Goal: Transaction & Acquisition: Purchase product/service

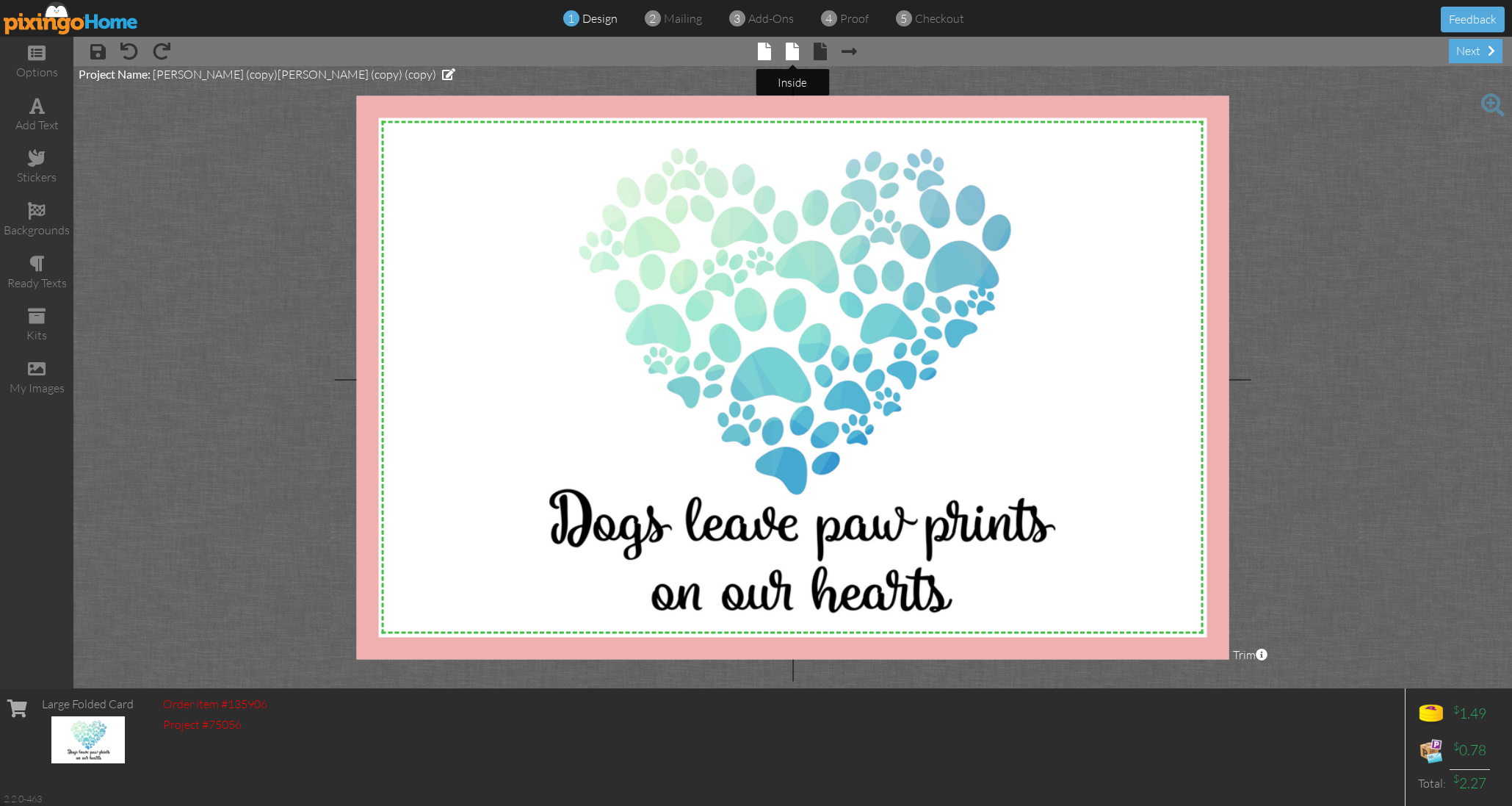
click at [797, 52] on span at bounding box center [792, 51] width 13 height 18
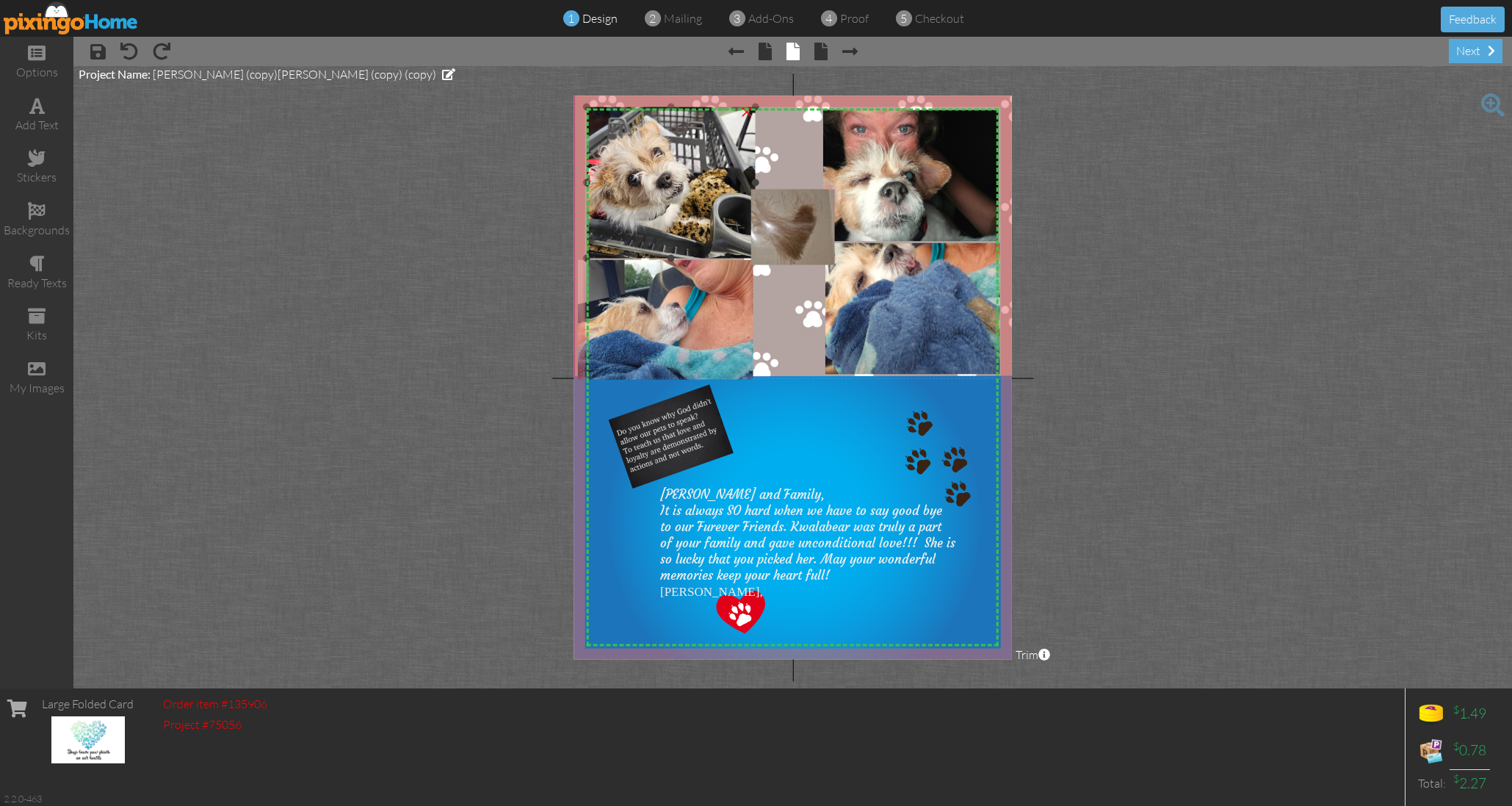
click at [748, 114] on div "×" at bounding box center [747, 109] width 24 height 24
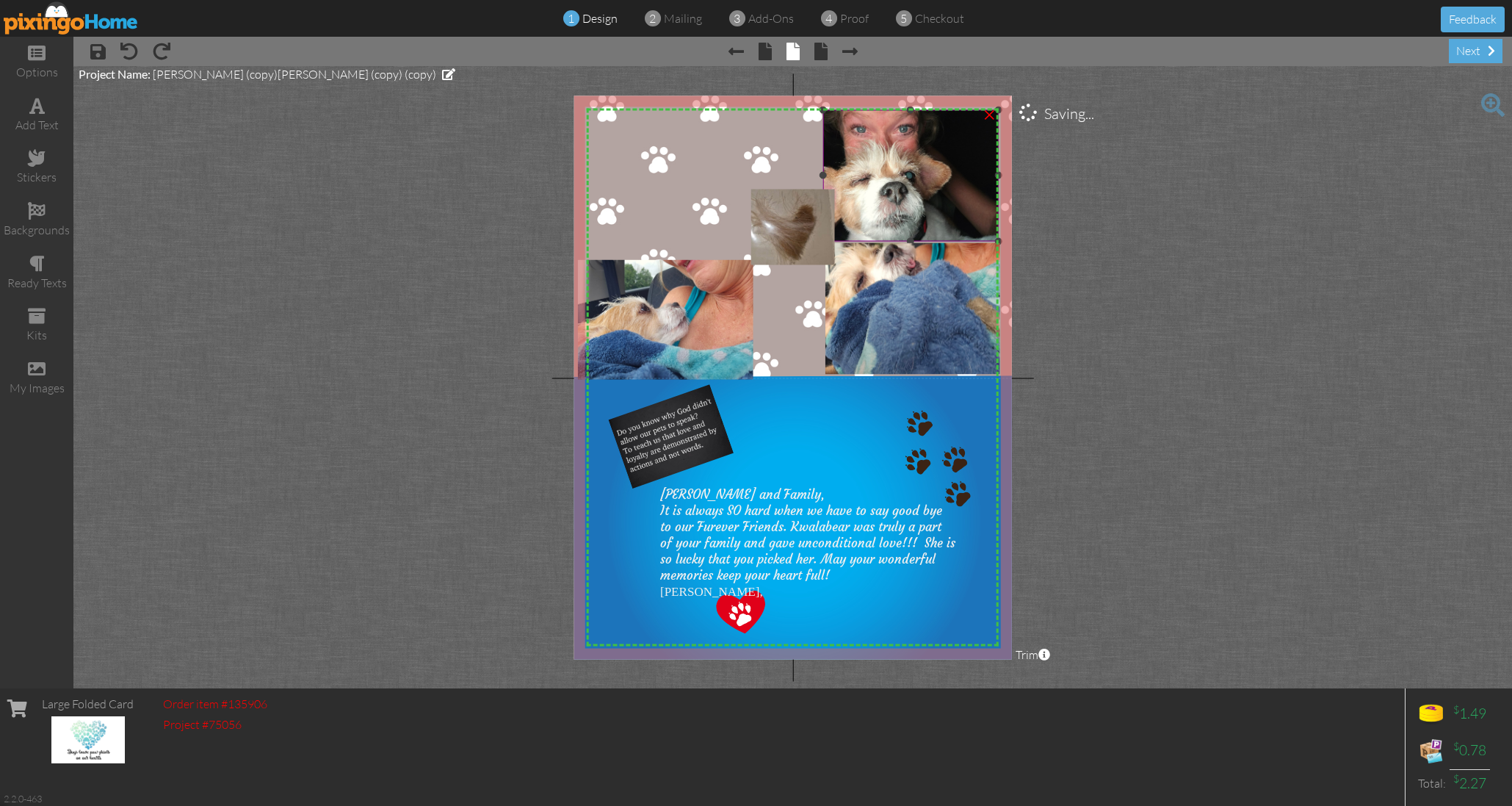
click at [989, 117] on div "×" at bounding box center [989, 112] width 24 height 24
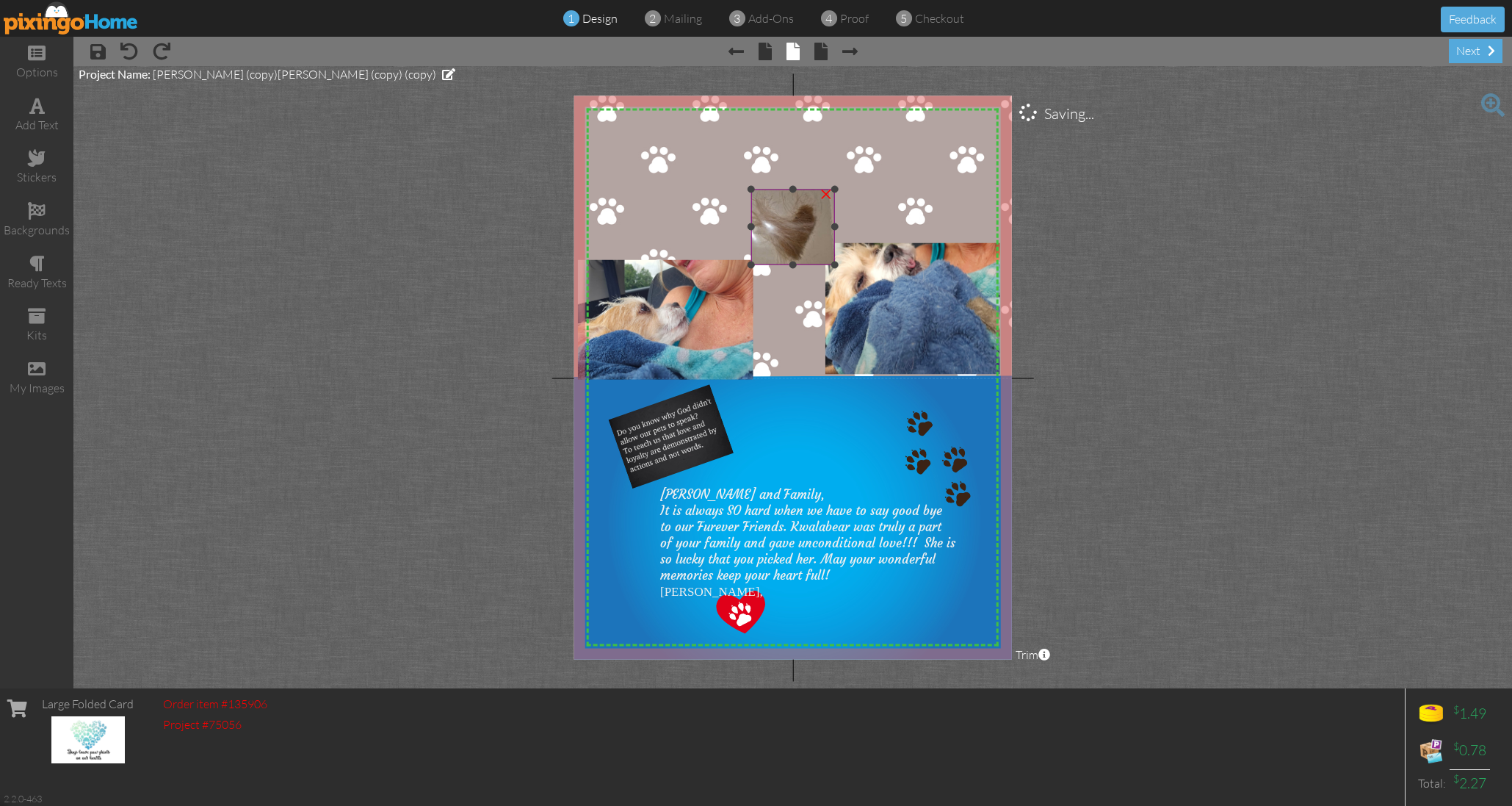
click at [821, 200] on div "×" at bounding box center [826, 192] width 24 height 24
click at [745, 264] on div "×" at bounding box center [744, 262] width 24 height 24
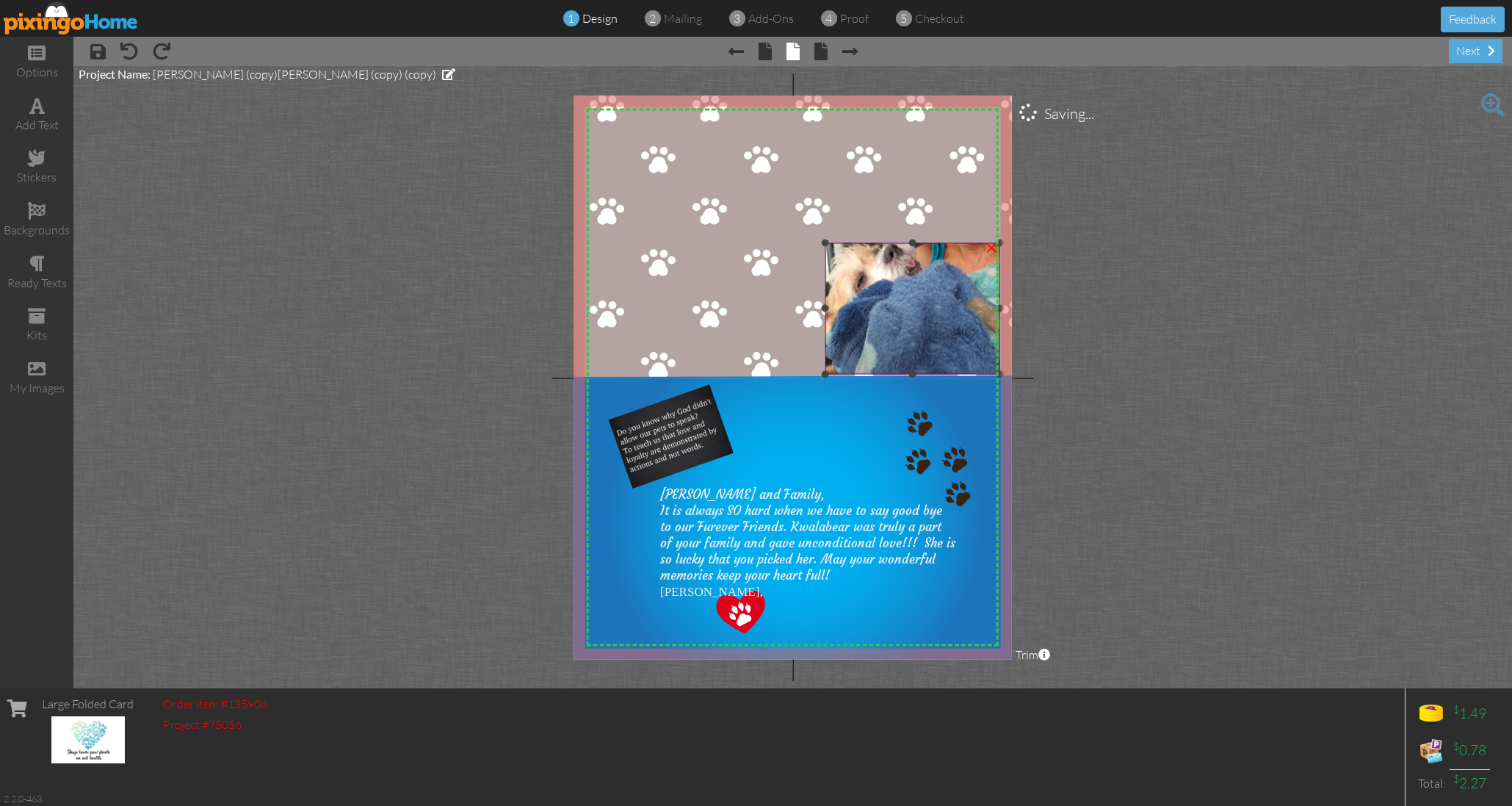
click at [993, 248] on div "×" at bounding box center [992, 245] width 24 height 24
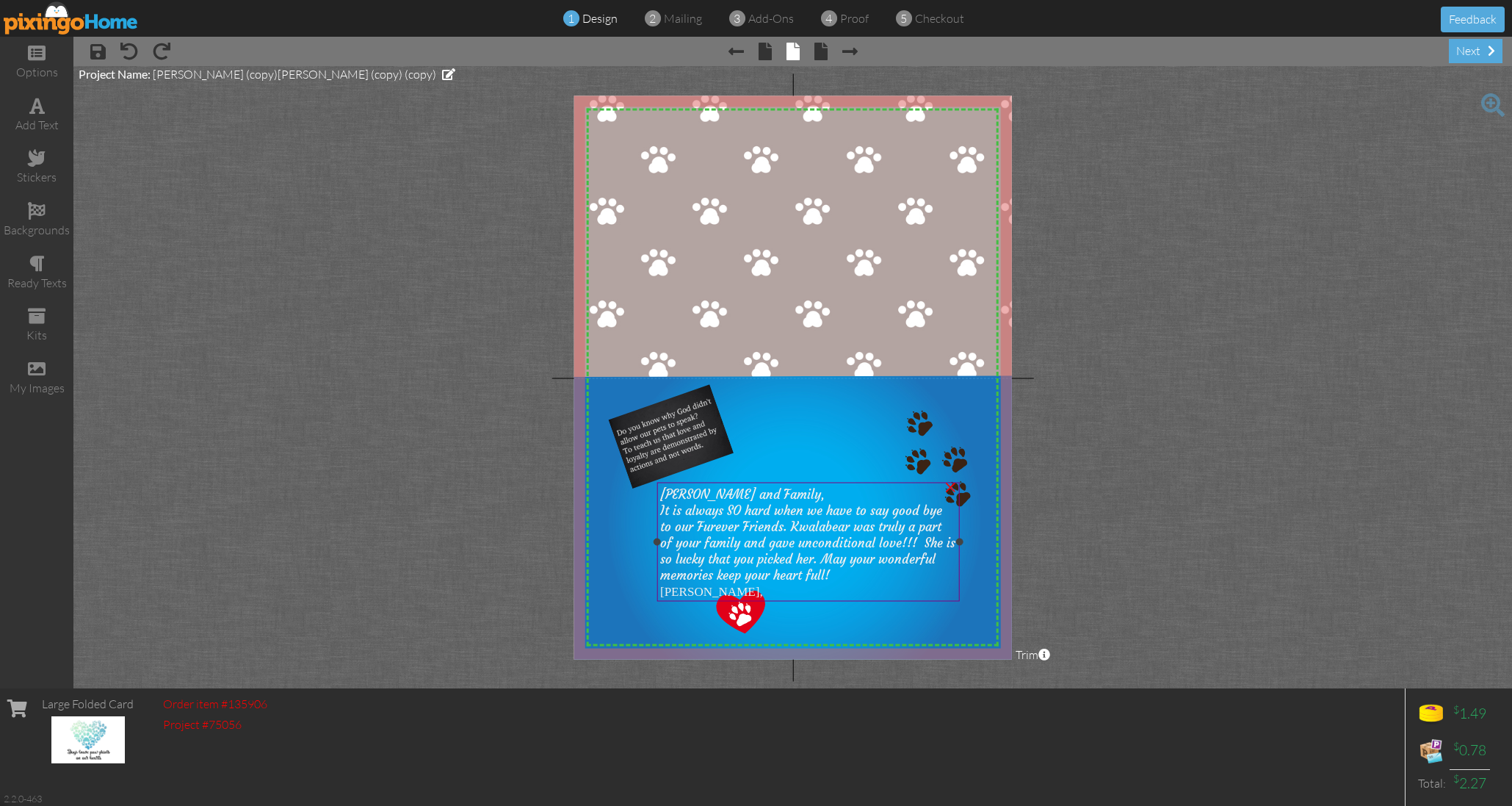
click at [769, 493] on span "[PERSON_NAME] and Family," at bounding box center [743, 493] width 165 height 16
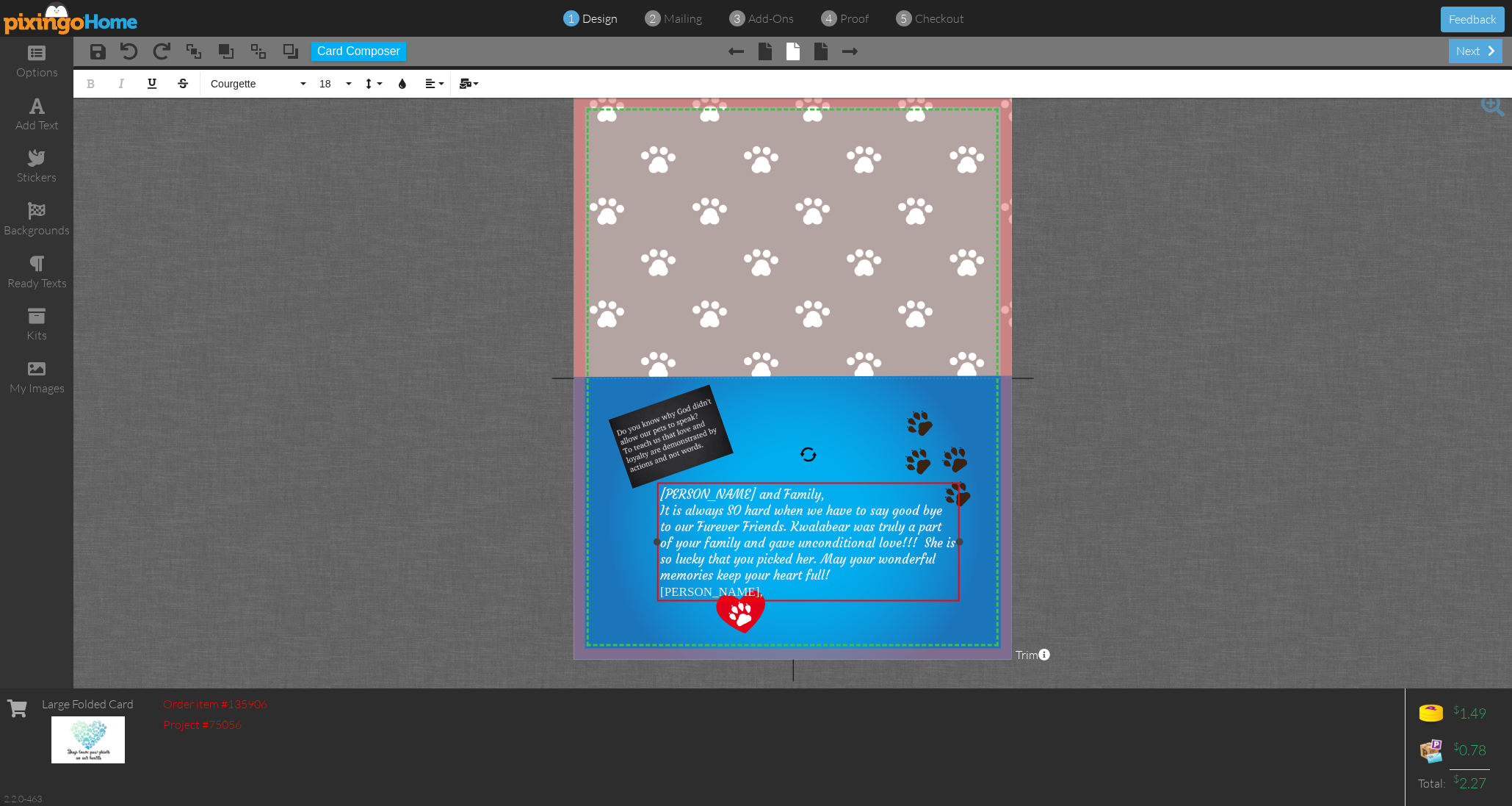
click at [775, 492] on span "[PERSON_NAME] and Family," at bounding box center [743, 493] width 165 height 16
drag, startPoint x: 779, startPoint y: 492, endPoint x: 647, endPoint y: 485, distance: 132.2
click at [647, 485] on div "X X X X X X X X X X X X X X X X X X X X X X X X X X X X X X X X X X X X X X X X…" at bounding box center [793, 377] width 439 height 564
click at [849, 523] on span "It is always SO hard when we have to say good bye to our Furever Friends. Kwala…" at bounding box center [808, 542] width 296 height 81
click at [763, 586] on span "[PERSON_NAME]," at bounding box center [712, 590] width 103 height 14
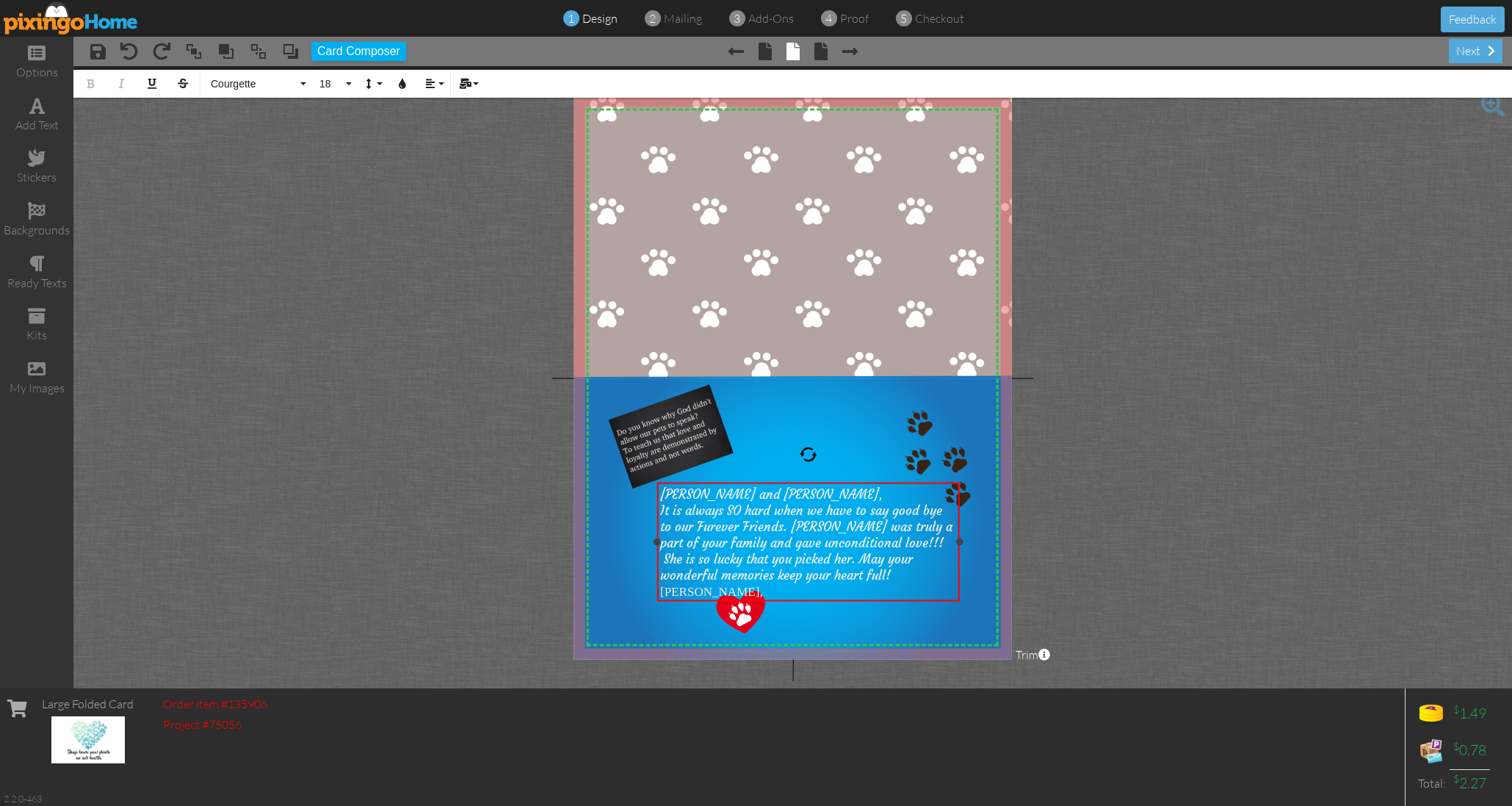
click at [763, 586] on span "[PERSON_NAME]," at bounding box center [712, 590] width 103 height 14
drag, startPoint x: 887, startPoint y: 586, endPoint x: 845, endPoint y: 584, distance: 42.0
click at [845, 584] on div "[PERSON_NAME]," at bounding box center [808, 590] width 296 height 16
click at [287, 85] on span "Courgette" at bounding box center [253, 84] width 88 height 12
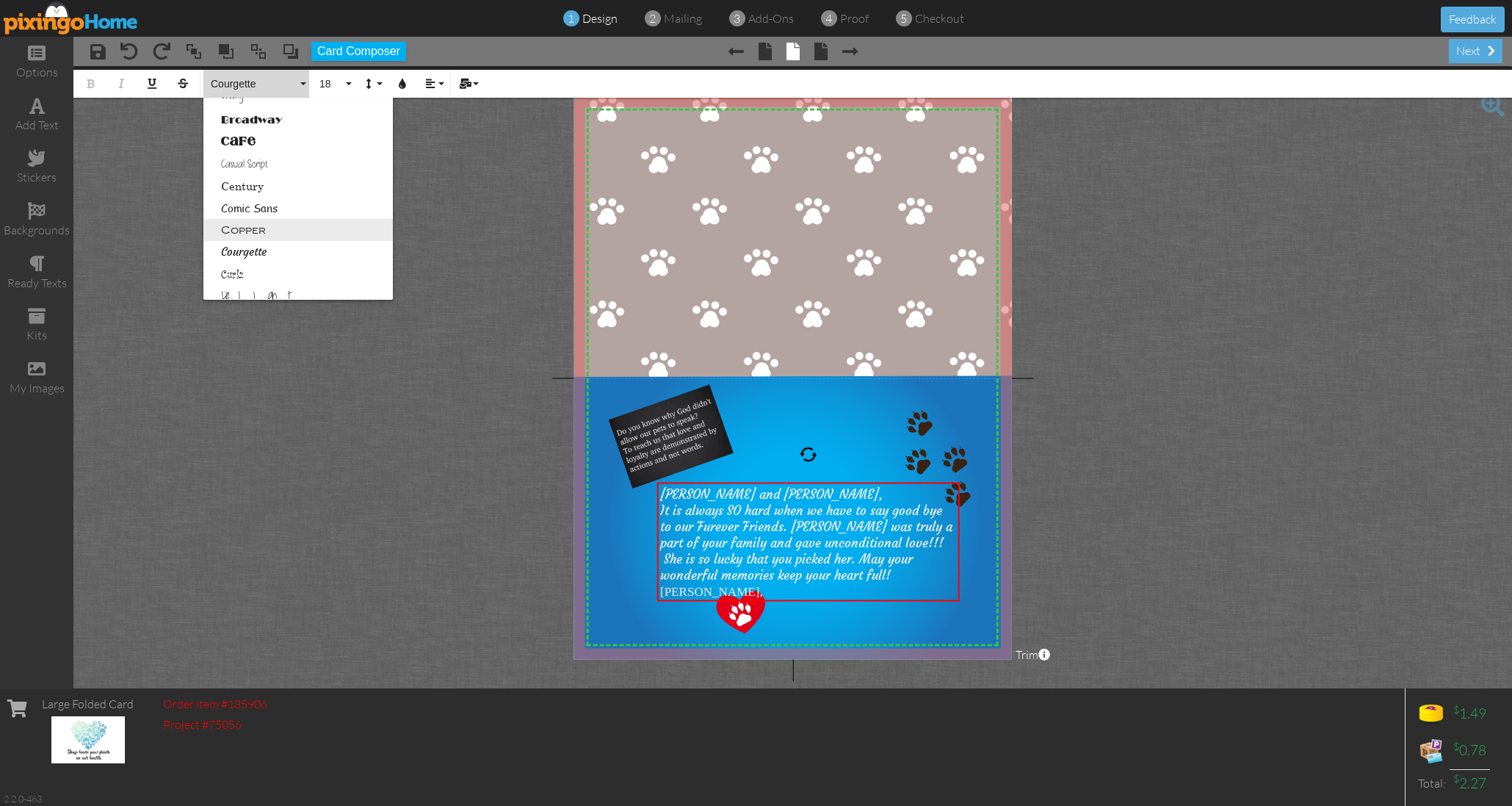
scroll to position [125, 0]
click at [264, 241] on link "Courgette" at bounding box center [298, 247] width 189 height 22
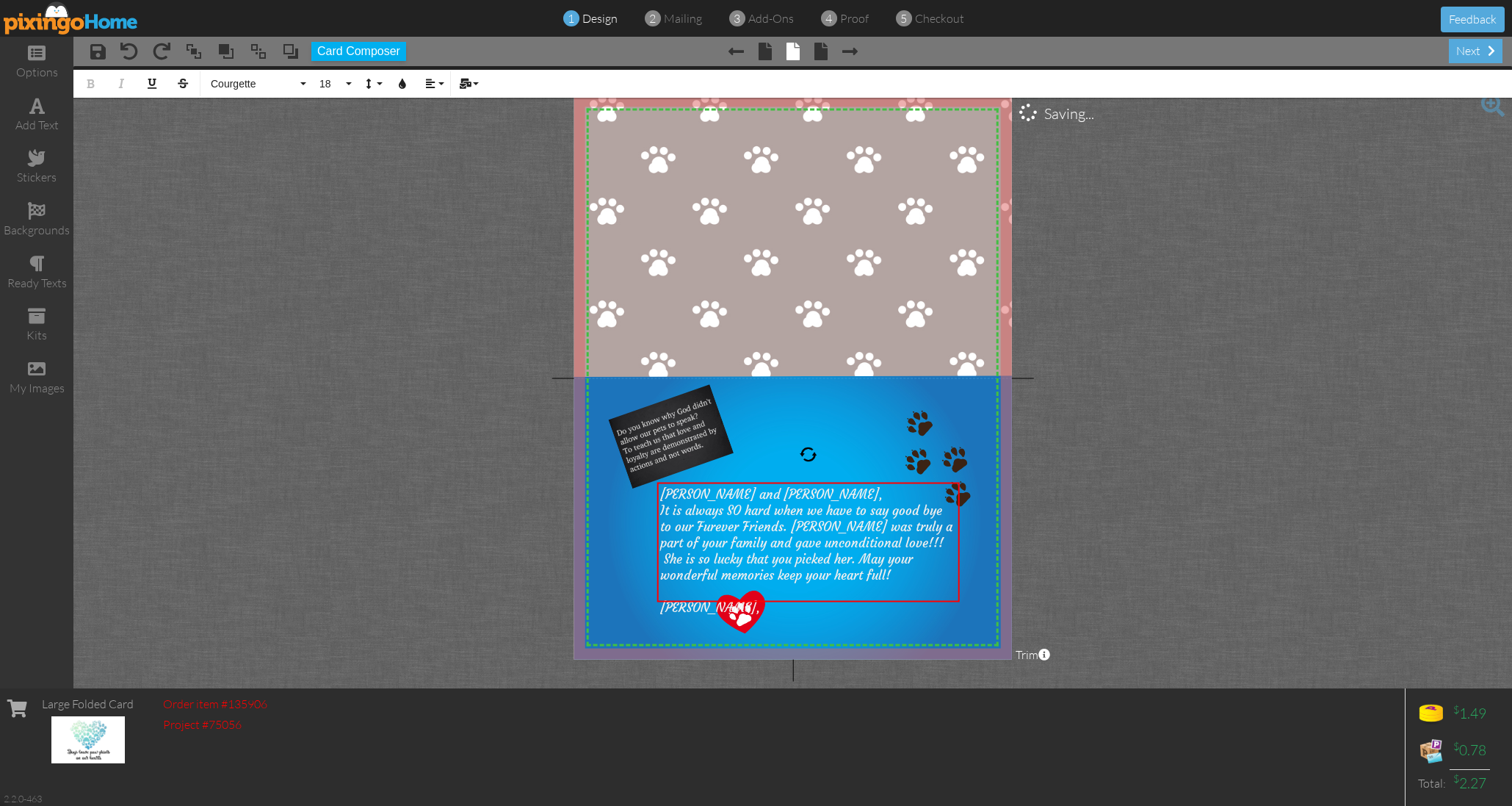
click at [268, 240] on project-studio-wrapper "X X X X X X X X X X X X X X X X X X X X X X X X X X X X X X X X X X X X X X X X…" at bounding box center [792, 377] width 1439 height 622
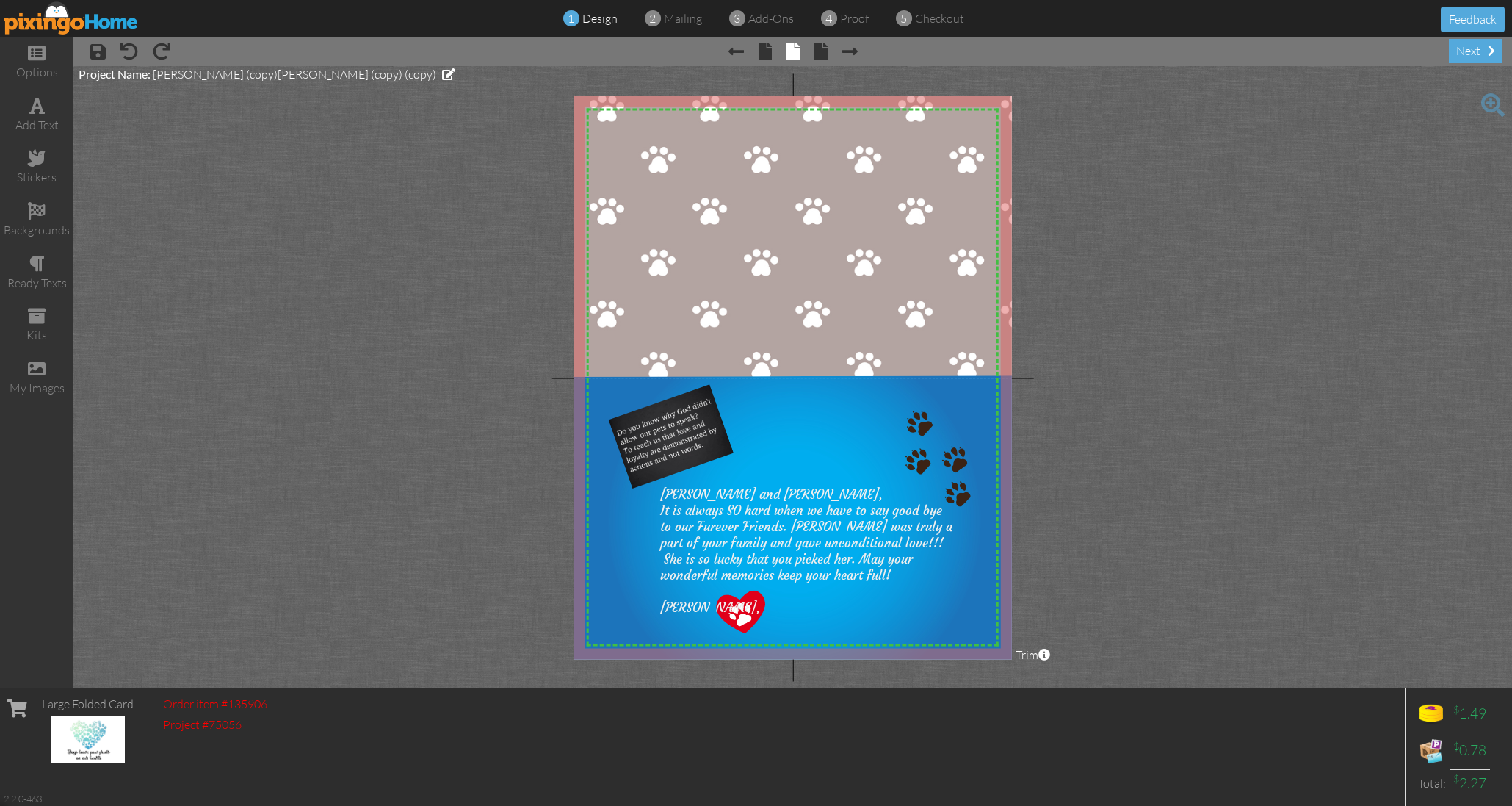
scroll to position [0, 0]
click at [42, 362] on span at bounding box center [36, 369] width 18 height 18
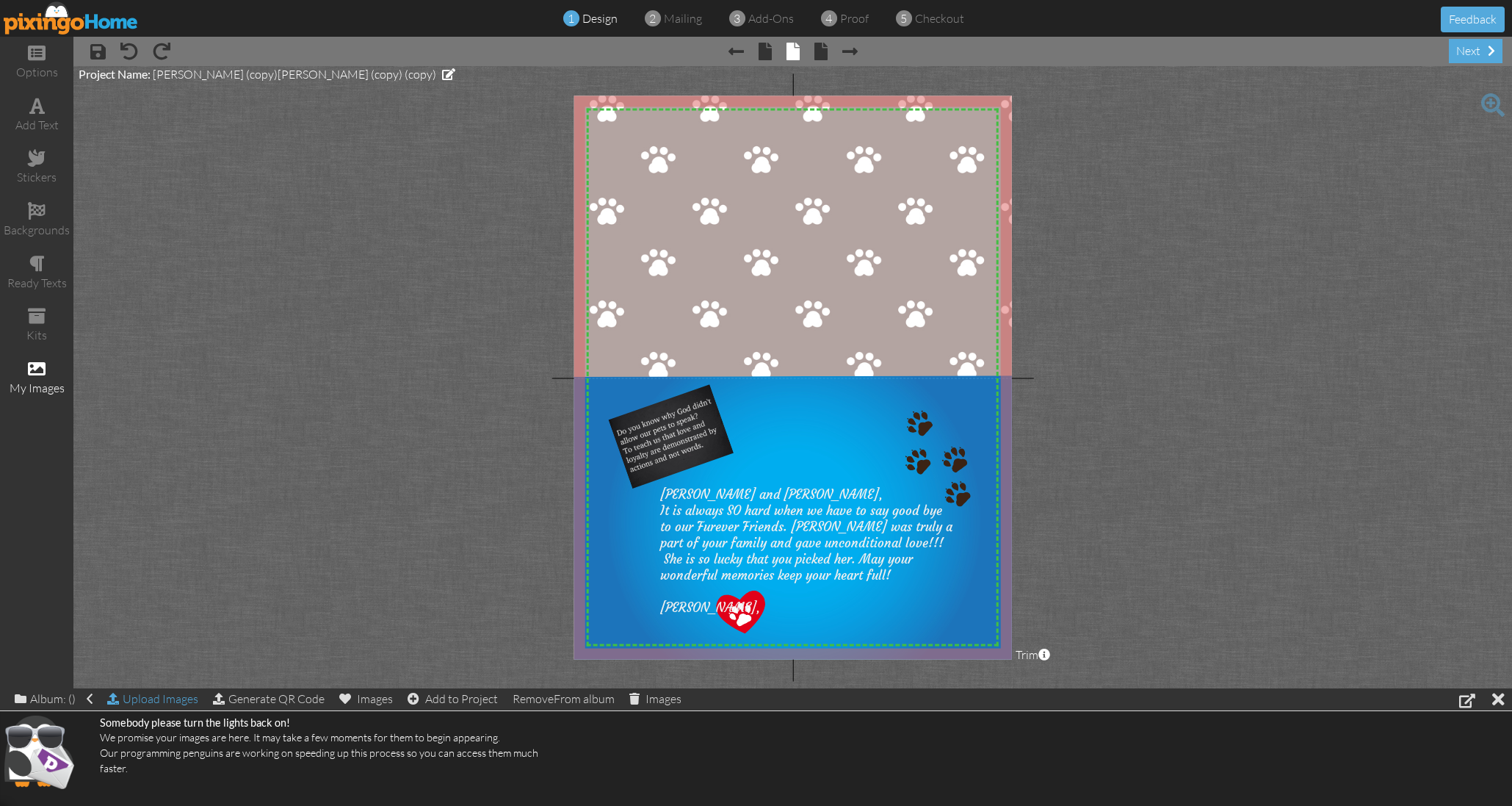
click at [166, 697] on div "Upload Images" at bounding box center [152, 699] width 91 height 22
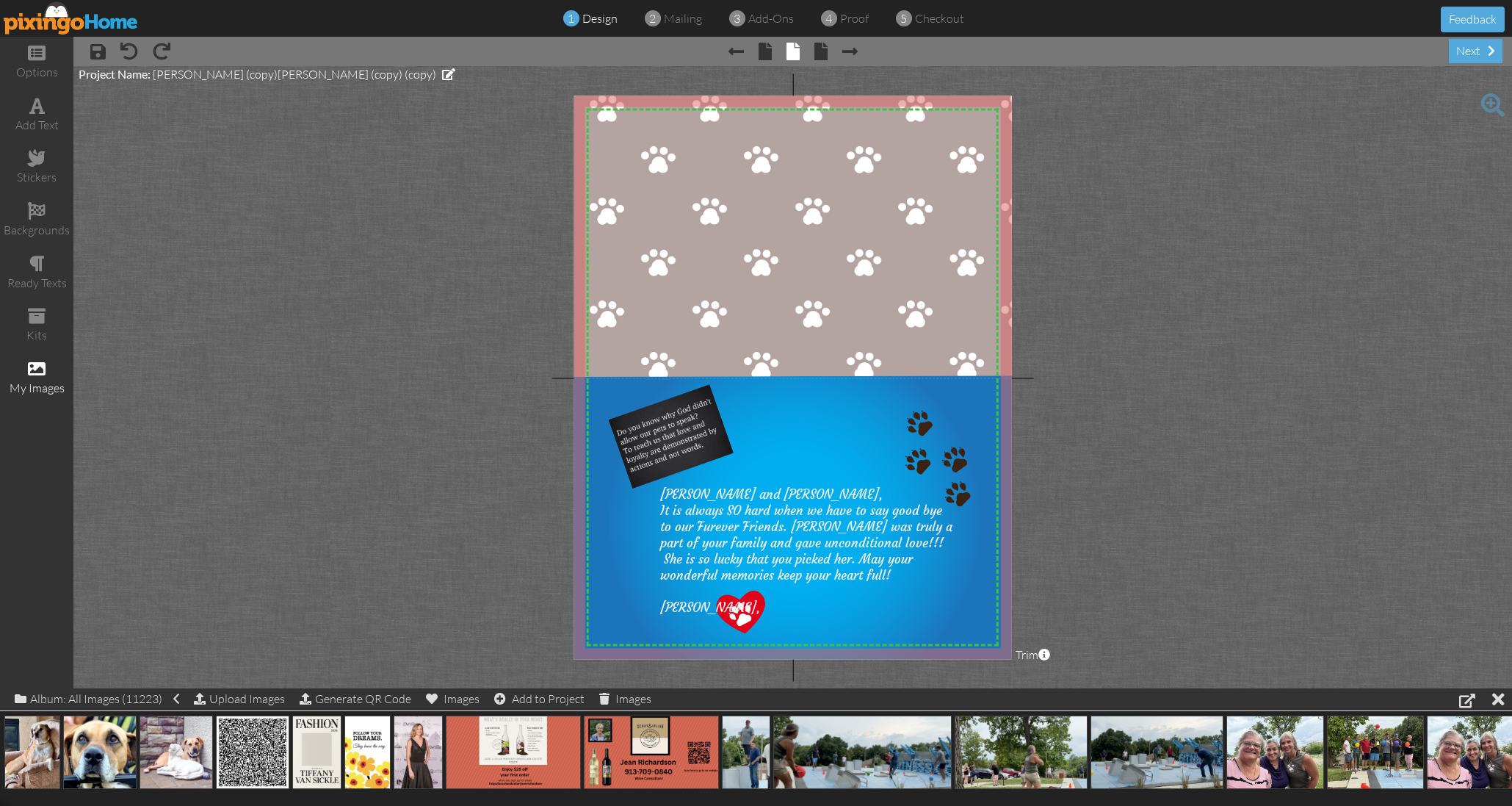
drag, startPoint x: 1299, startPoint y: 608, endPoint x: 212, endPoint y: 457, distance: 1097.4
click at [212, 457] on project-studio-wrapper "X X X X X X X X X X X X X X X X X X X X X X X X X X X X X X X X X X X X X X X X…" at bounding box center [792, 377] width 1439 height 622
click at [255, 697] on div "Upload Images" at bounding box center [239, 699] width 91 height 22
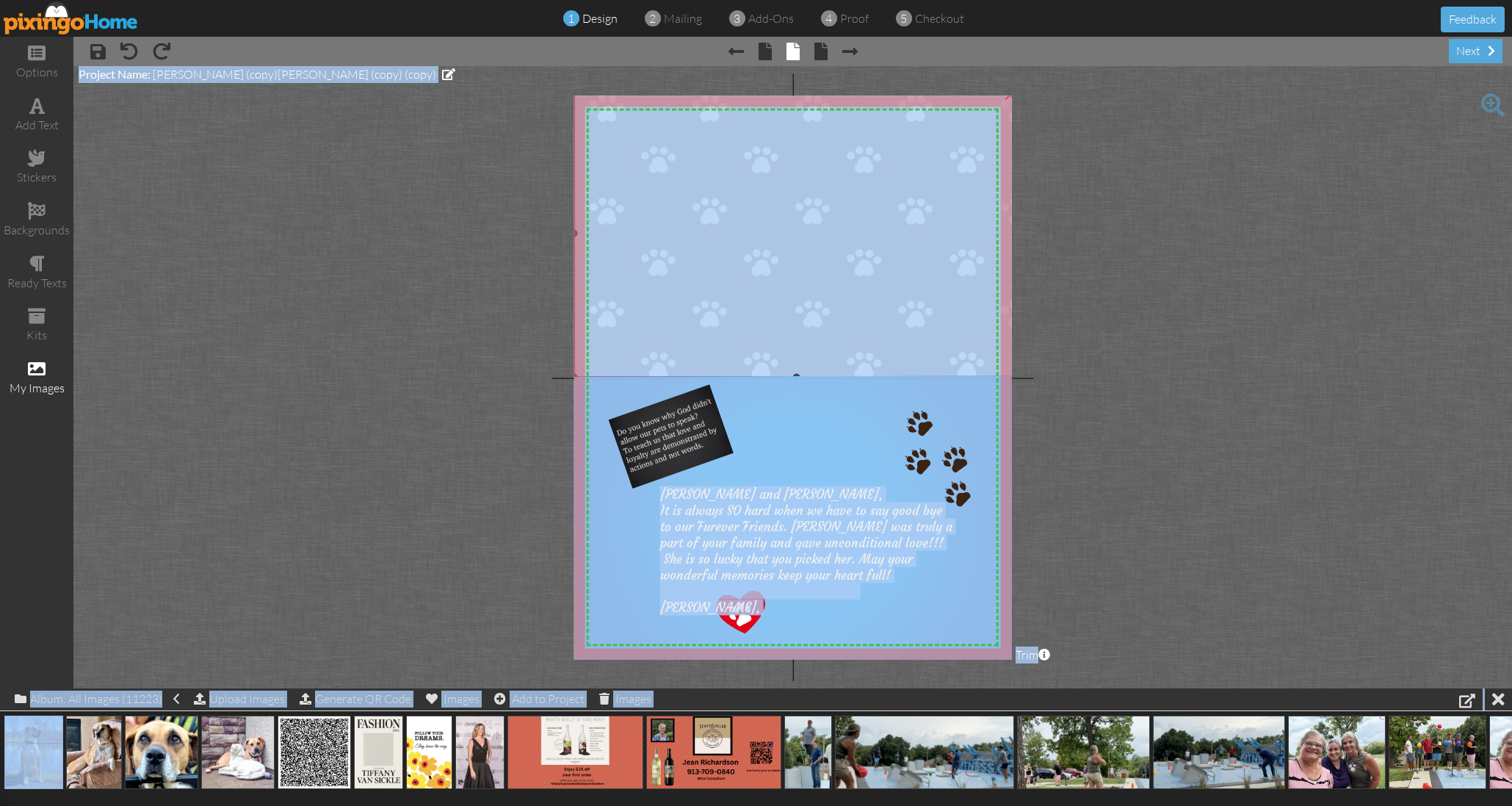
drag, startPoint x: 49, startPoint y: 732, endPoint x: 716, endPoint y: 286, distance: 802.4
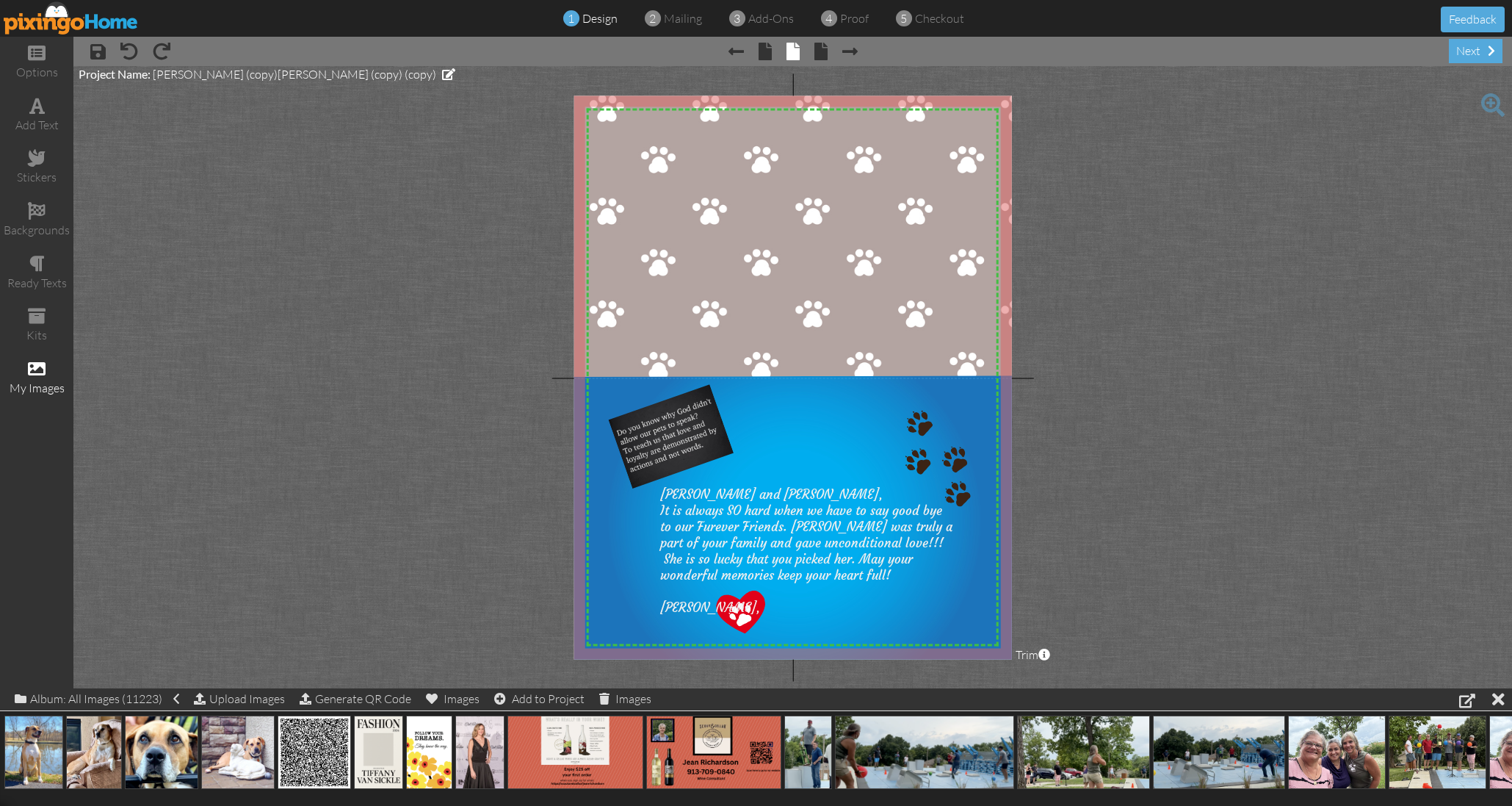
click at [376, 363] on project-studio-wrapper "X X X X X X X X X X X X X X X X X X X X X X X X X X X X X X X X X X X X X X X X…" at bounding box center [792, 377] width 1439 height 622
drag, startPoint x: 44, startPoint y: 757, endPoint x: 677, endPoint y: 242, distance: 816.0
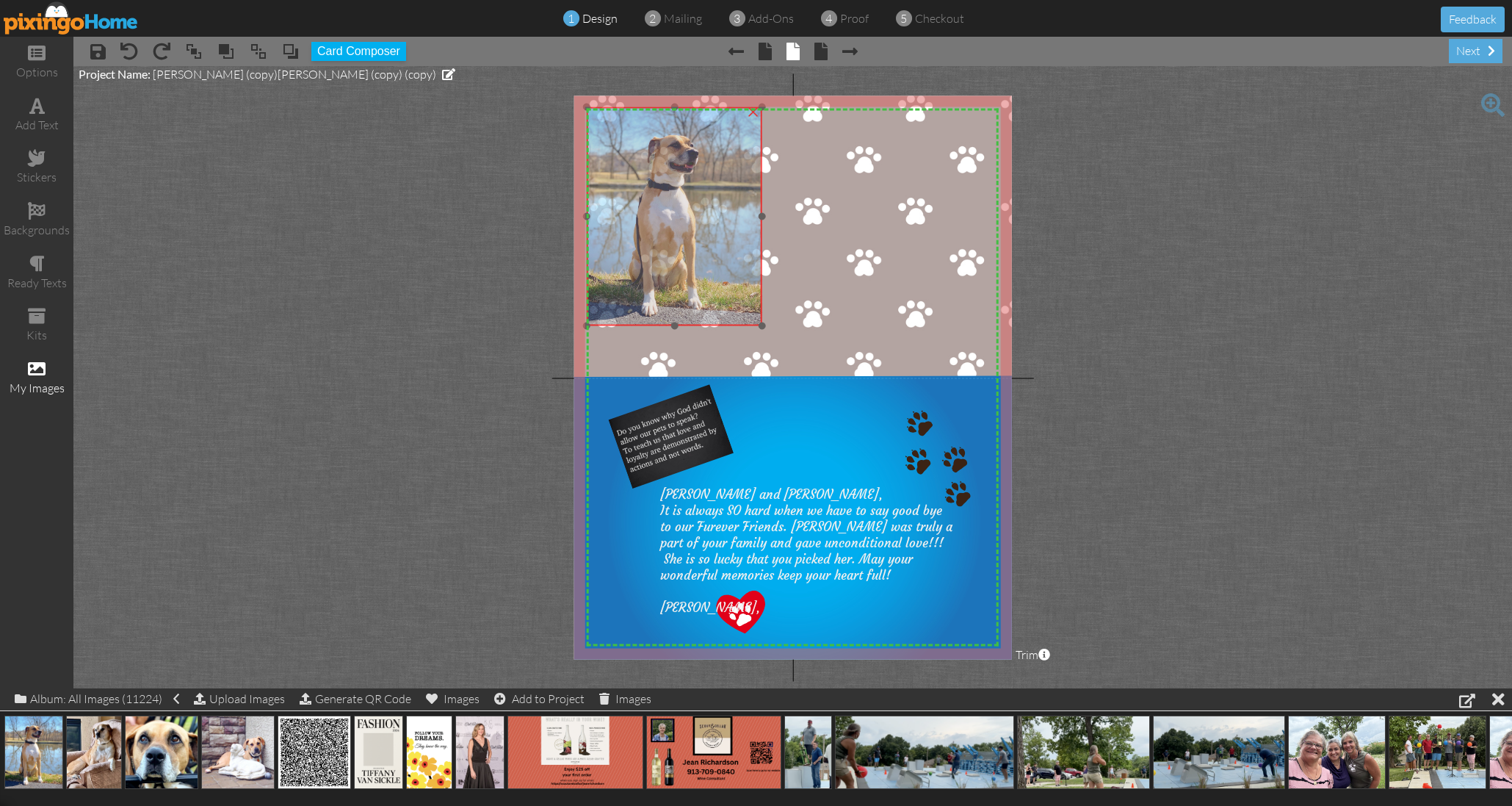
drag, startPoint x: 681, startPoint y: 249, endPoint x: 635, endPoint y: 162, distance: 98.4
click at [630, 157] on img at bounding box center [674, 216] width 176 height 219
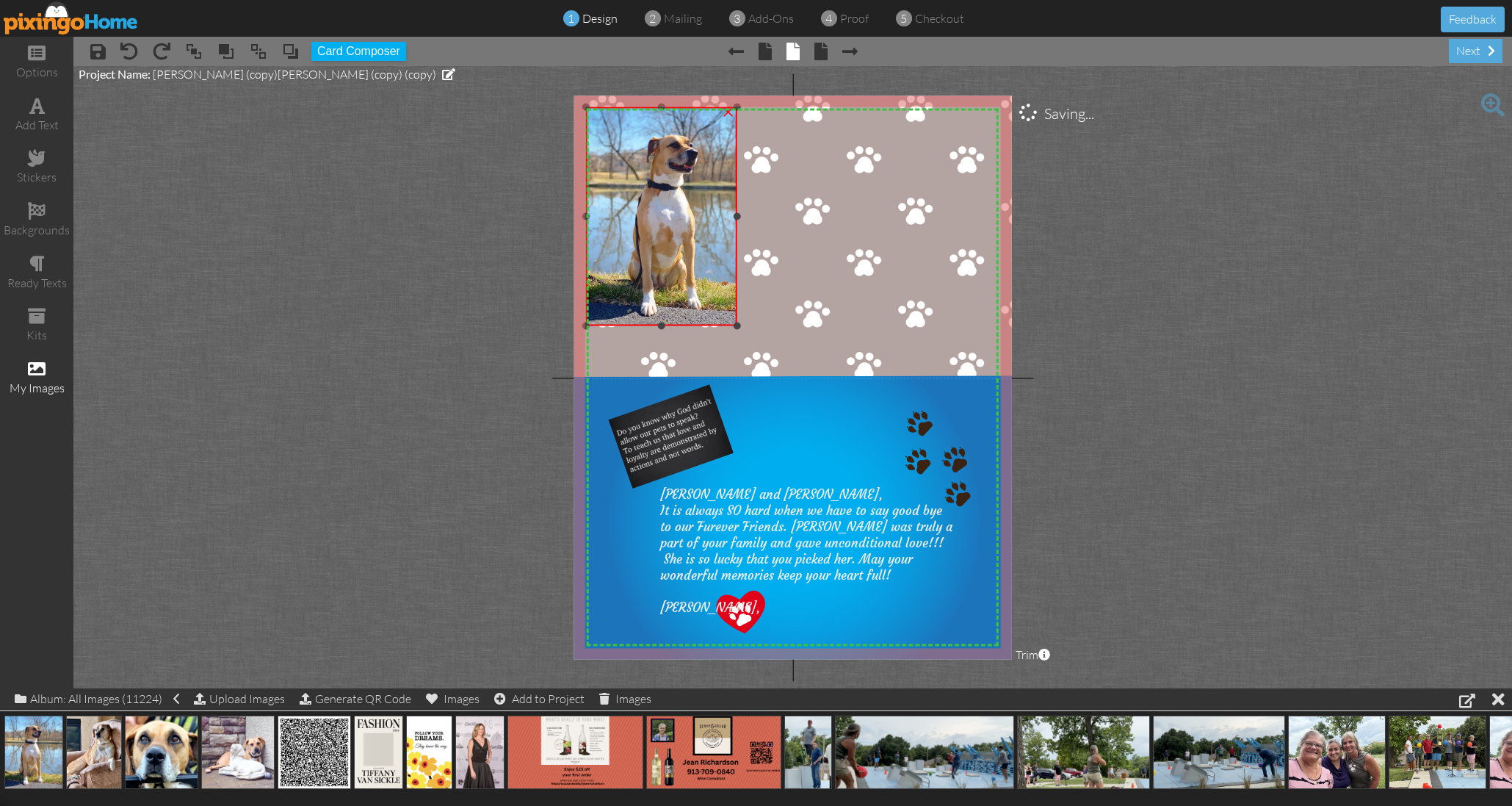
drag, startPoint x: 759, startPoint y: 214, endPoint x: 732, endPoint y: 217, distance: 27.2
click at [734, 216] on div at bounding box center [738, 216] width 8 height 8
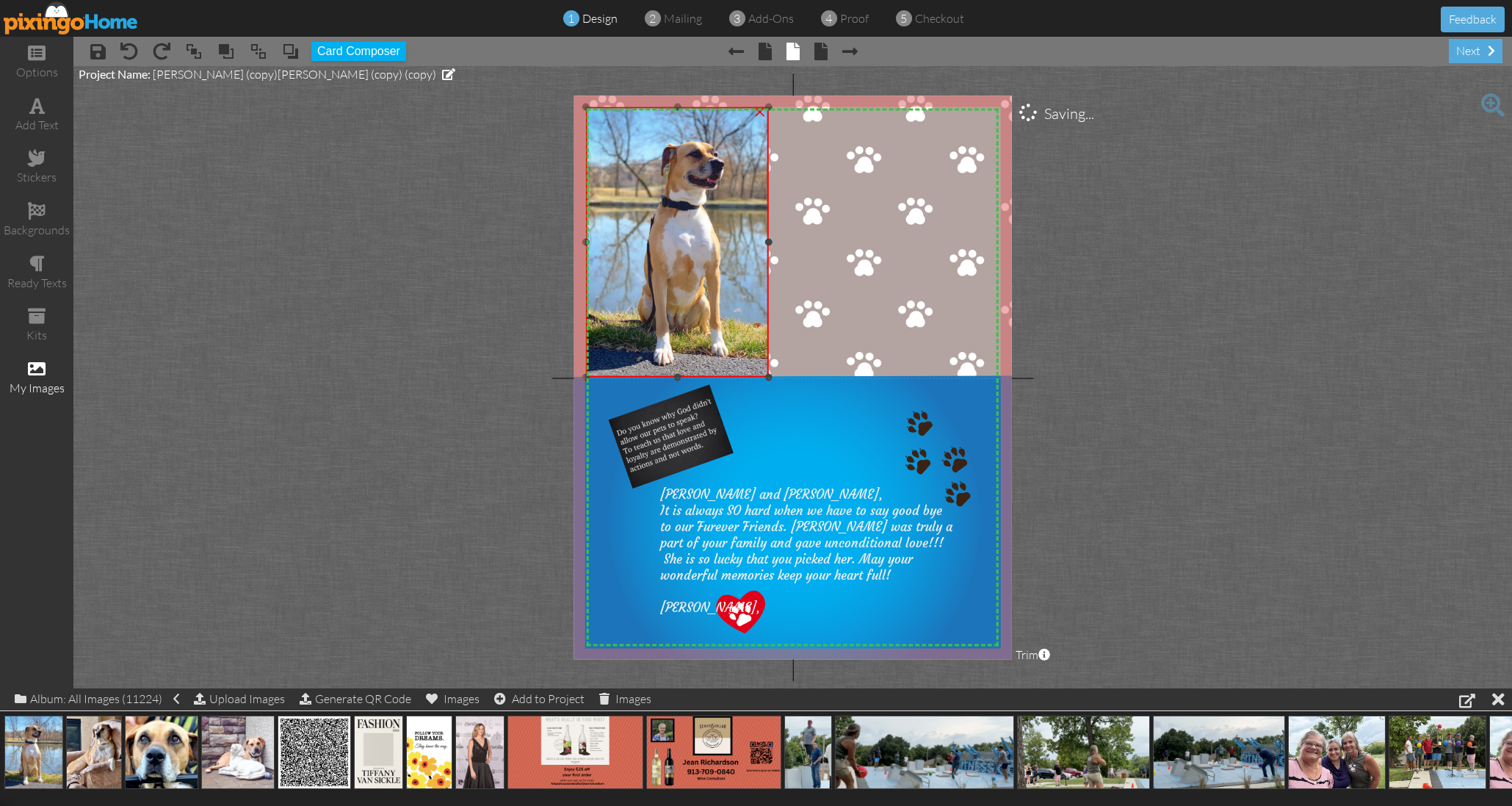
drag, startPoint x: 731, startPoint y: 326, endPoint x: 730, endPoint y: 375, distance: 49.0
click at [731, 376] on div "×" at bounding box center [677, 241] width 183 height 270
drag, startPoint x: 163, startPoint y: 753, endPoint x: 928, endPoint y: 281, distance: 898.9
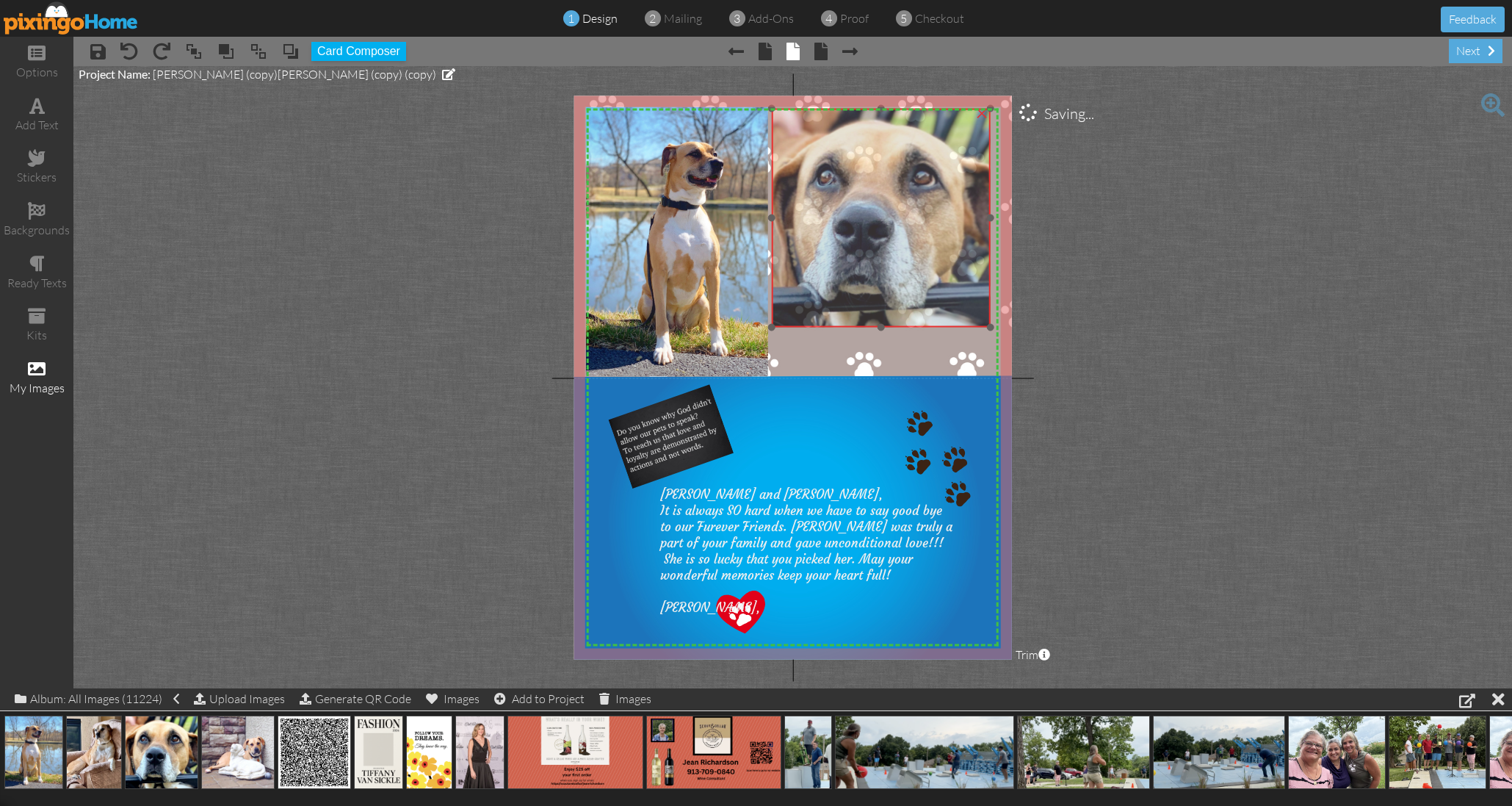
drag, startPoint x: 939, startPoint y: 297, endPoint x: 821, endPoint y: 182, distance: 164.8
click at [823, 165] on img at bounding box center [881, 217] width 219 height 219
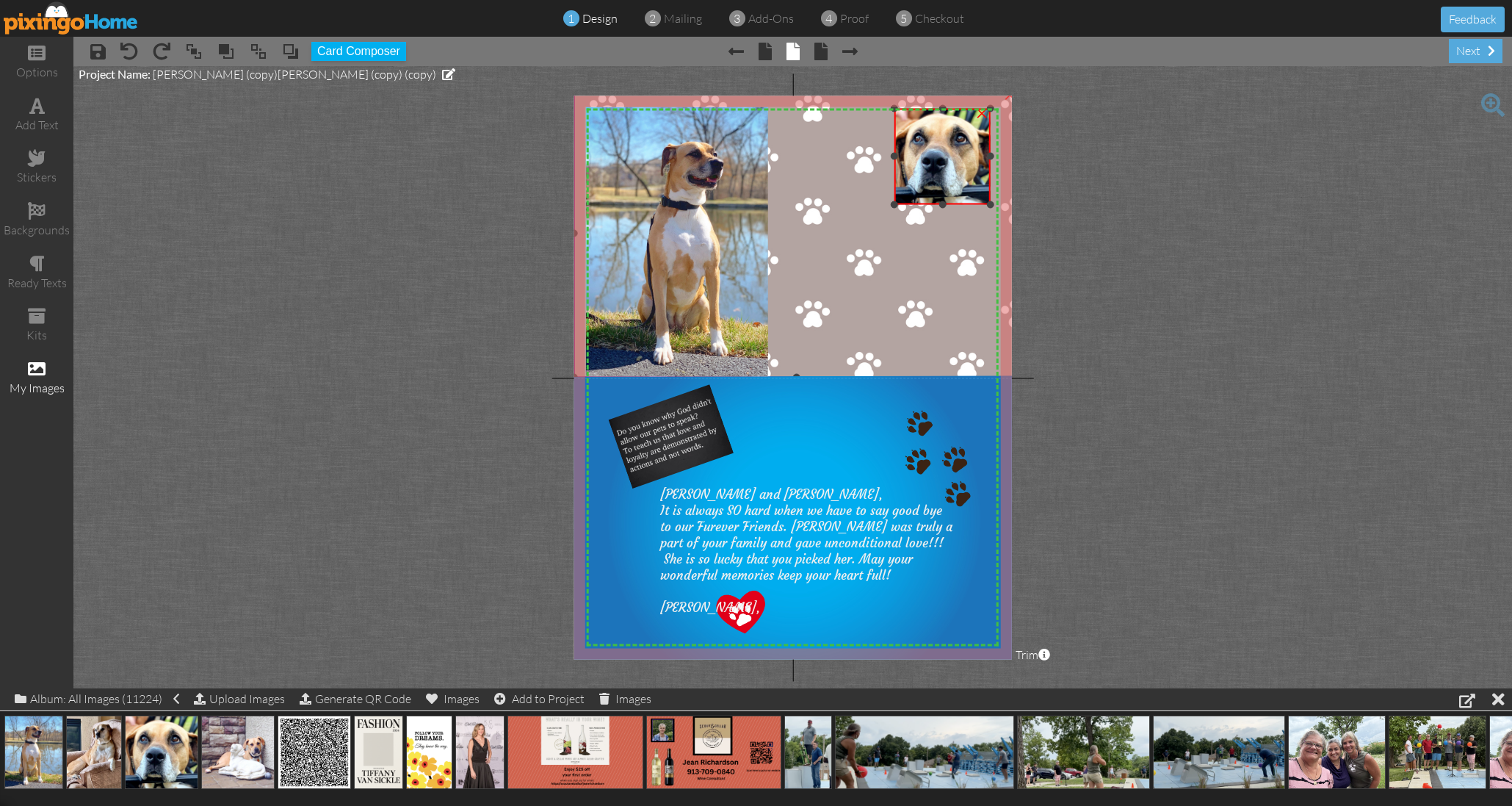
drag, startPoint x: 772, startPoint y: 325, endPoint x: 880, endPoint y: 202, distance: 163.7
click at [880, 202] on div "X X X X X X X X X X X X X X X X X X X X X X X X X X X X X X X X X X X X X X X X…" at bounding box center [793, 377] width 439 height 564
click at [963, 158] on img at bounding box center [952, 156] width 96 height 96
drag, startPoint x: 905, startPoint y: 202, endPoint x: 861, endPoint y: 219, distance: 47.2
click at [862, 219] on div "X X X X X X X X X X X X X X X X X X X X X X X X X X X X X X X X X X X X X X X X…" at bounding box center [793, 377] width 439 height 564
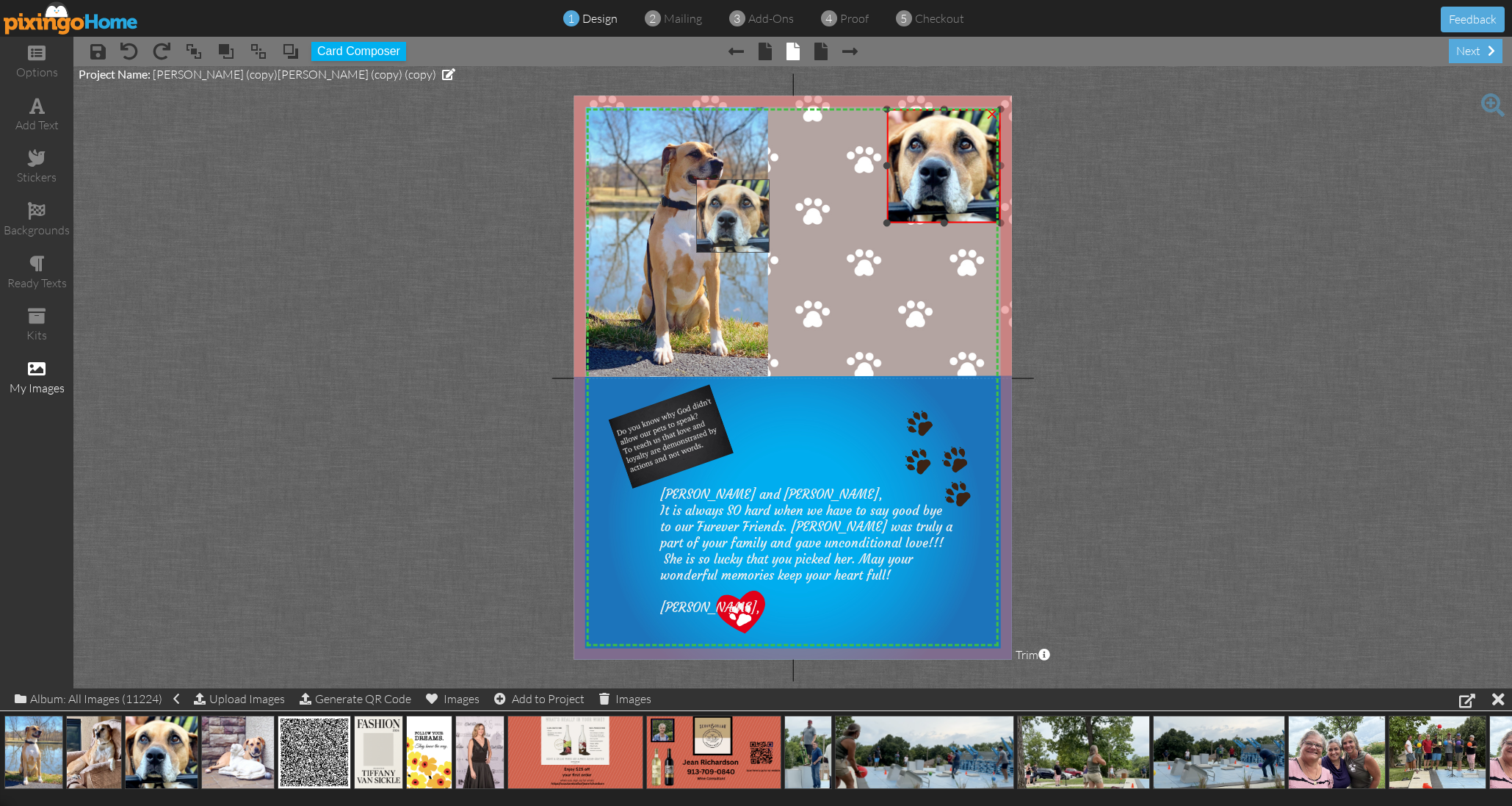
drag, startPoint x: 156, startPoint y: 732, endPoint x: 728, endPoint y: 194, distance: 785.3
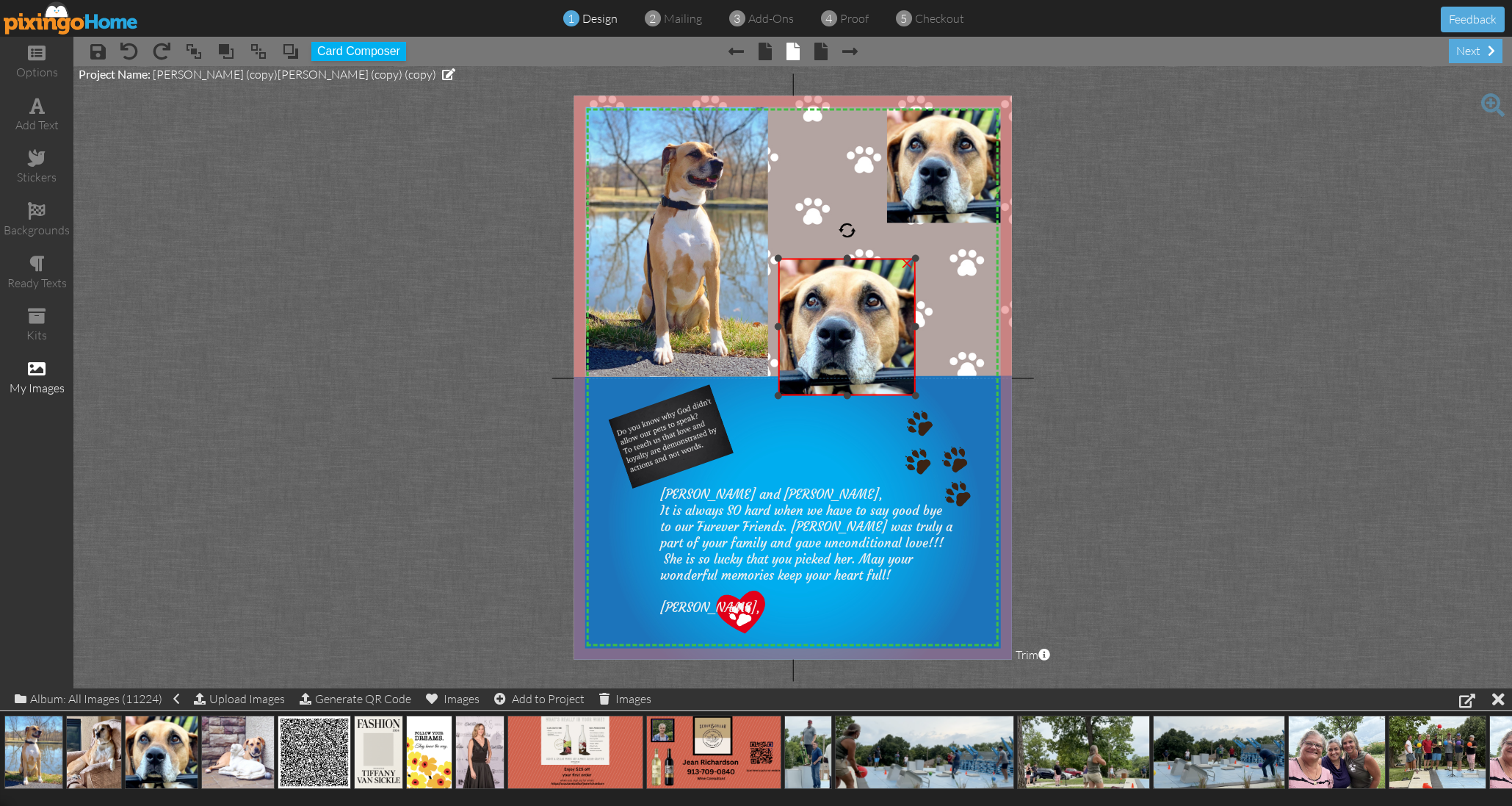
drag, startPoint x: 698, startPoint y: 179, endPoint x: 805, endPoint y: 274, distance: 143.1
click at [792, 263] on div "×" at bounding box center [847, 326] width 137 height 137
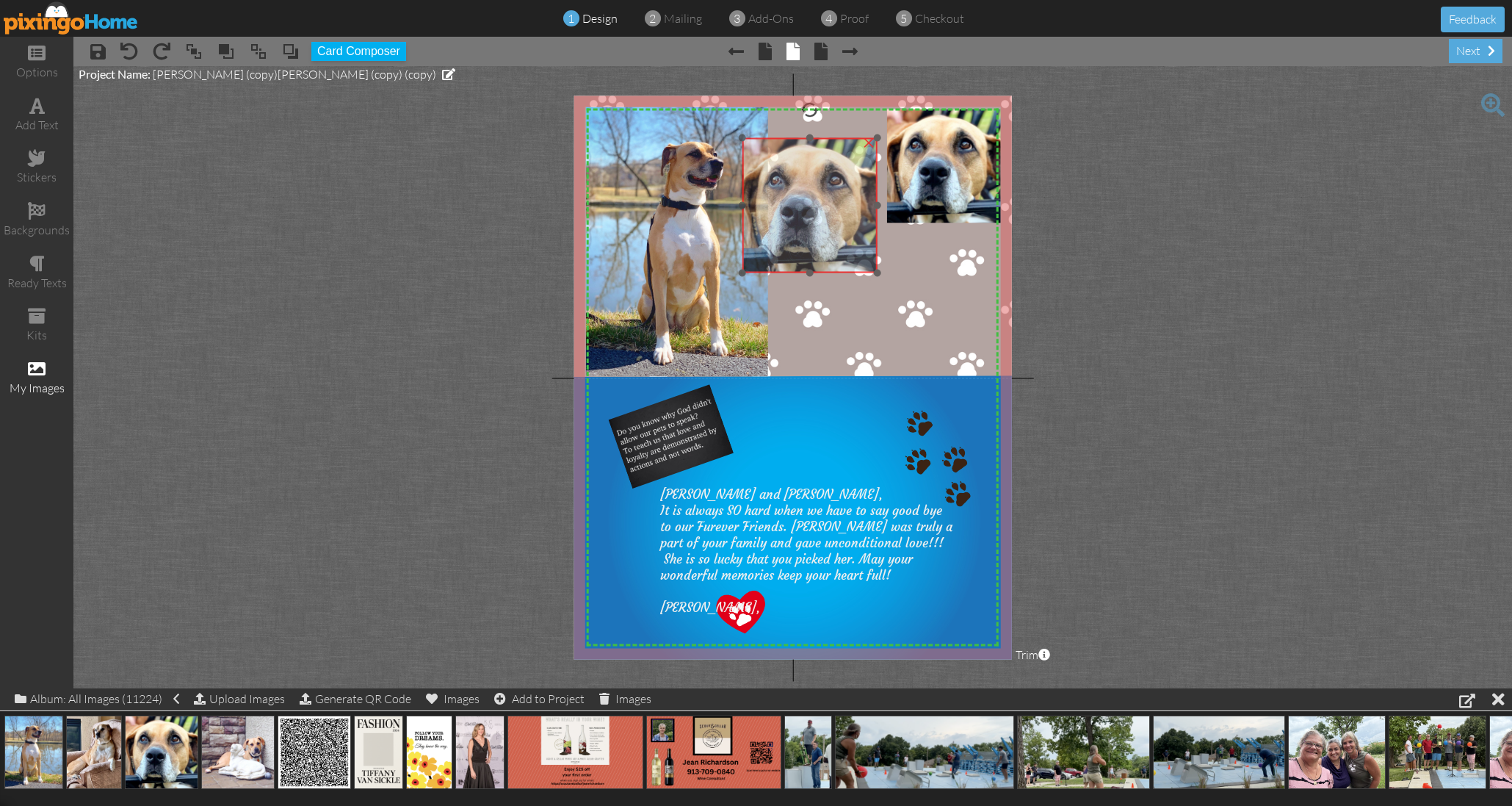
drag, startPoint x: 856, startPoint y: 326, endPoint x: 828, endPoint y: 204, distance: 125.2
click at [828, 204] on img at bounding box center [811, 205] width 135 height 135
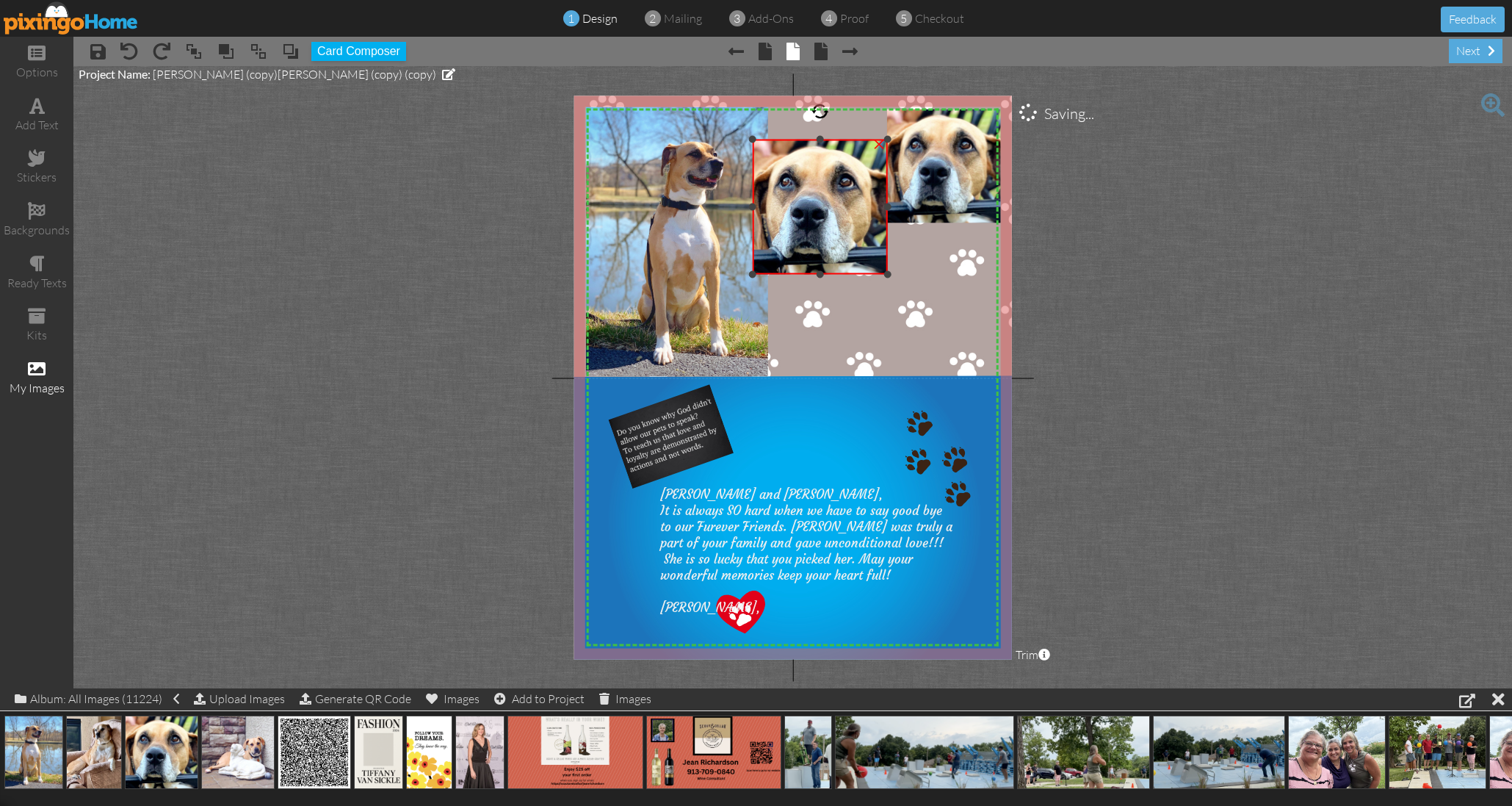
click at [878, 145] on div "×" at bounding box center [879, 142] width 24 height 24
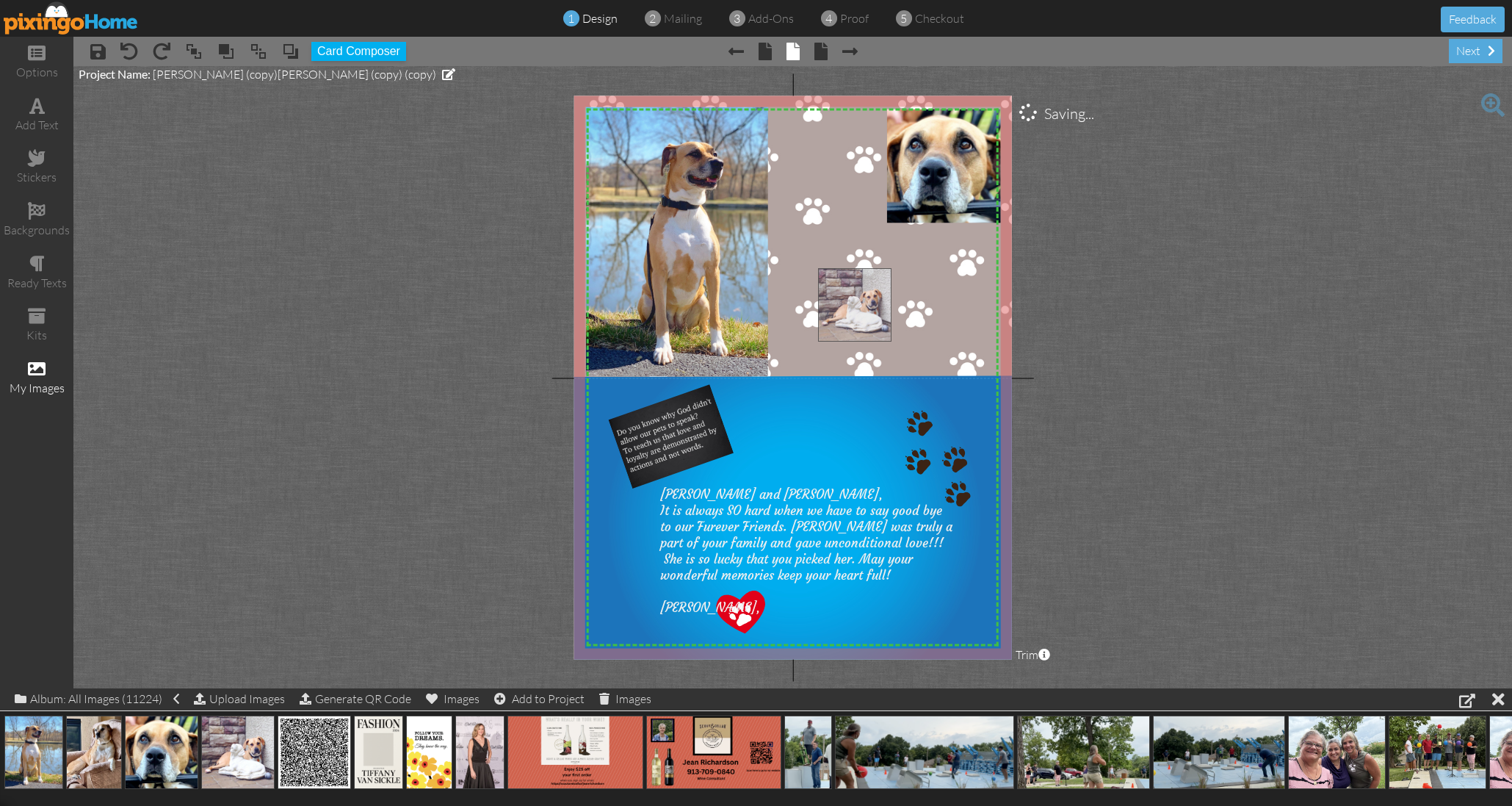
drag, startPoint x: 239, startPoint y: 758, endPoint x: 852, endPoint y: 303, distance: 763.4
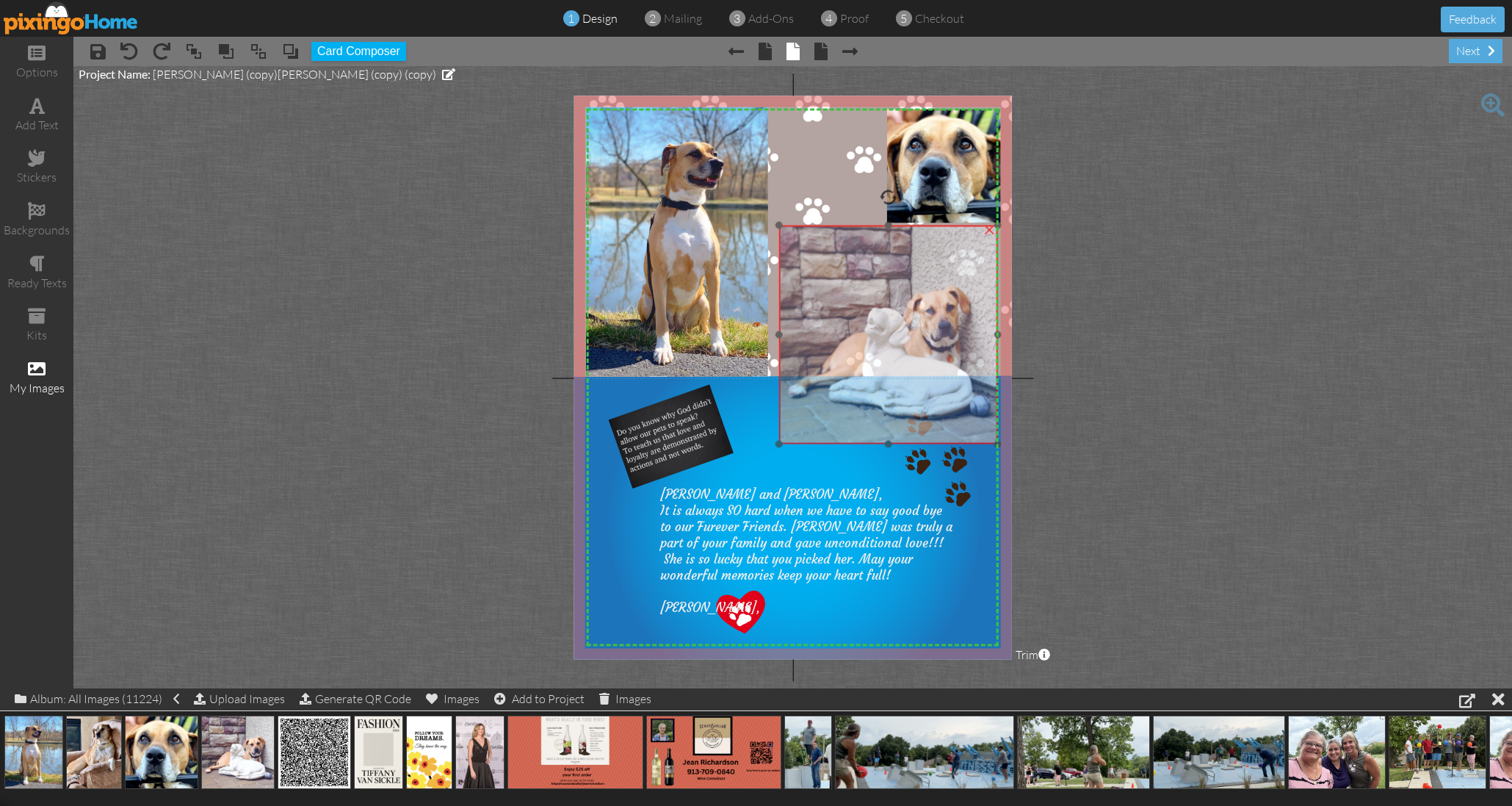
drag, startPoint x: 866, startPoint y: 333, endPoint x: 855, endPoint y: 278, distance: 56.1
click at [831, 297] on img at bounding box center [888, 334] width 219 height 219
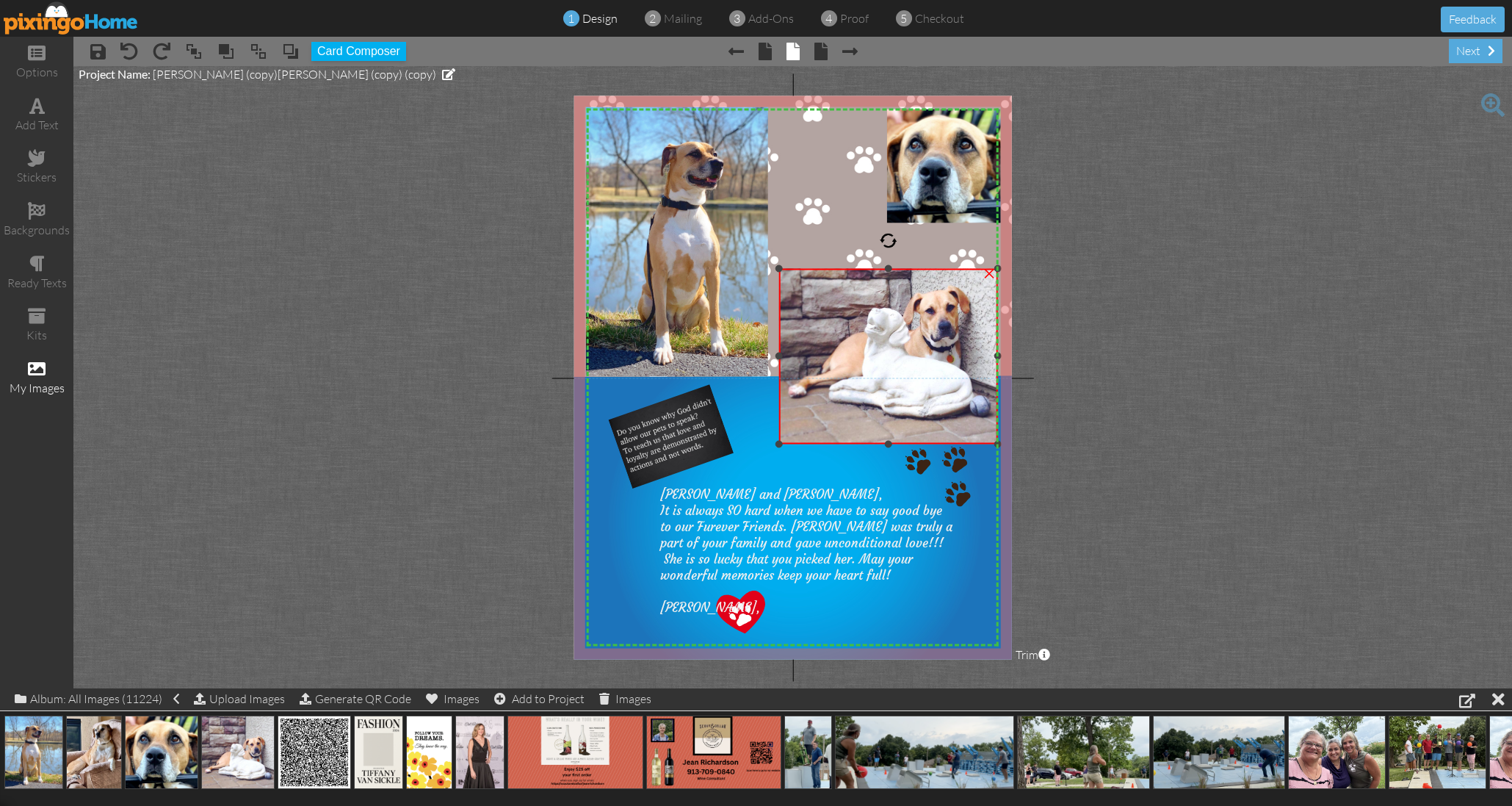
drag, startPoint x: 888, startPoint y: 227, endPoint x: 881, endPoint y: 292, distance: 65.4
click at [881, 270] on div "×" at bounding box center [888, 356] width 219 height 176
drag, startPoint x: 888, startPoint y: 445, endPoint x: 878, endPoint y: 406, distance: 40.3
click at [884, 405] on div "×" at bounding box center [888, 336] width 219 height 136
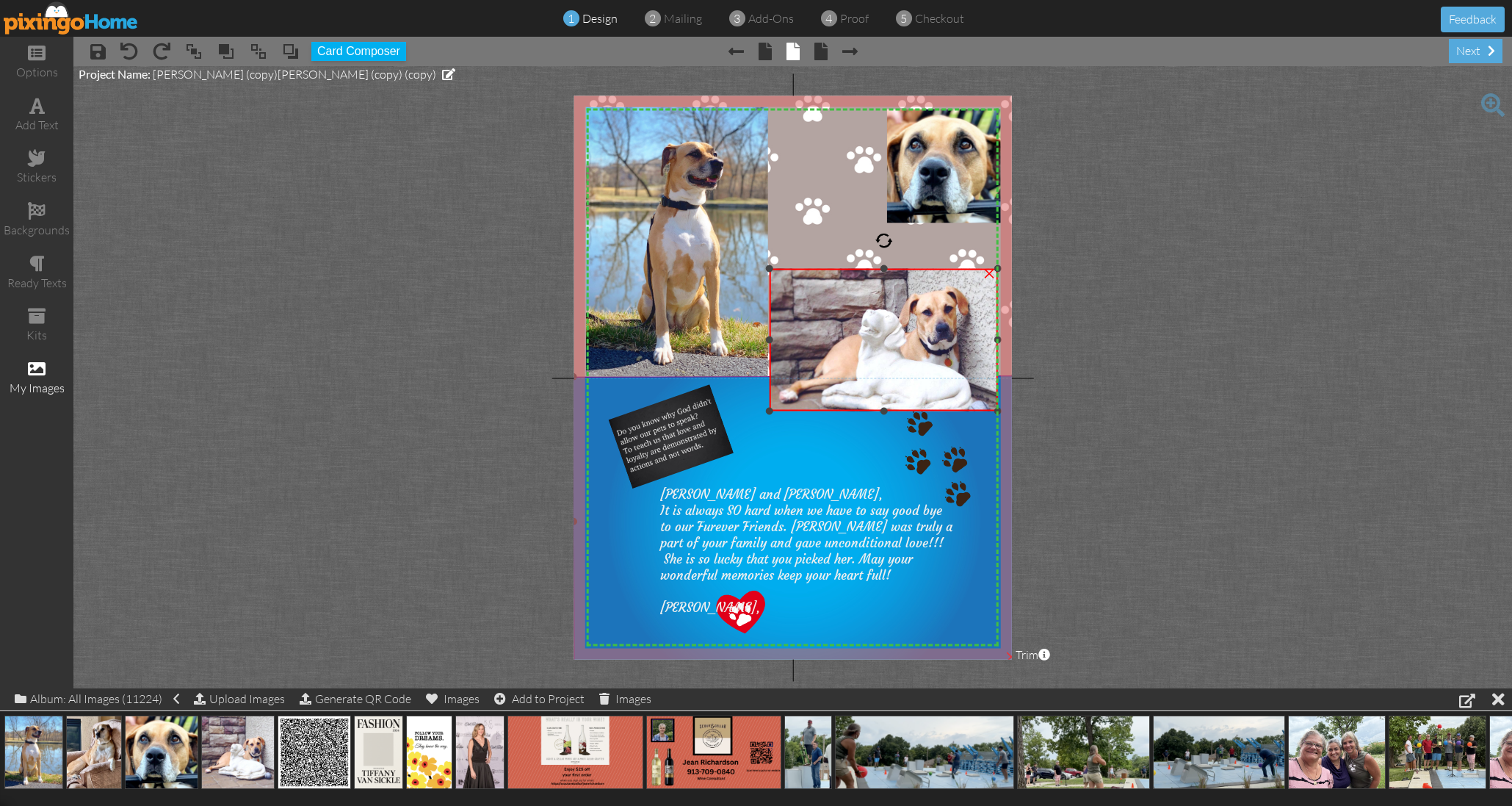
drag, startPoint x: 778, startPoint y: 403, endPoint x: 755, endPoint y: 410, distance: 24.0
click at [755, 410] on div "X X X X X X X X X X X X X X X X X X X X X X X X X X X X X X X X X X X X X X X X…" at bounding box center [793, 377] width 439 height 564
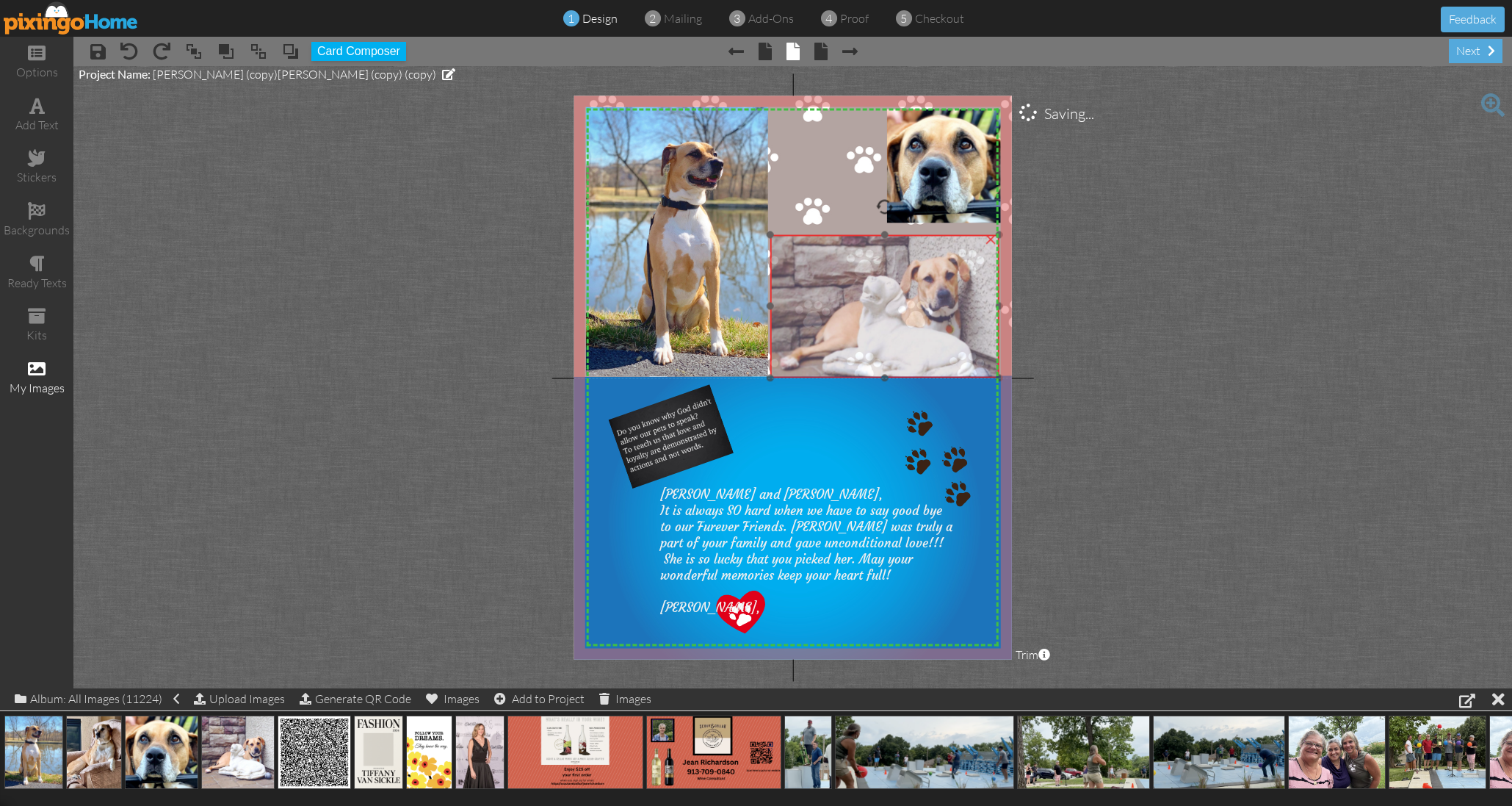
drag, startPoint x: 855, startPoint y: 386, endPoint x: 856, endPoint y: 356, distance: 30.0
click at [856, 356] on img at bounding box center [885, 303] width 230 height 230
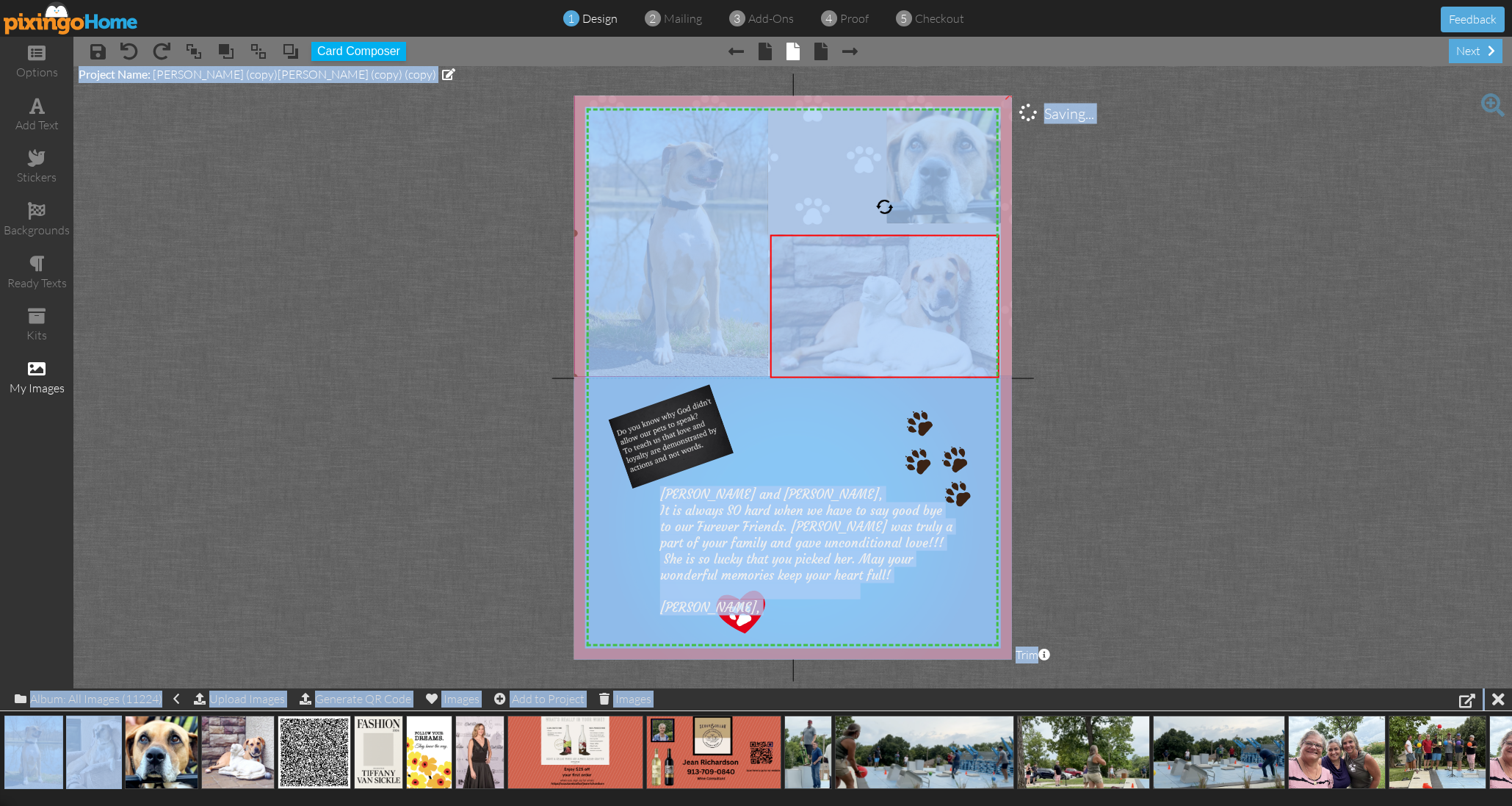
drag, startPoint x: 107, startPoint y: 731, endPoint x: 828, endPoint y: 226, distance: 880.3
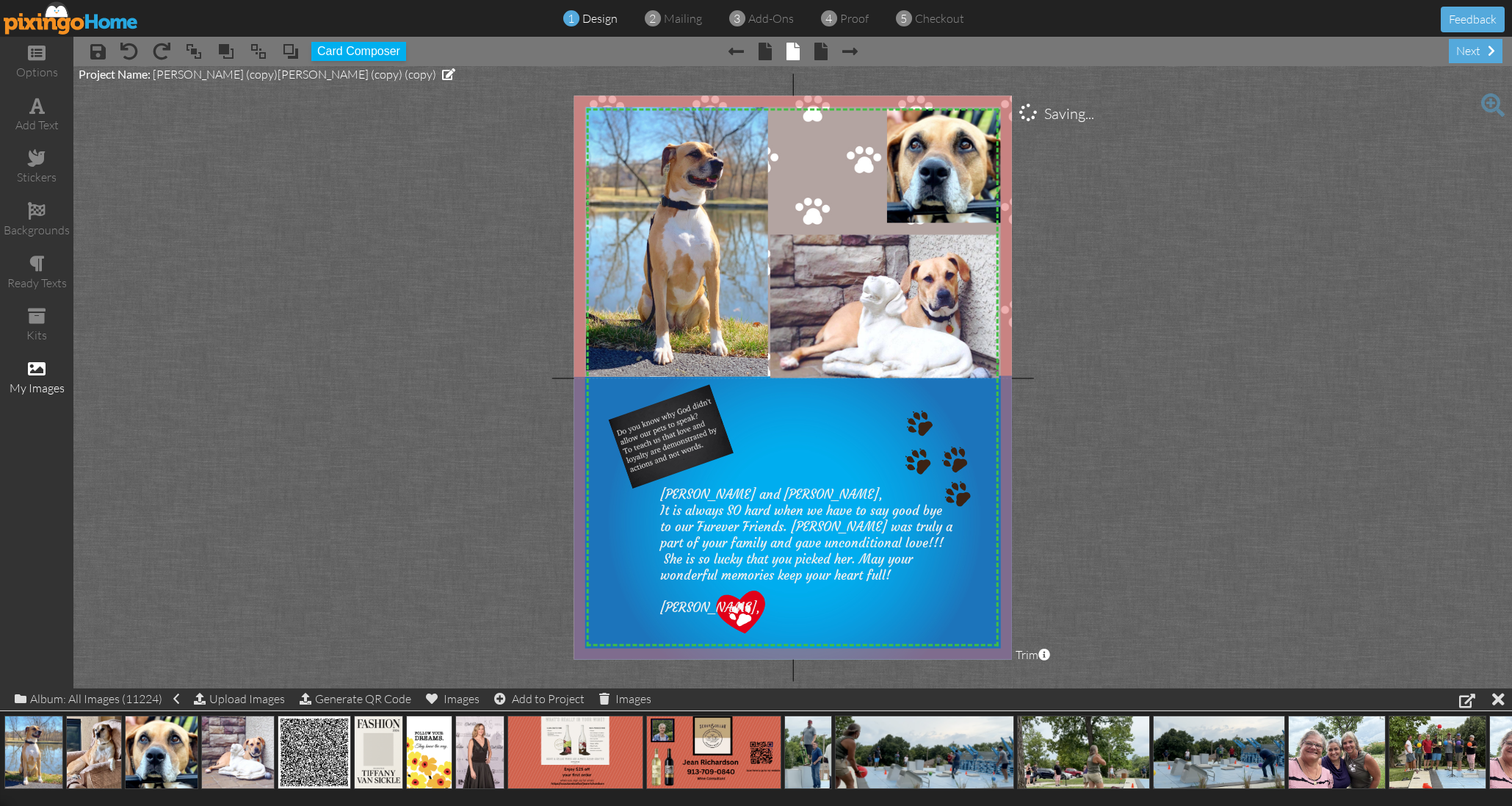
click at [369, 518] on project-studio-wrapper "X X X X X X X X X X X X X X X X X X X X X X X X X X X X X X X X X X X X X X X X…" at bounding box center [792, 377] width 1439 height 622
drag, startPoint x: 107, startPoint y: 744, endPoint x: 836, endPoint y: 331, distance: 837.9
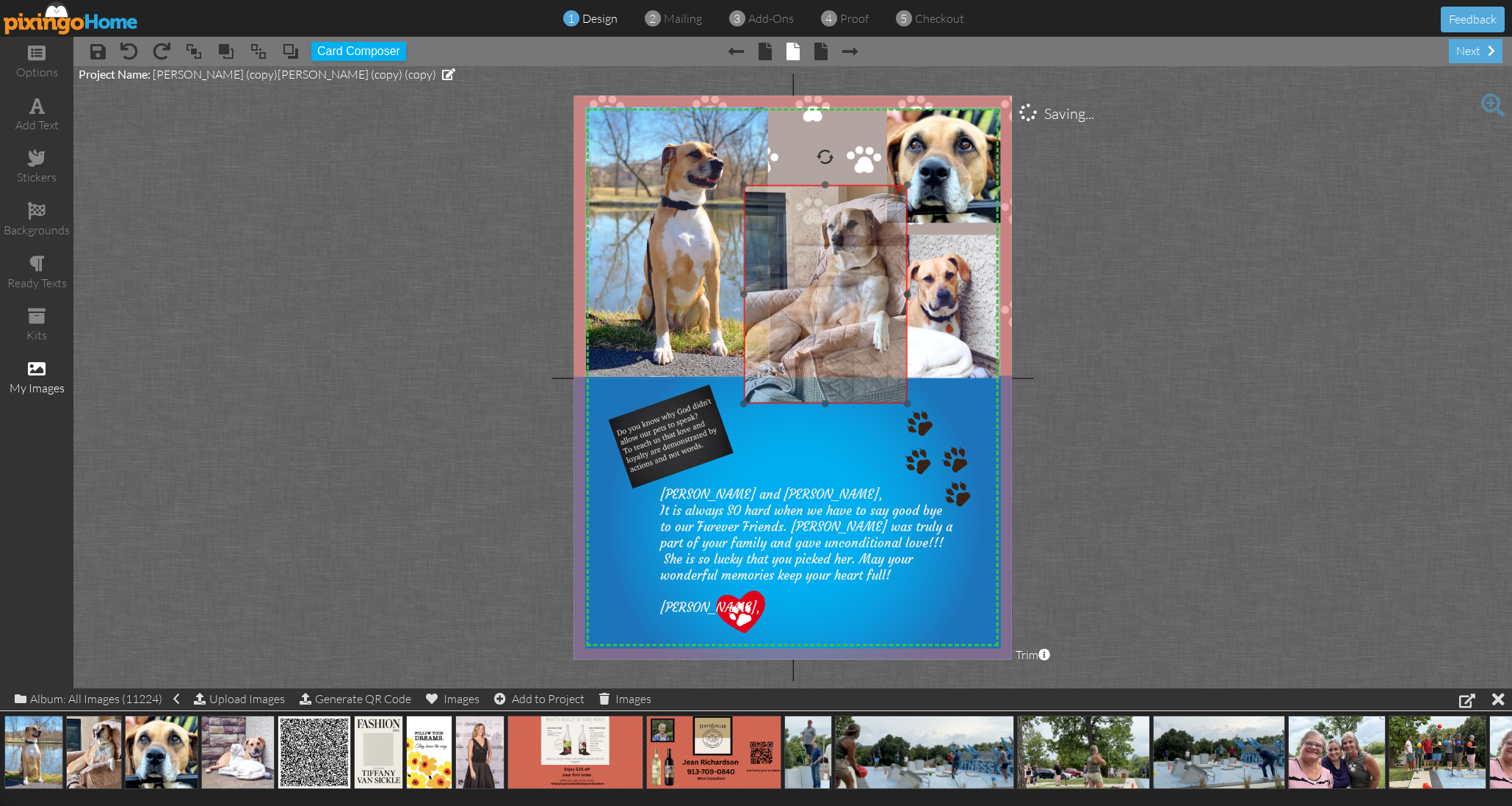
drag, startPoint x: 847, startPoint y: 362, endPoint x: 794, endPoint y: 247, distance: 126.6
click at [795, 248] on img at bounding box center [826, 293] width 165 height 219
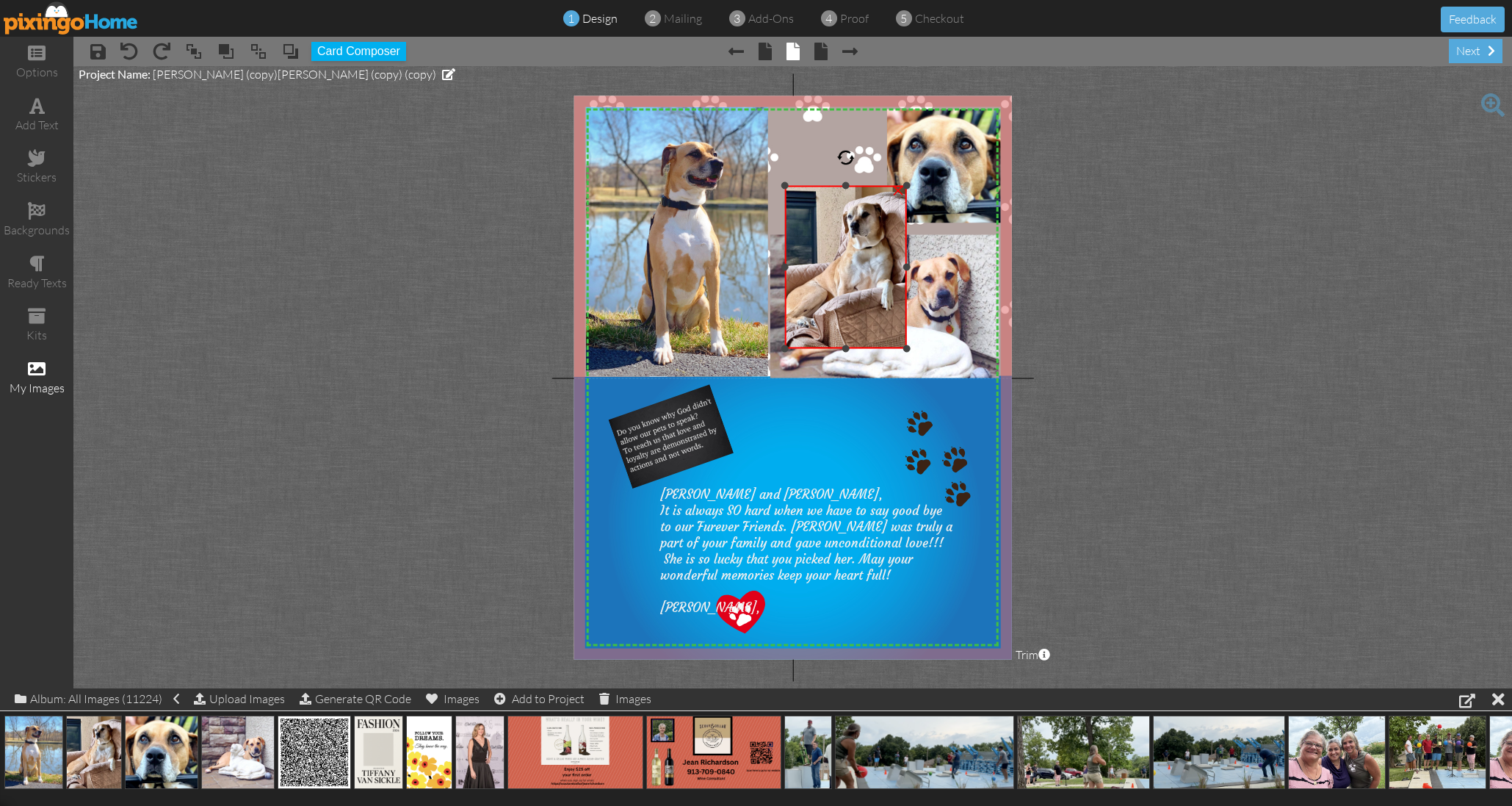
drag, startPoint x: 744, startPoint y: 402, endPoint x: 807, endPoint y: 346, distance: 84.3
click at [807, 346] on div "×" at bounding box center [845, 266] width 122 height 163
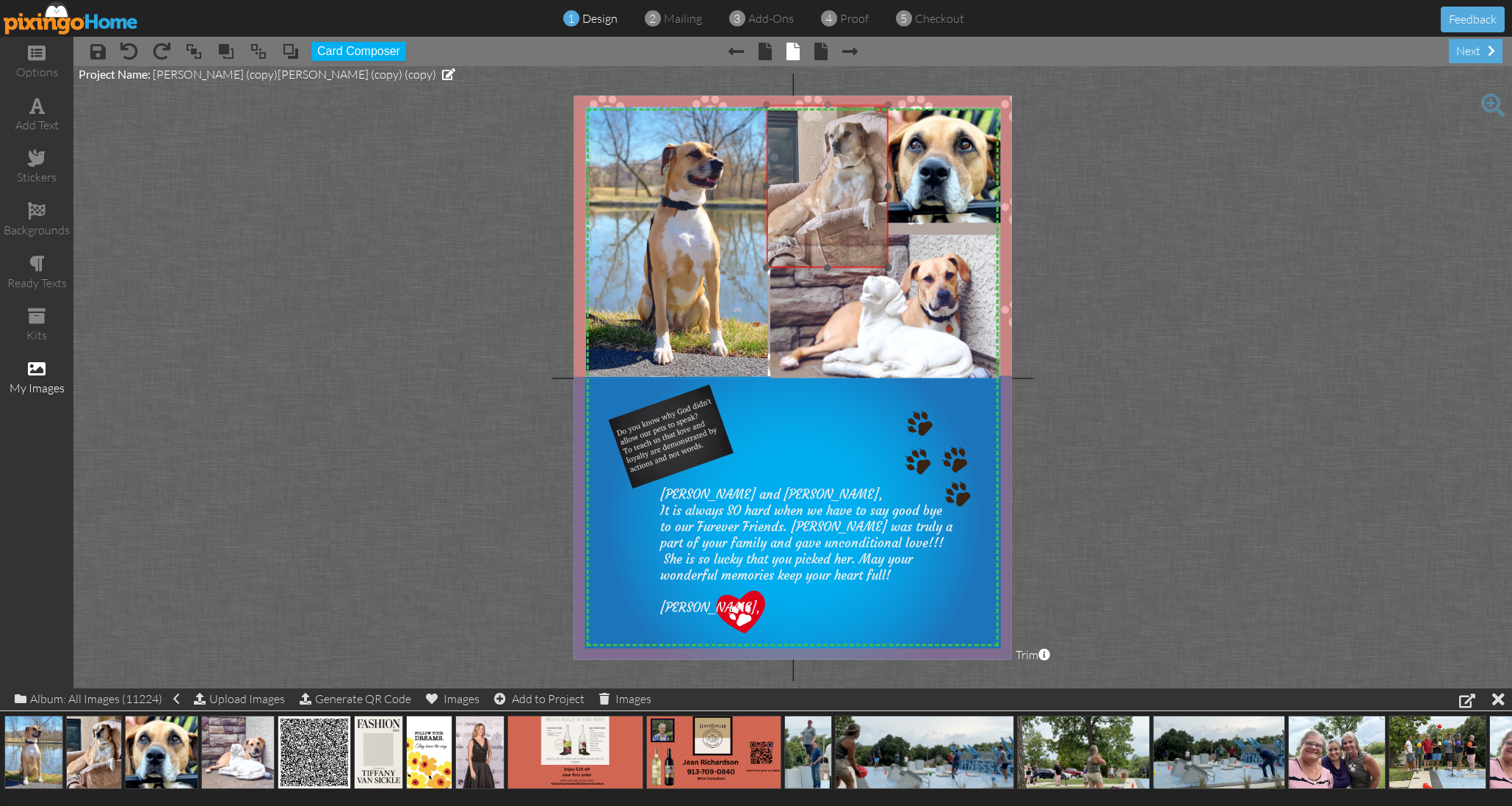
drag, startPoint x: 859, startPoint y: 279, endPoint x: 831, endPoint y: 219, distance: 66.2
click at [841, 197] on img at bounding box center [827, 186] width 122 height 163
drag, startPoint x: 825, startPoint y: 266, endPoint x: 856, endPoint y: 217, distance: 58.0
click at [824, 232] on div "×" at bounding box center [827, 169] width 122 height 129
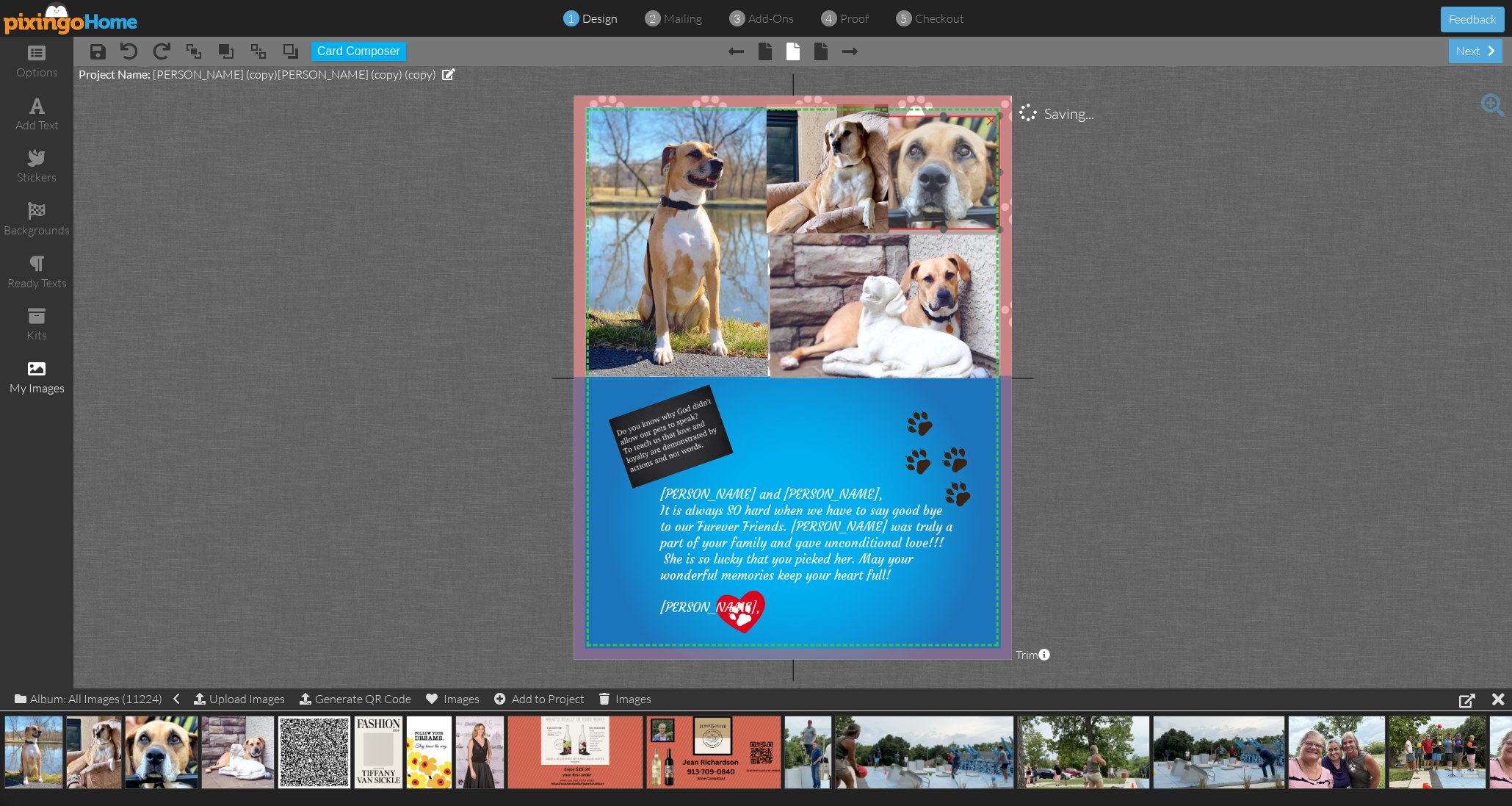
click at [936, 191] on img at bounding box center [944, 172] width 114 height 114
click at [1134, 213] on project-studio-wrapper "X X X X X X X X X X X X X X X X X X X X X X X X X X X X X X X X X X X X X X X X…" at bounding box center [792, 377] width 1439 height 622
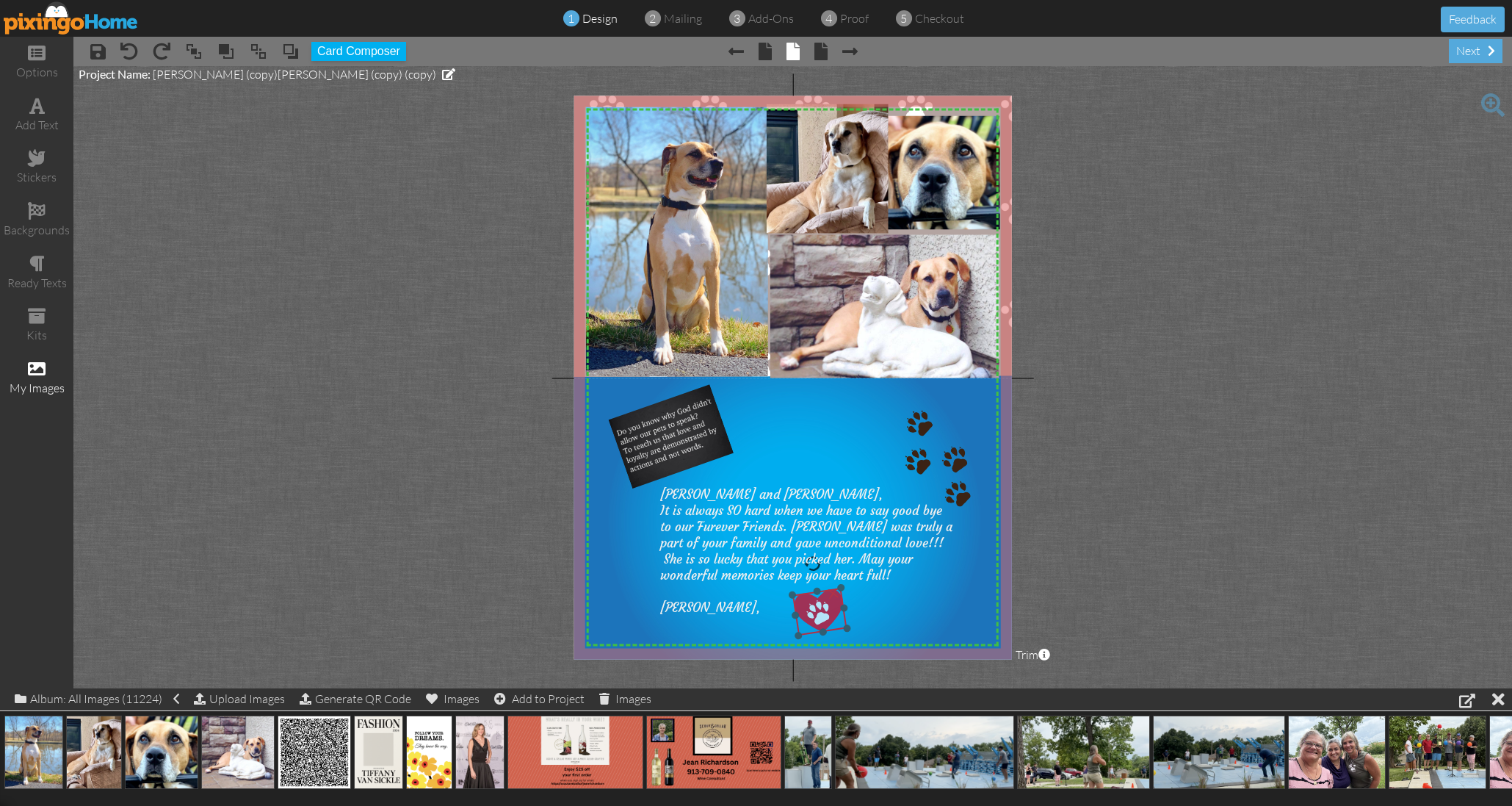
drag, startPoint x: 743, startPoint y: 614, endPoint x: 821, endPoint y: 613, distance: 78.0
click at [820, 613] on img at bounding box center [820, 611] width 55 height 48
click at [270, 72] on span "[PERSON_NAME] (copy)[PERSON_NAME] (copy) (copy)" at bounding box center [294, 74] width 283 height 15
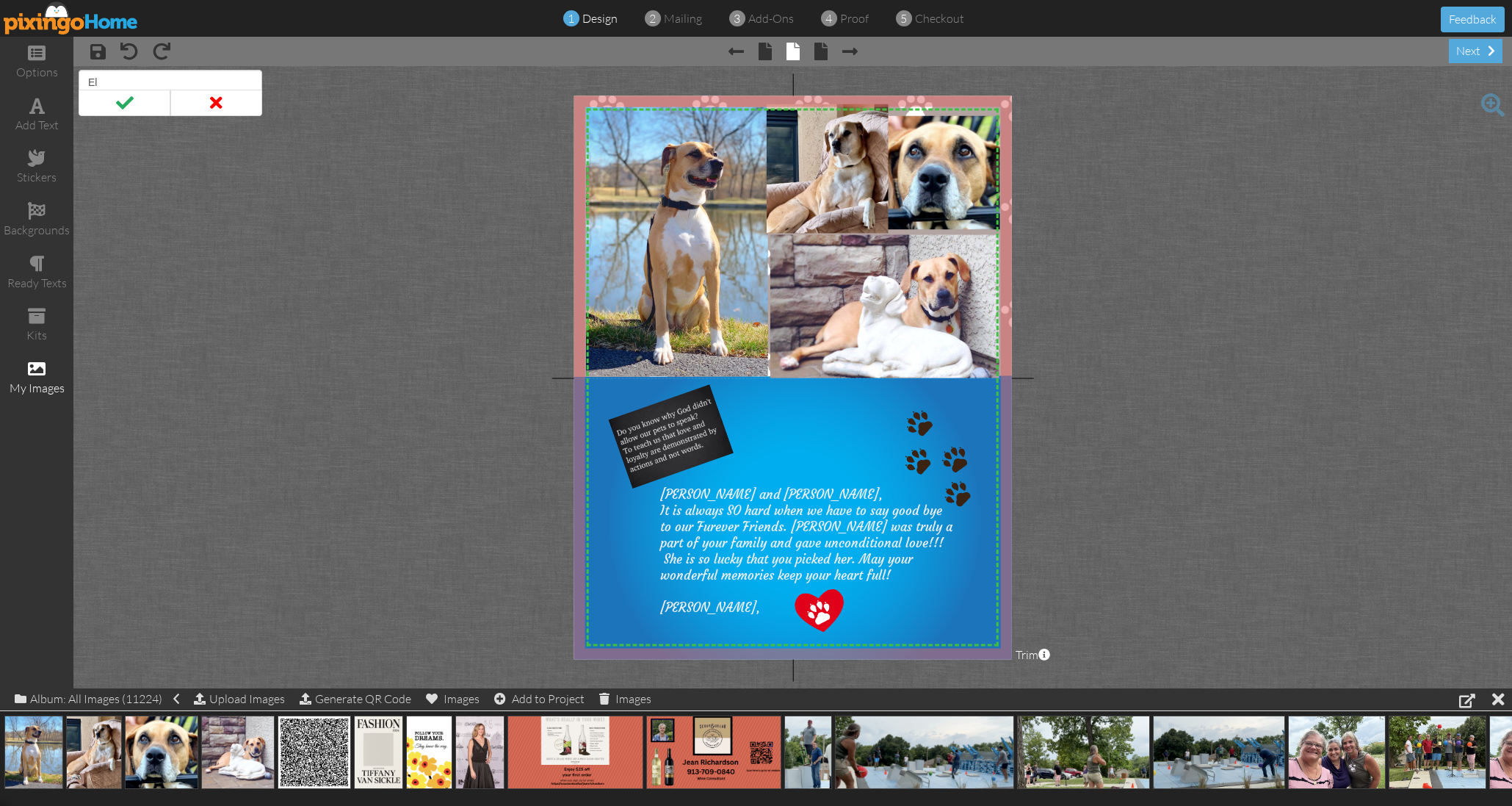
type input "E"
type input "[PERSON_NAME]"
click at [125, 99] on span at bounding box center [124, 102] width 92 height 26
click at [821, 51] on span at bounding box center [821, 51] width 13 height 18
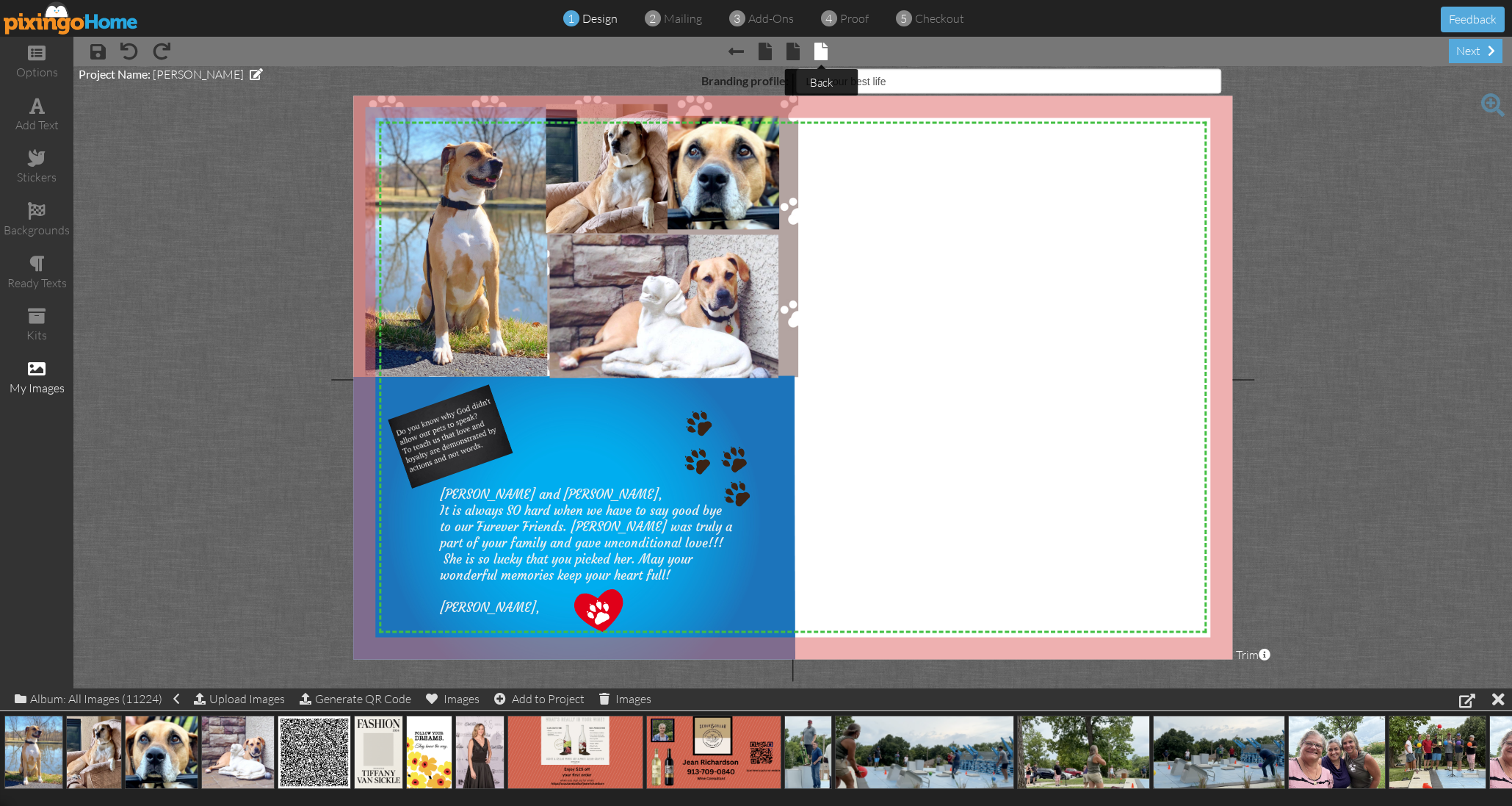
select select "object:1735"
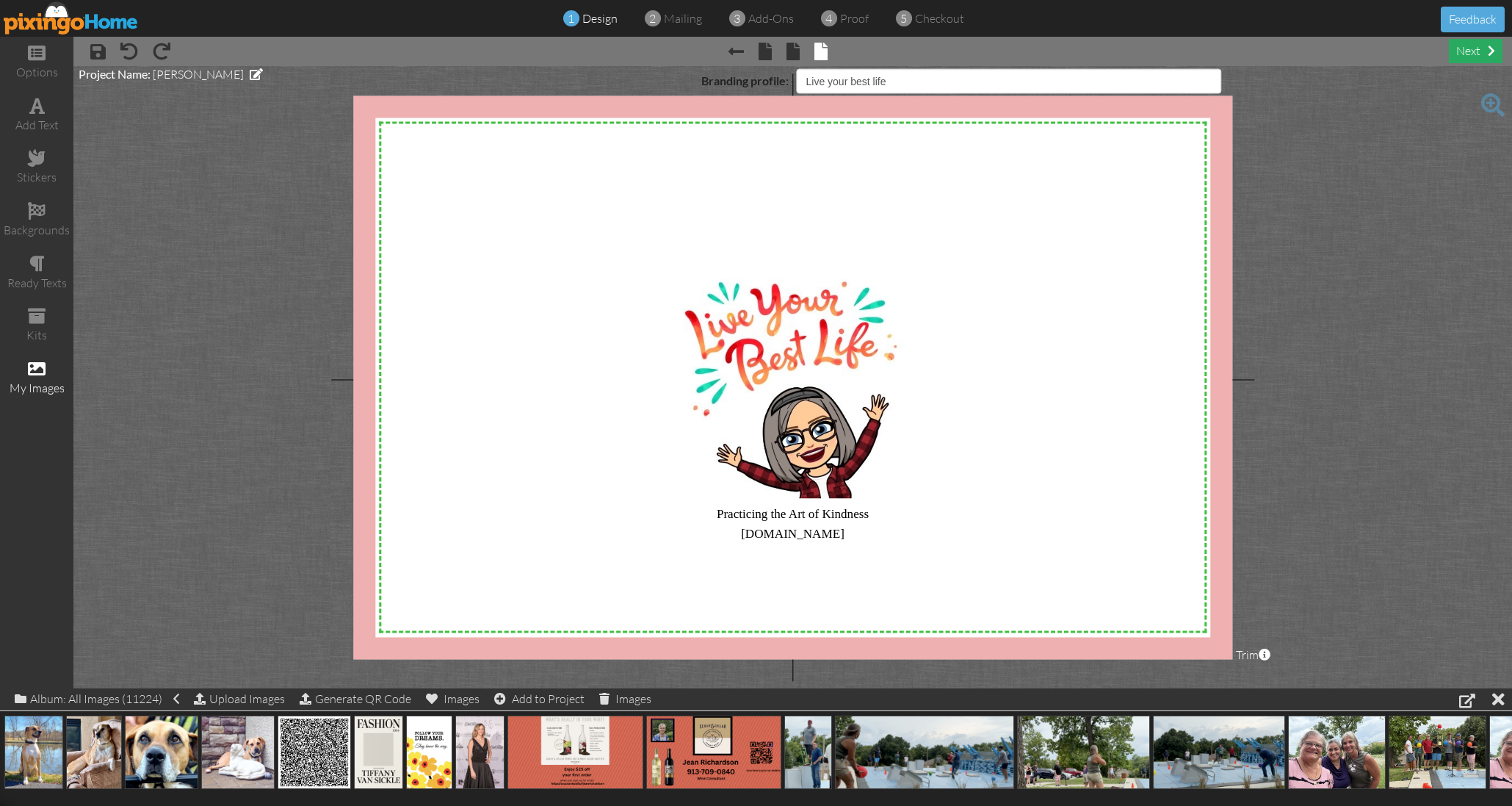
click at [1473, 48] on div "next" at bounding box center [1476, 51] width 54 height 24
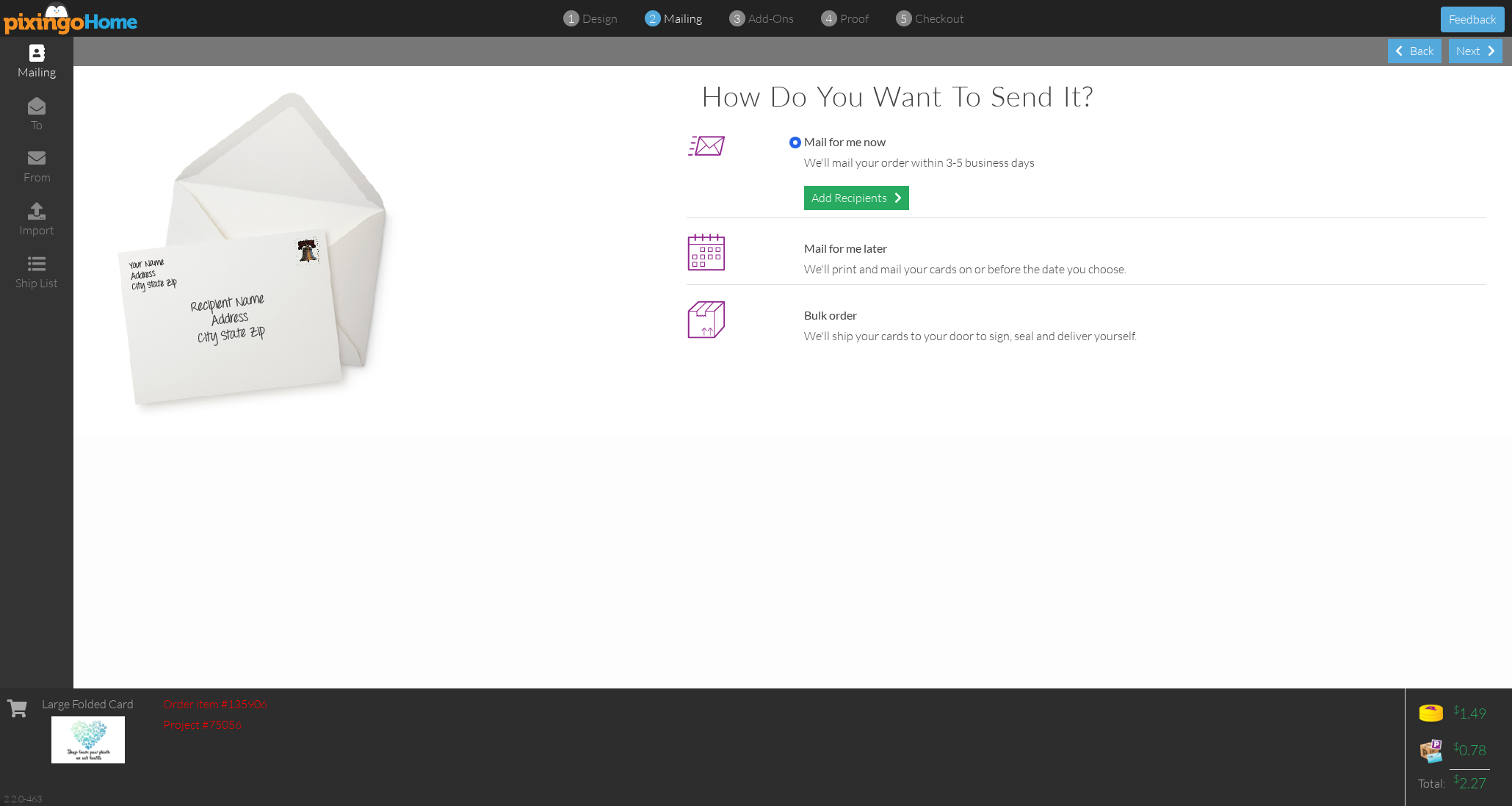
click at [888, 188] on div "Add Recipients" at bounding box center [857, 197] width 105 height 24
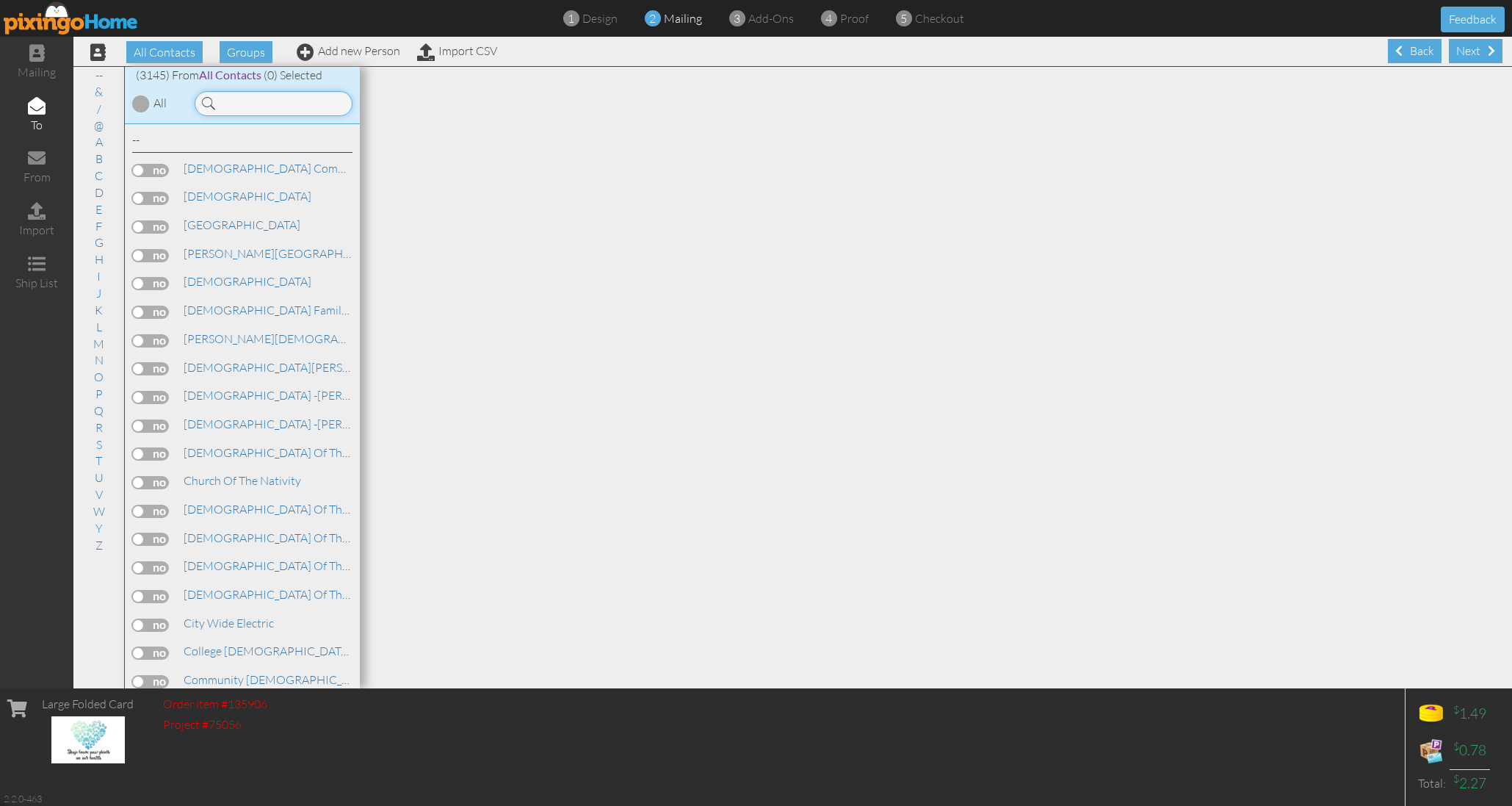
click at [309, 99] on input at bounding box center [273, 103] width 158 height 25
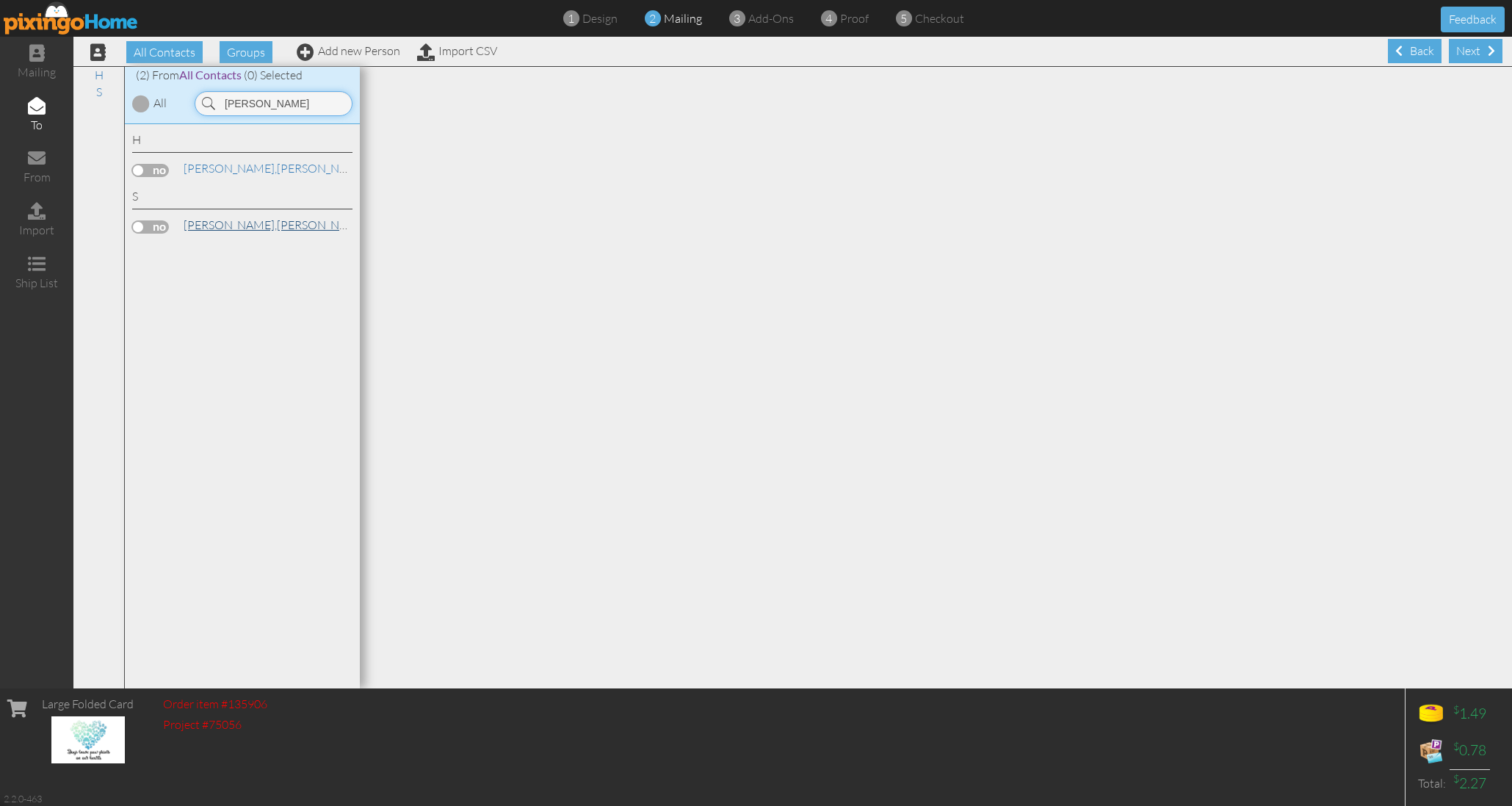
type input "[PERSON_NAME]"
click at [278, 224] on link "[PERSON_NAME] & [PERSON_NAME]" at bounding box center [328, 225] width 291 height 18
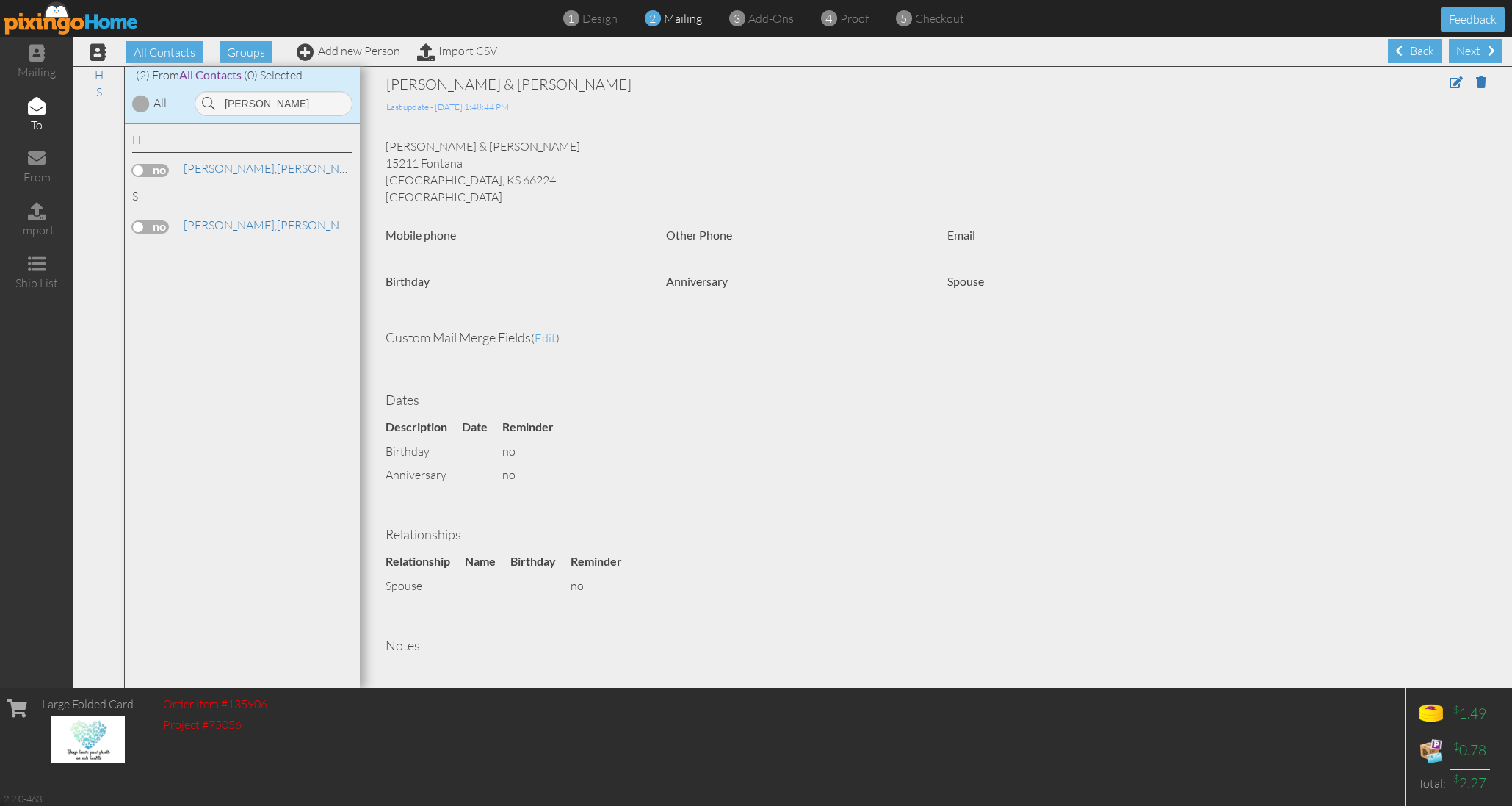
click at [165, 222] on label at bounding box center [151, 226] width 37 height 13
click at [0, 0] on input "checkbox" at bounding box center [0, 0] width 0 height 0
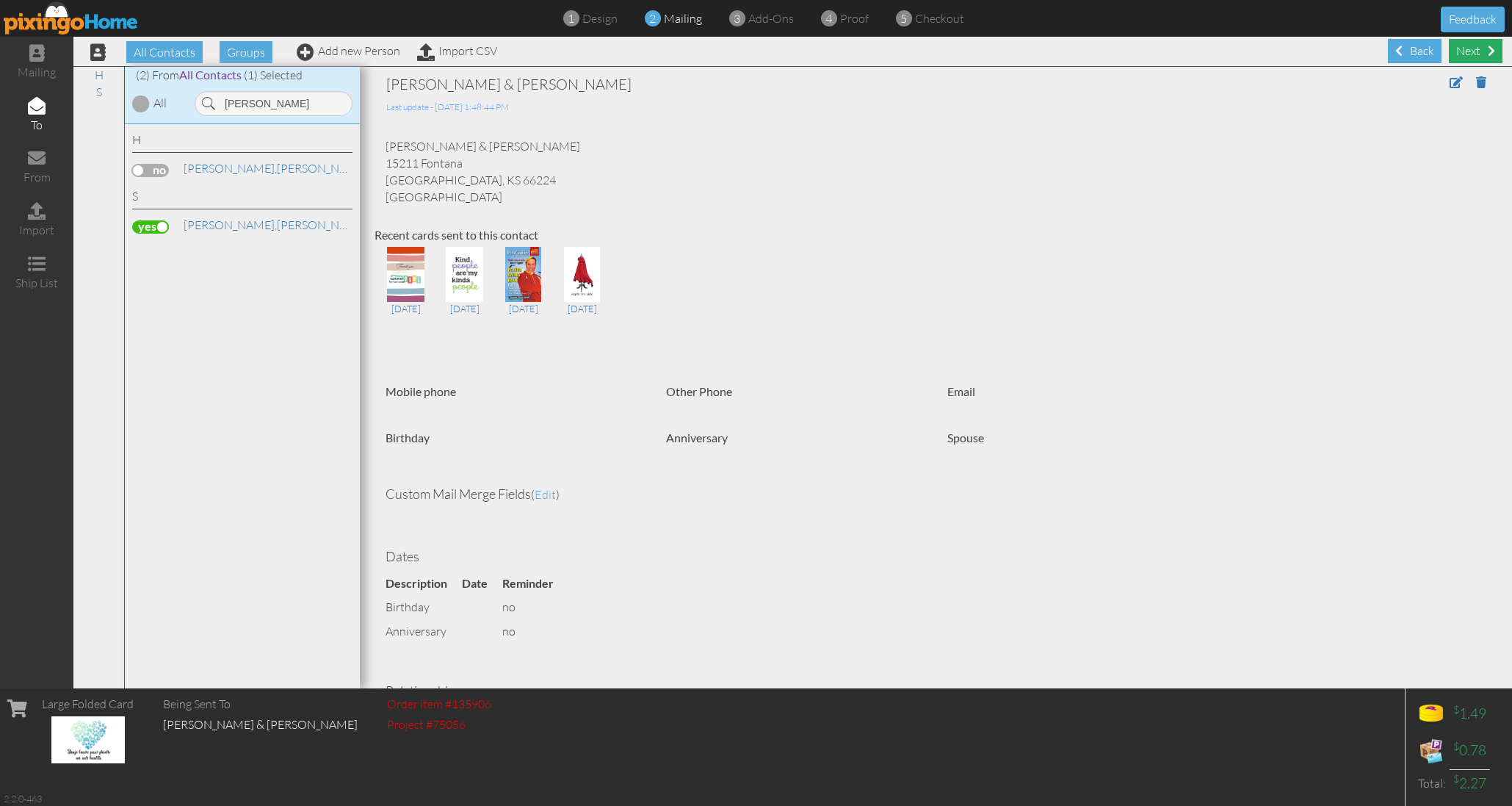
click at [1480, 48] on div "Next" at bounding box center [1476, 51] width 54 height 24
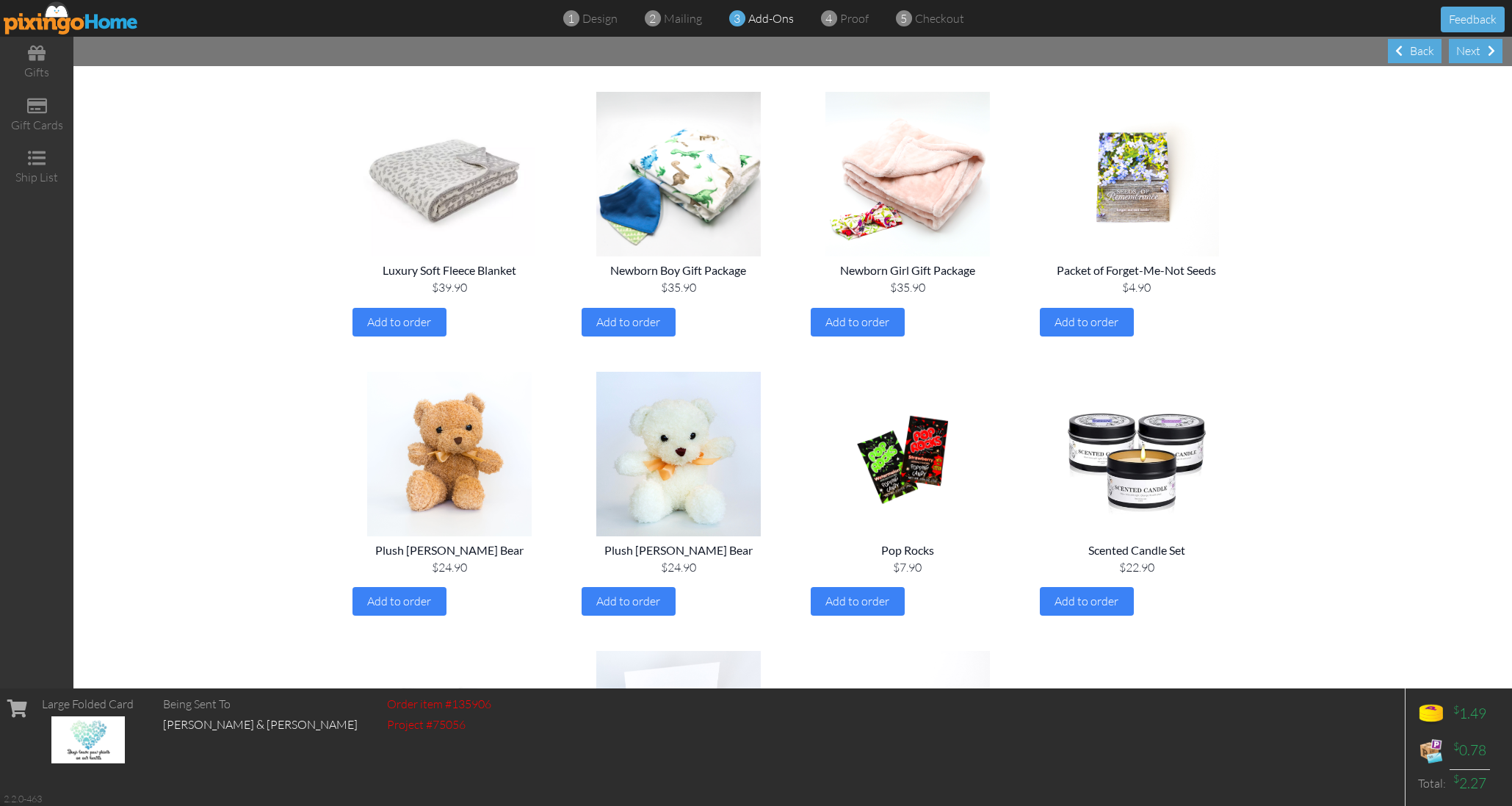
scroll to position [1236, 0]
click at [1093, 314] on span "Add to order" at bounding box center [1086, 321] width 64 height 15
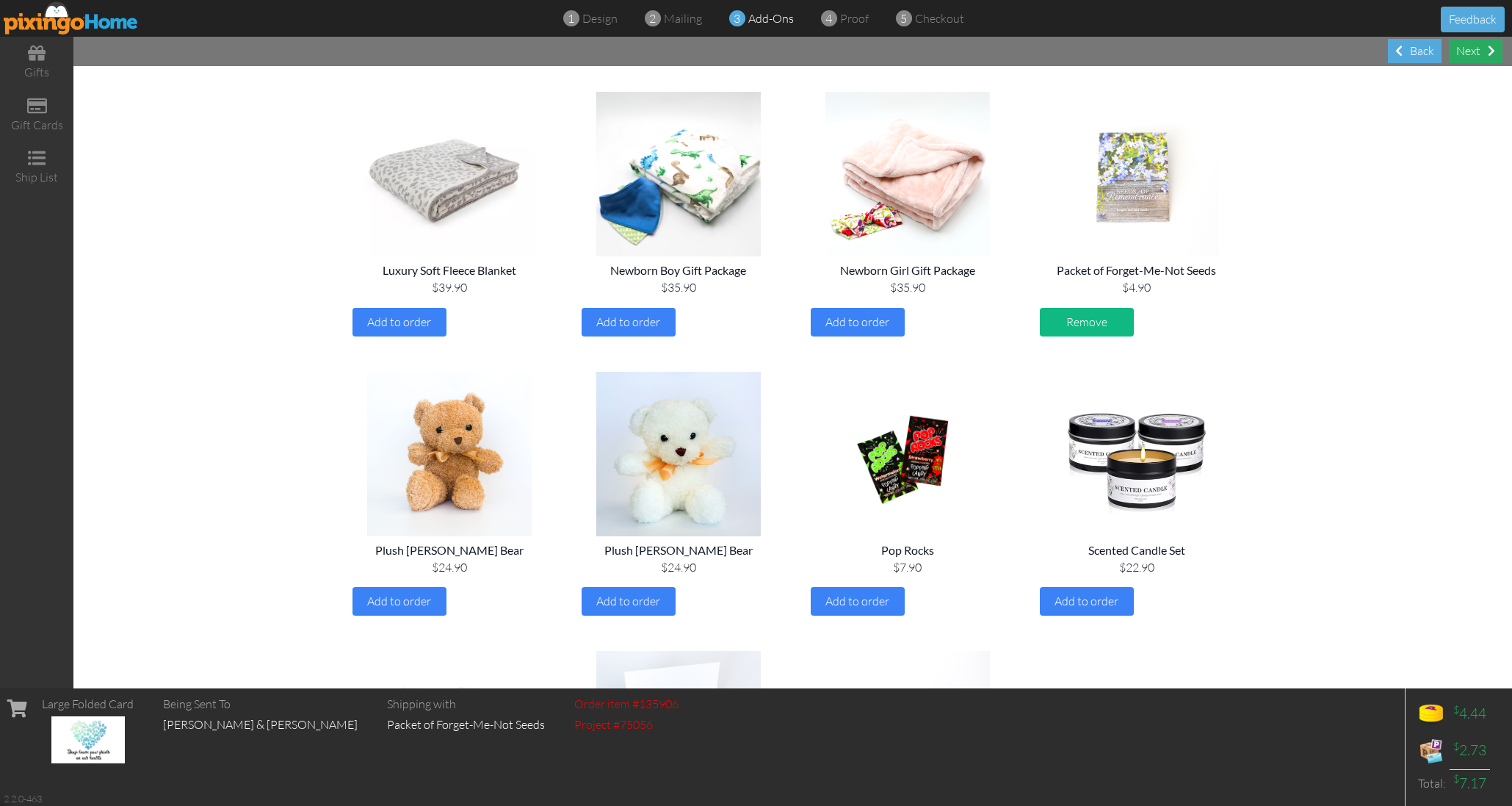
click at [1467, 50] on div "Next" at bounding box center [1476, 51] width 54 height 24
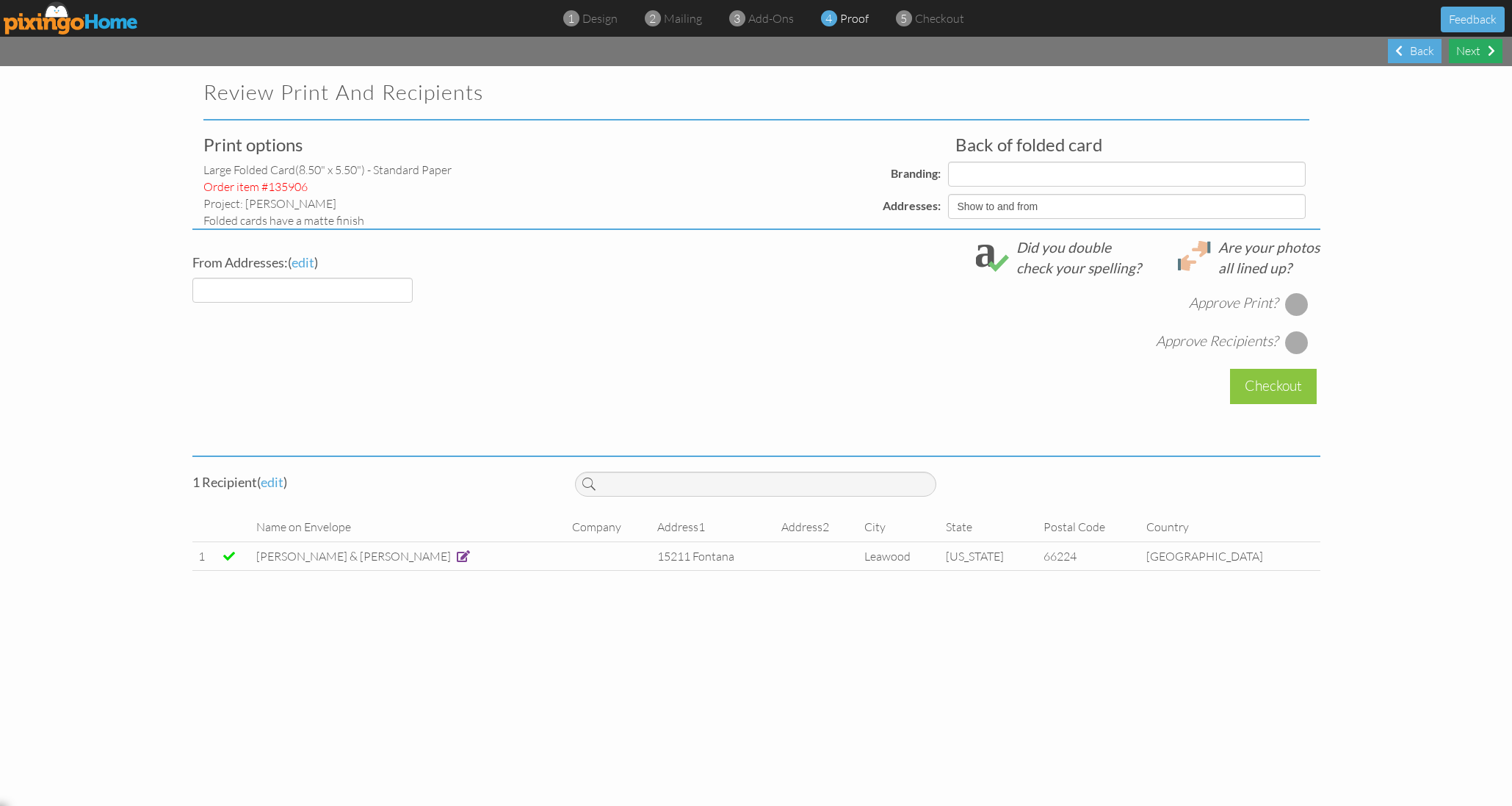
select select "object:11967"
select select "object:11963"
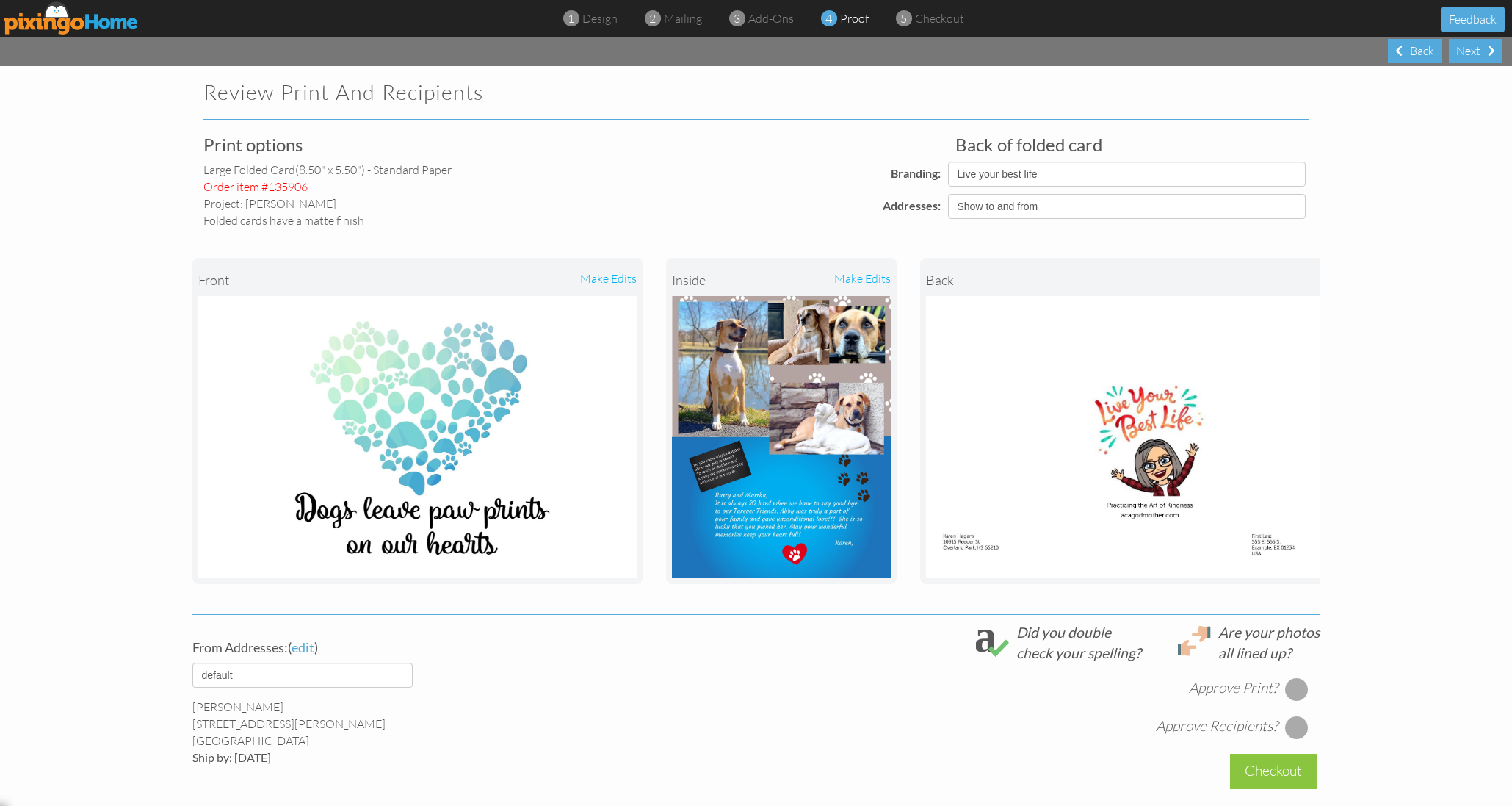
click at [870, 267] on div "make edits" at bounding box center [836, 280] width 109 height 32
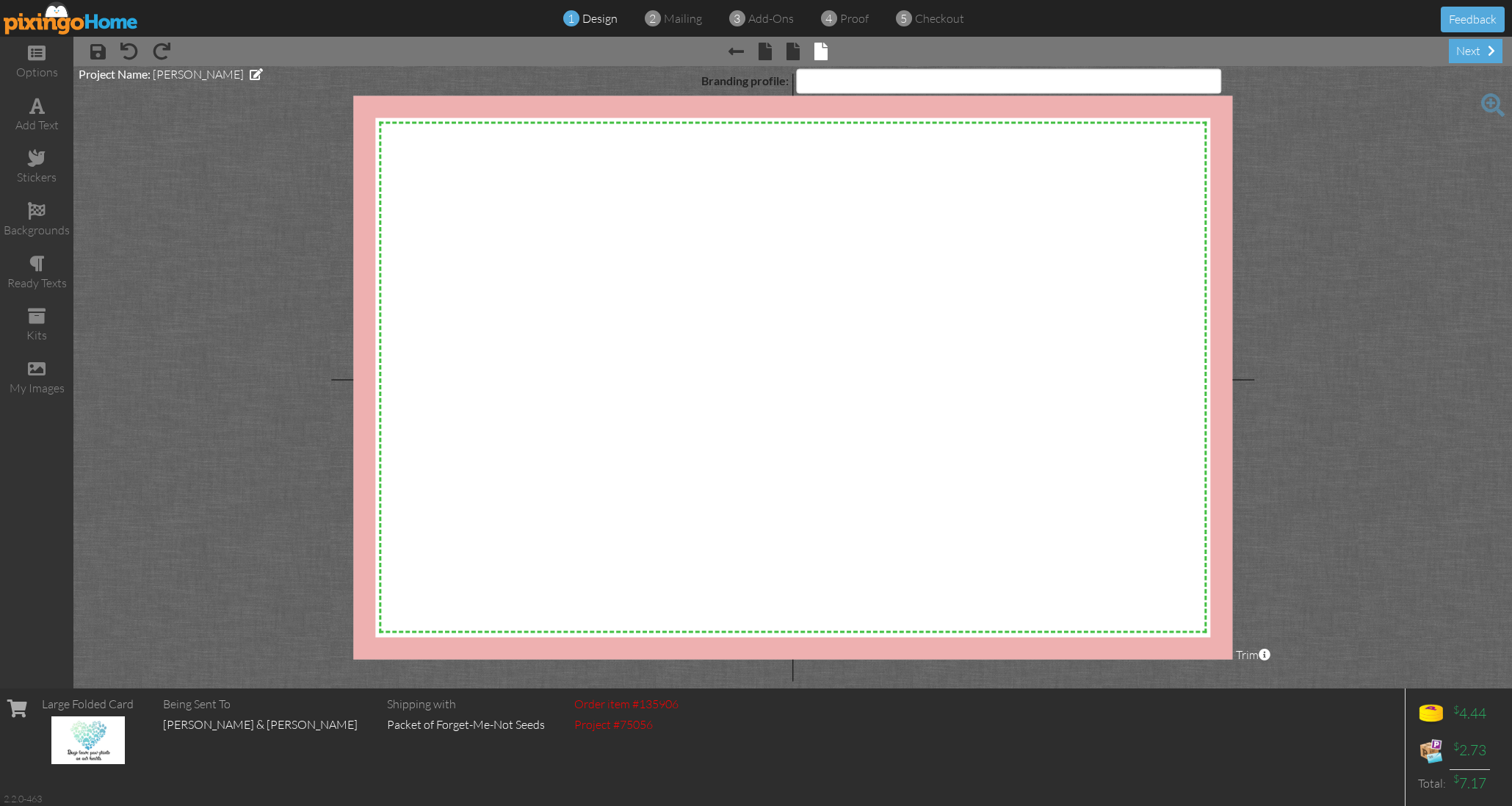
select select "object:12042"
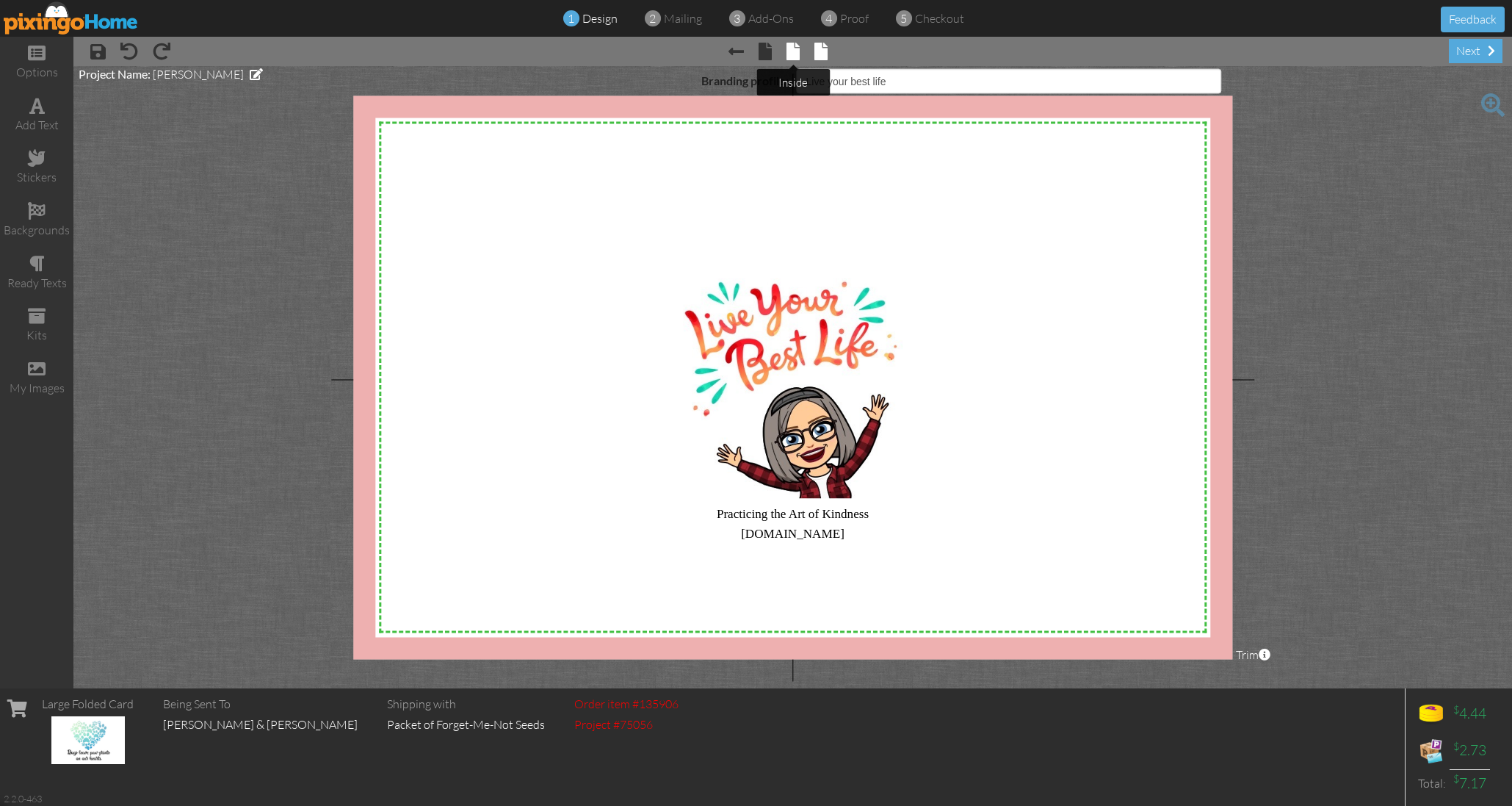
click at [794, 52] on span at bounding box center [793, 51] width 13 height 18
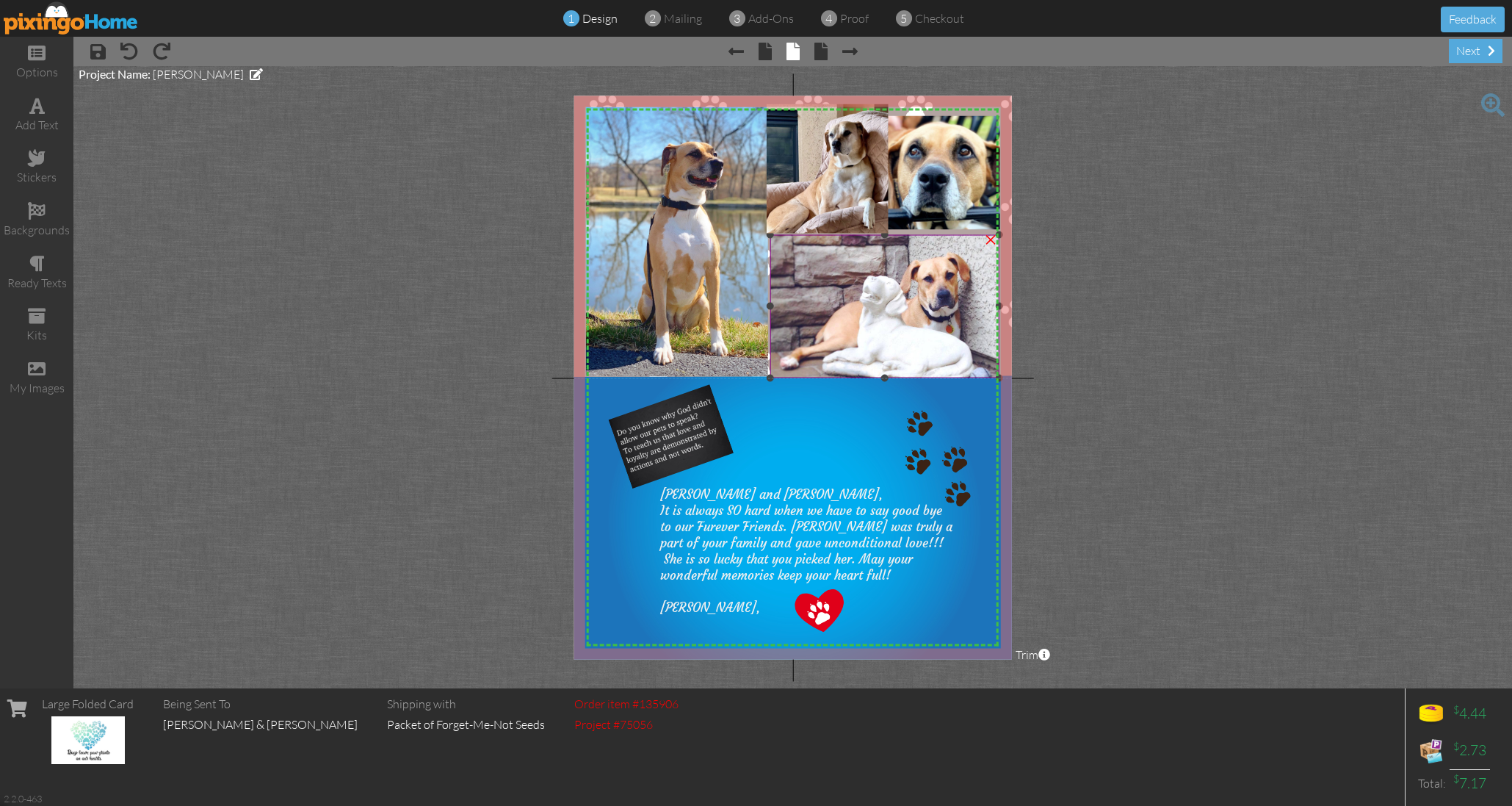
click at [928, 349] on img at bounding box center [885, 303] width 230 height 230
click at [888, 375] on div at bounding box center [885, 376] width 8 height 8
click at [1180, 286] on project-studio-wrapper "X X X X X X X X X X X X X X X X X X X X X X X X X X X X X X X X X X X X X X X X…" at bounding box center [792, 377] width 1439 height 622
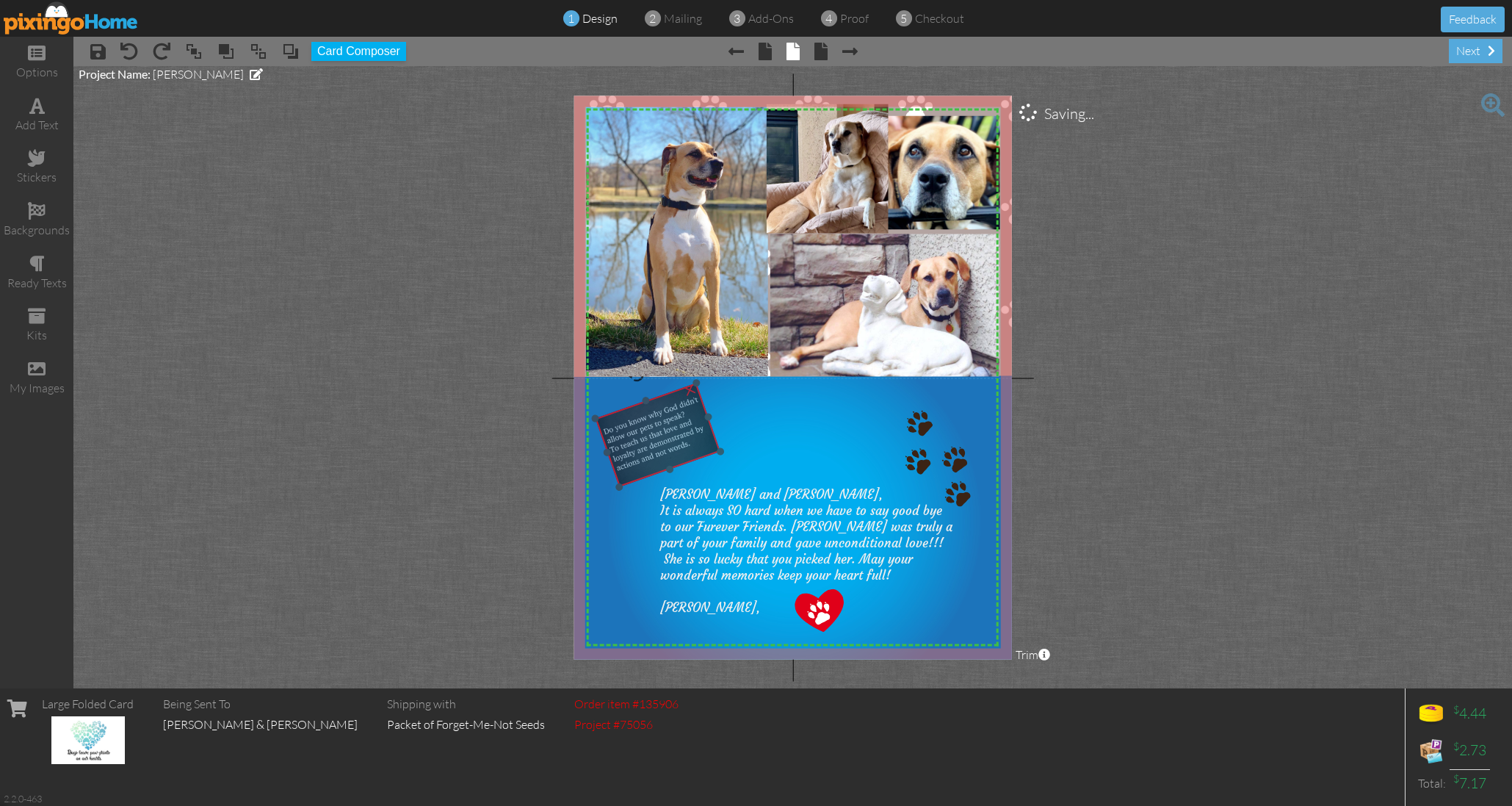
click at [657, 413] on img at bounding box center [658, 436] width 146 height 164
click at [1088, 333] on project-studio-wrapper "X X X X X X X X X X X X X X X X X X X X X X X X X X X X X X X X X X X X X X X X…" at bounding box center [792, 377] width 1439 height 622
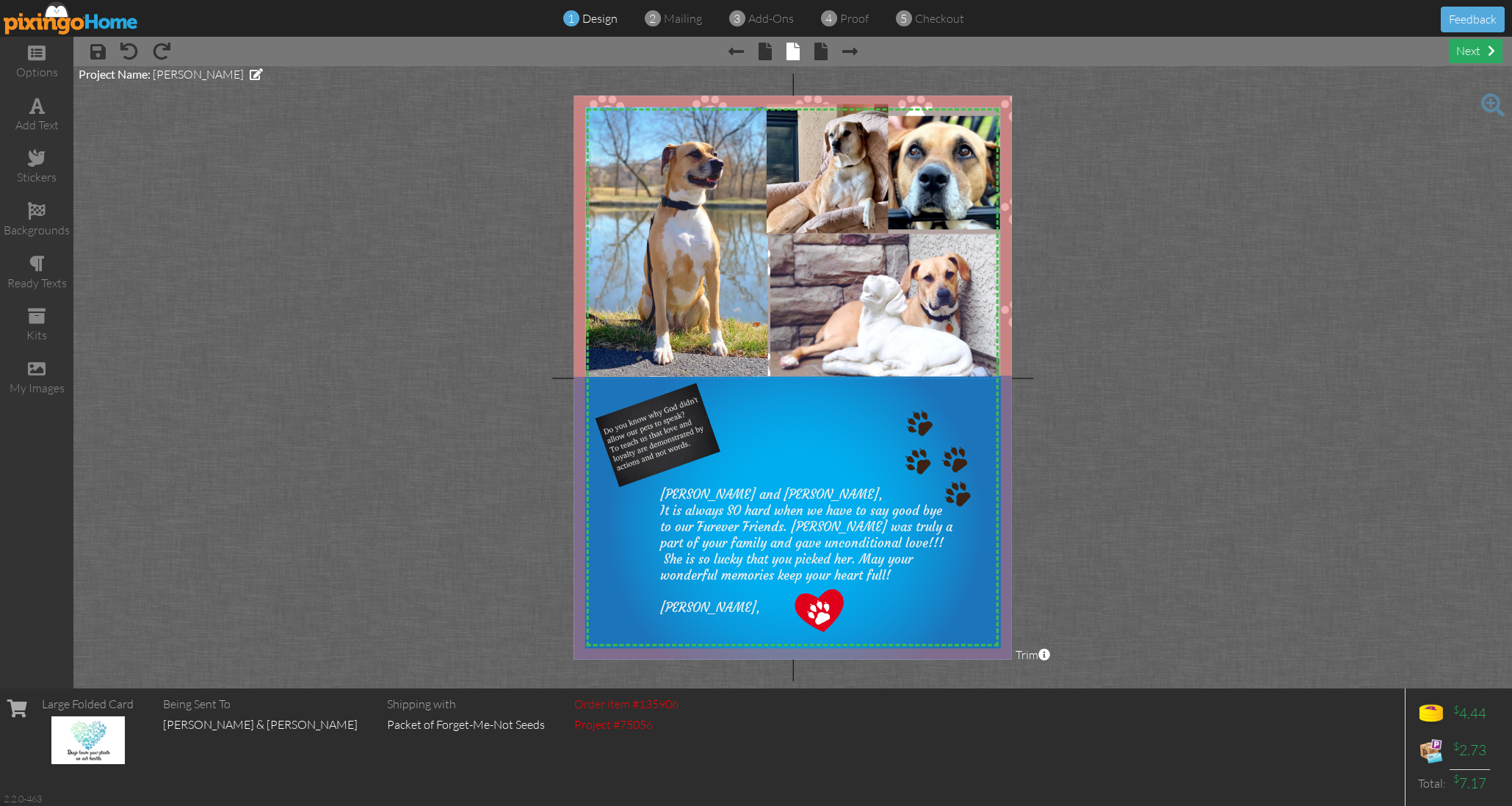
click at [1474, 47] on div "next" at bounding box center [1476, 51] width 54 height 24
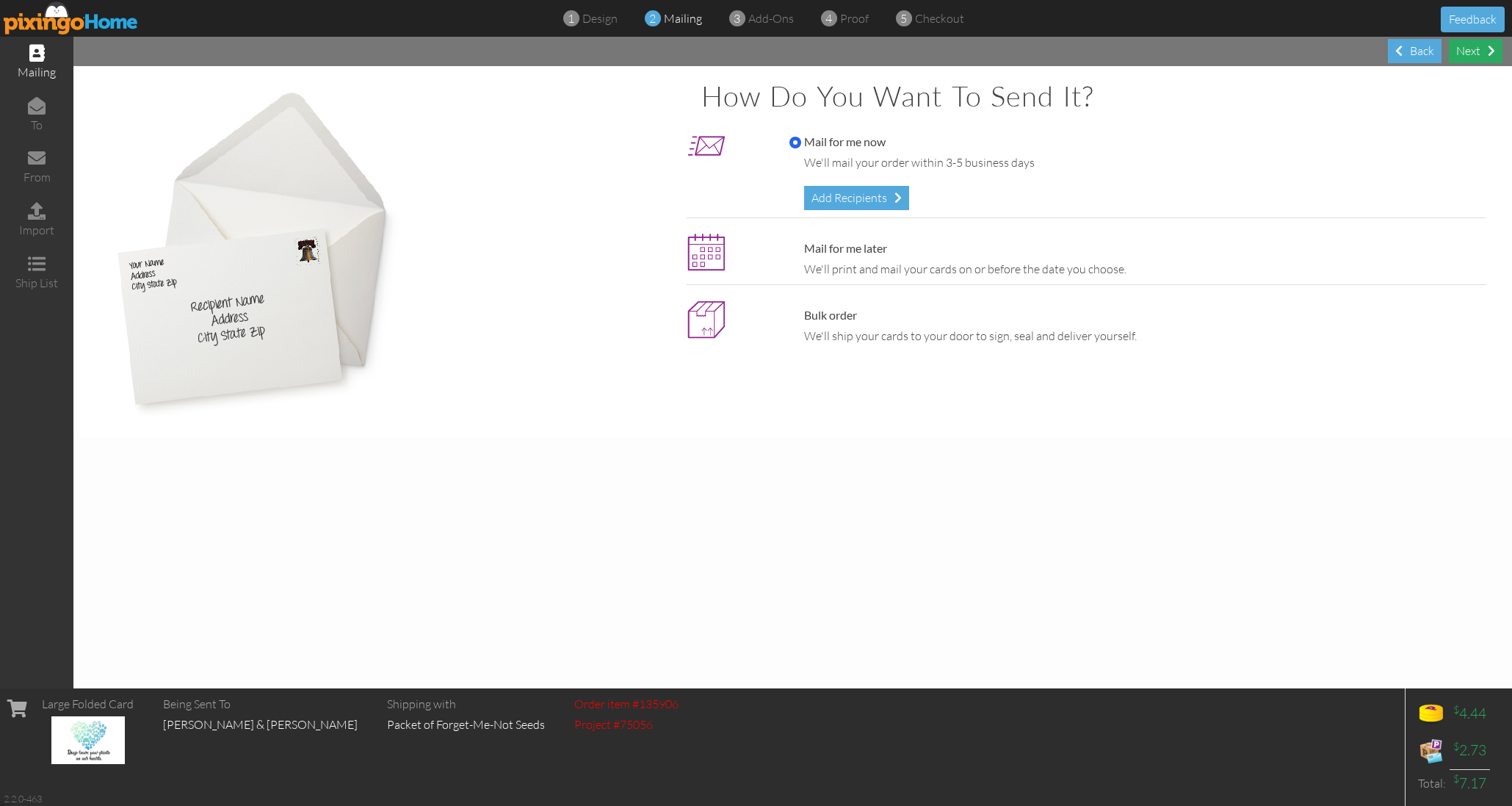
click at [1474, 47] on div "Next" at bounding box center [1476, 51] width 54 height 24
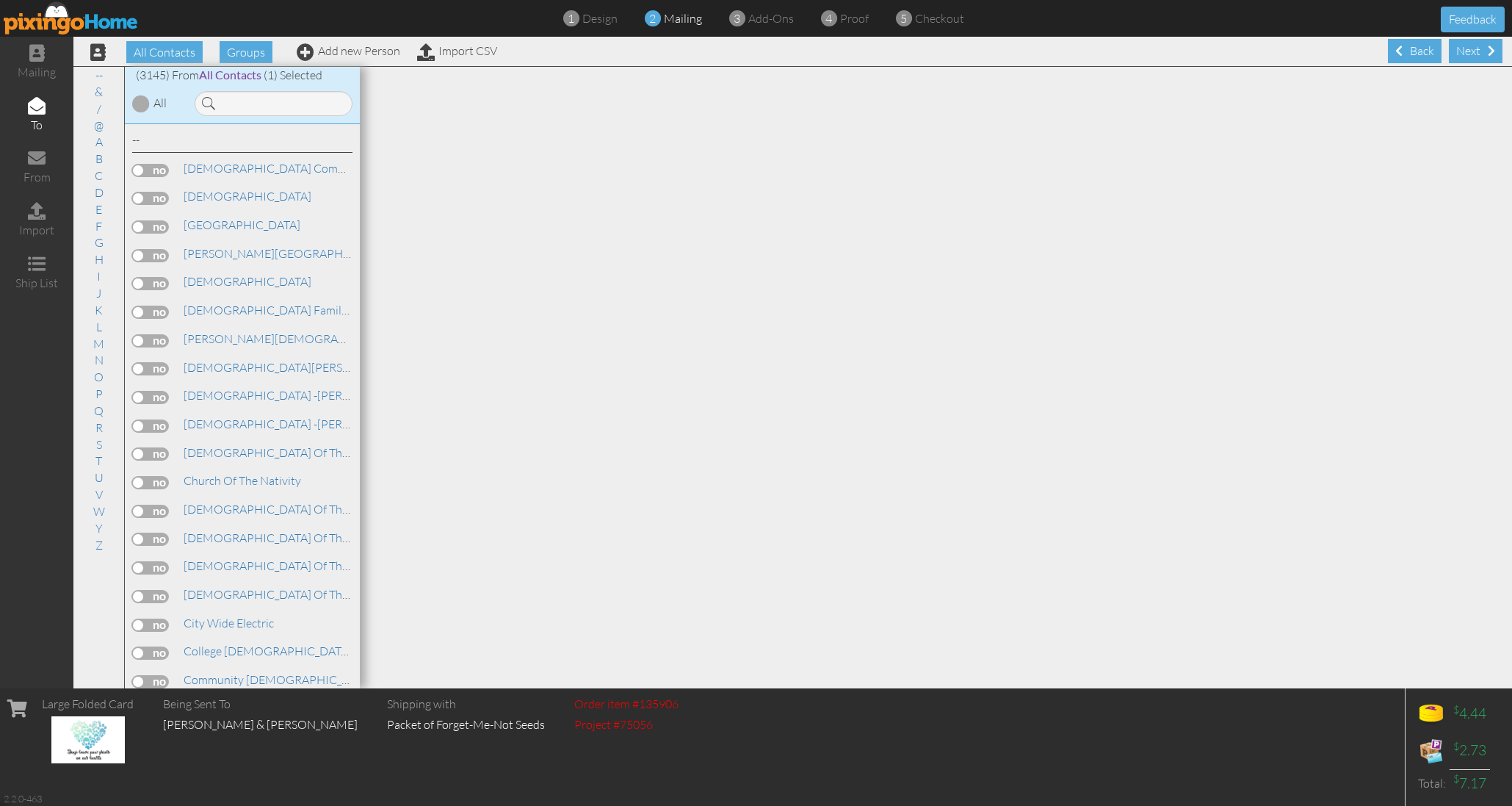
click at [1474, 47] on div "Next" at bounding box center [1476, 51] width 54 height 24
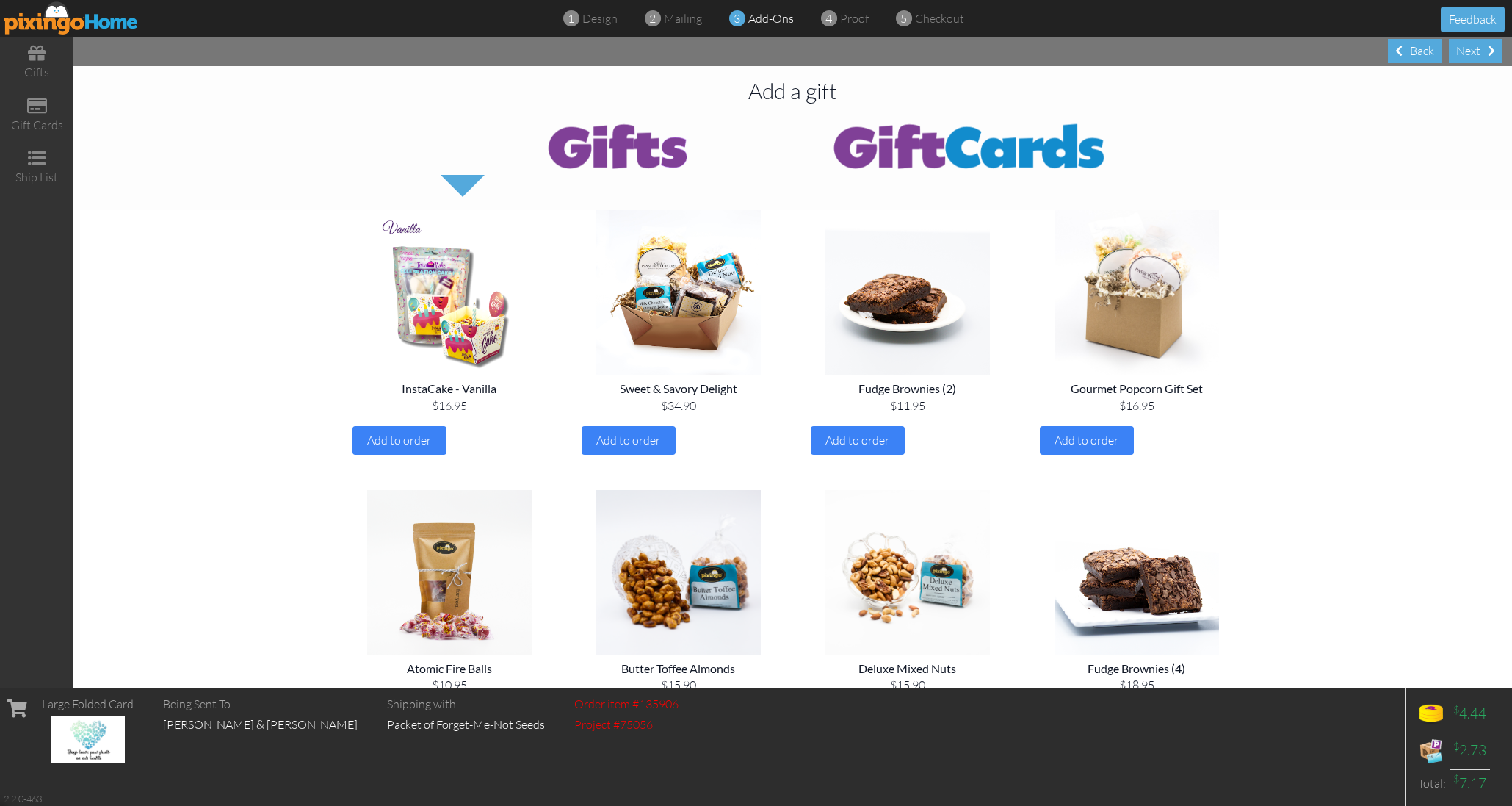
click at [1474, 47] on div "Next" at bounding box center [1476, 51] width 54 height 24
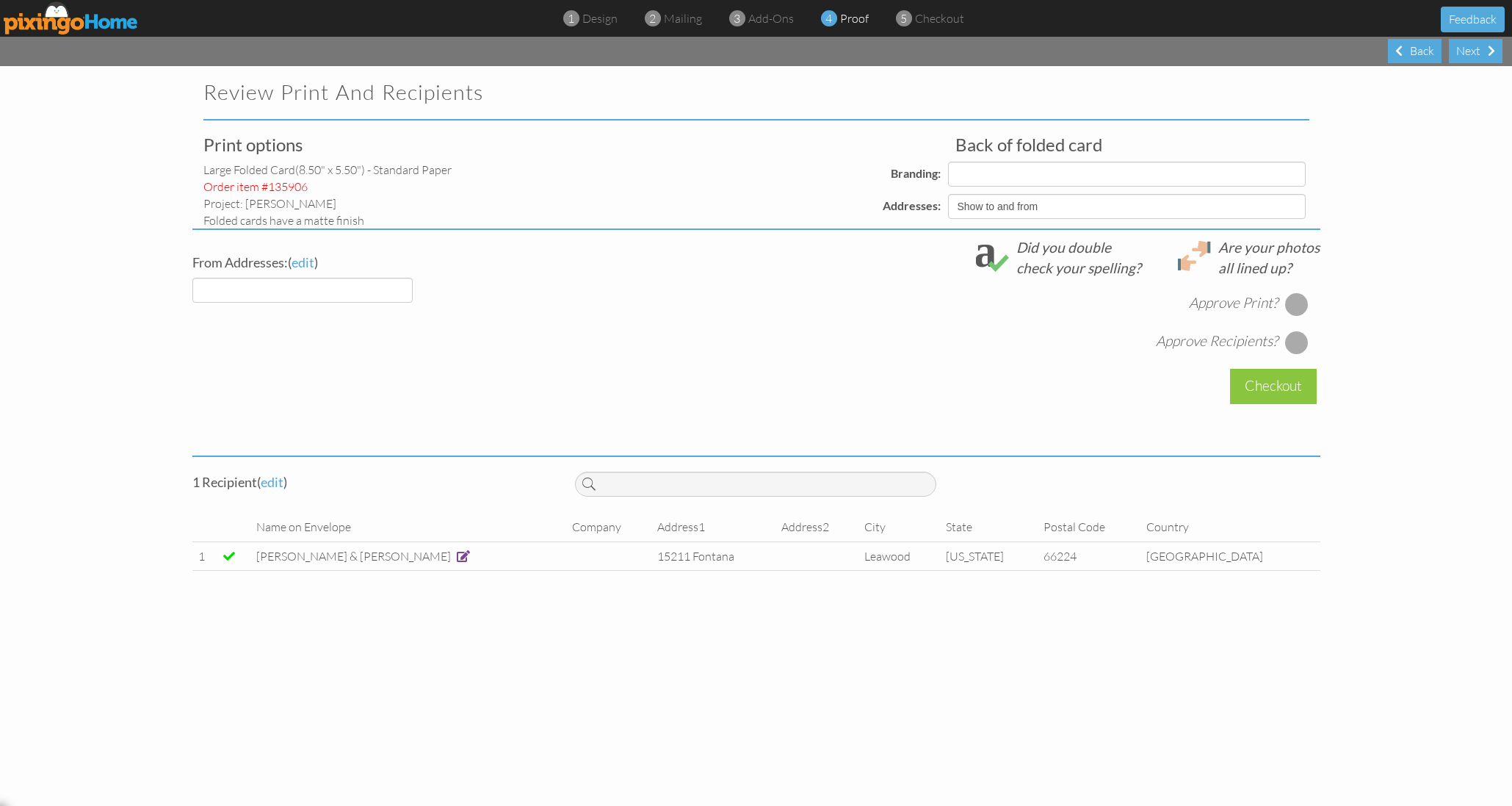
select select "object:19065"
select select "object:19061"
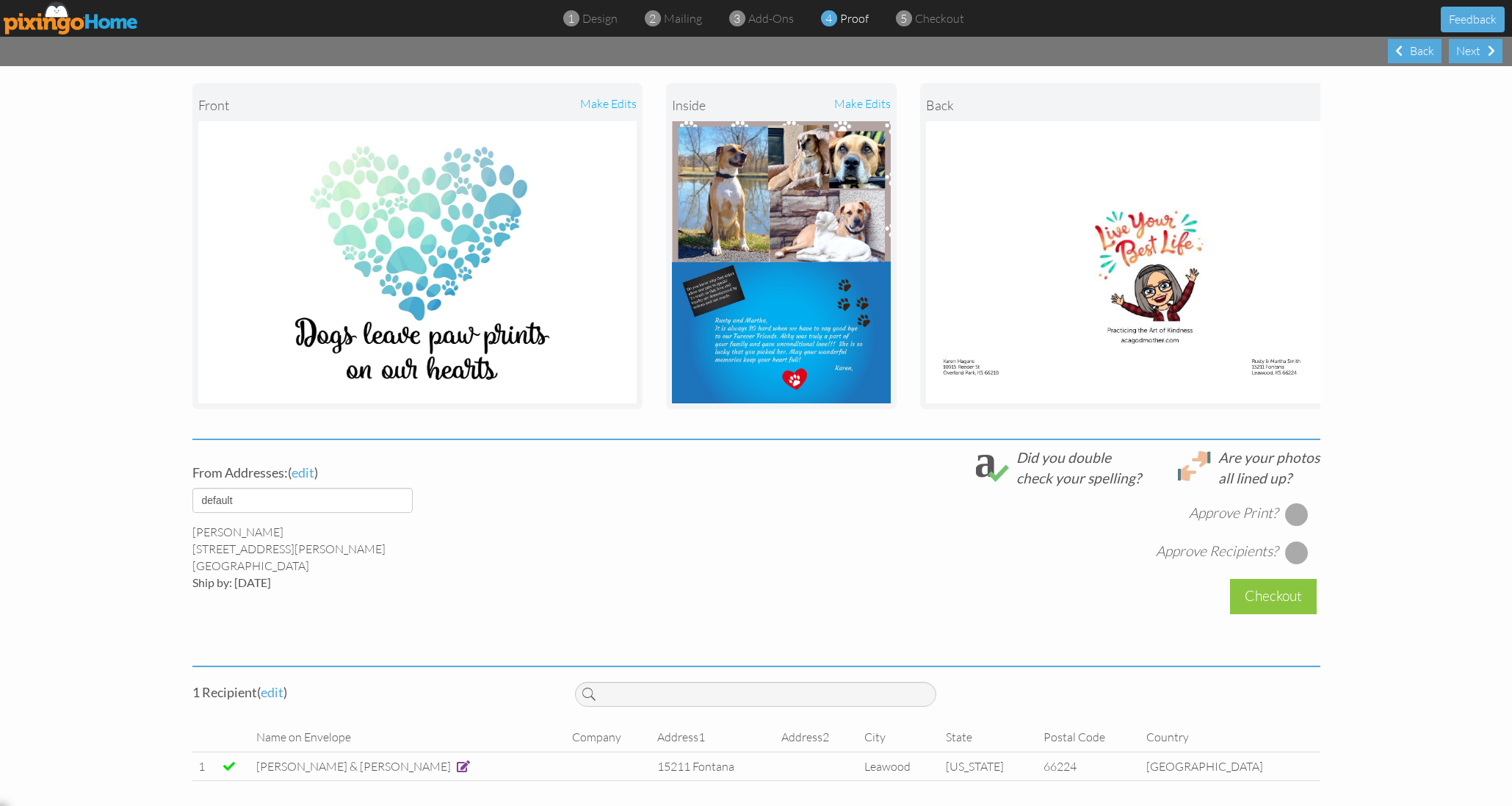
scroll to position [174, 0]
click at [1288, 513] on div at bounding box center [1297, 515] width 24 height 24
click at [1295, 550] on div at bounding box center [1297, 553] width 24 height 24
click at [1272, 589] on div "Checkout" at bounding box center [1273, 597] width 87 height 35
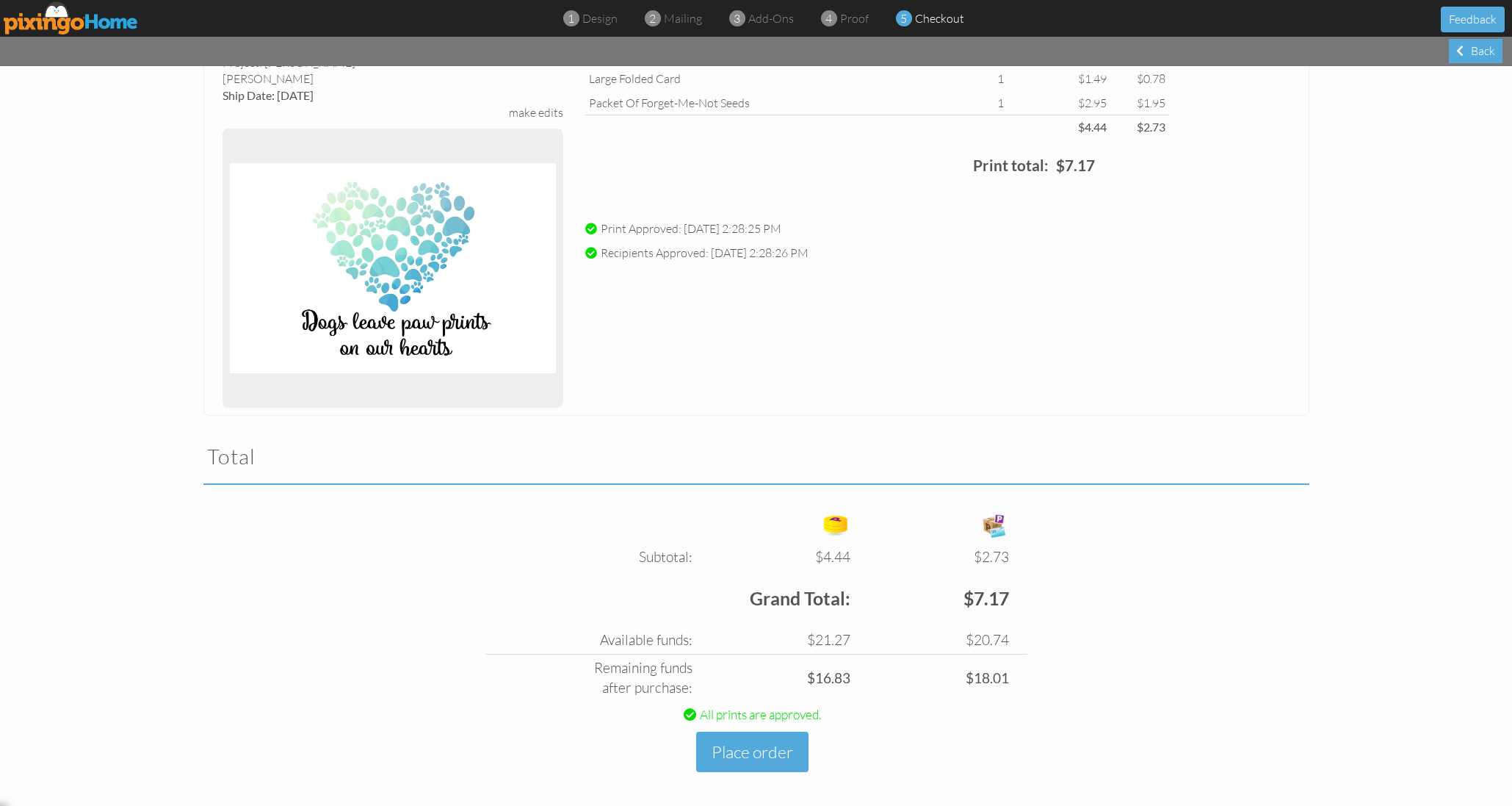
scroll to position [120, 0]
click at [753, 747] on button "Place order" at bounding box center [752, 752] width 112 height 40
